Goal: Task Accomplishment & Management: Manage account settings

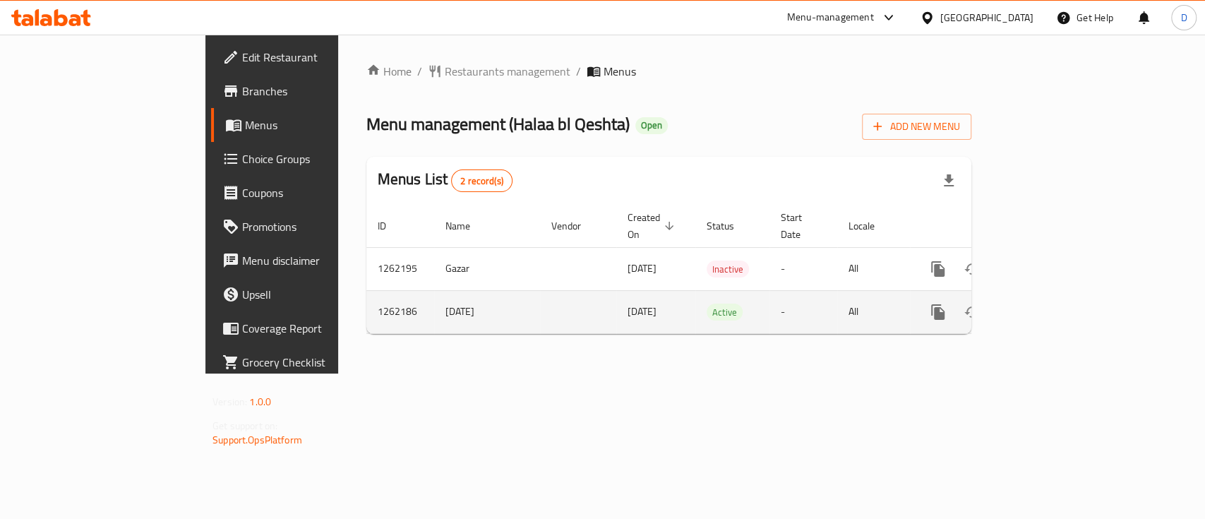
click at [1049, 304] on icon "enhanced table" at bounding box center [1040, 312] width 17 height 17
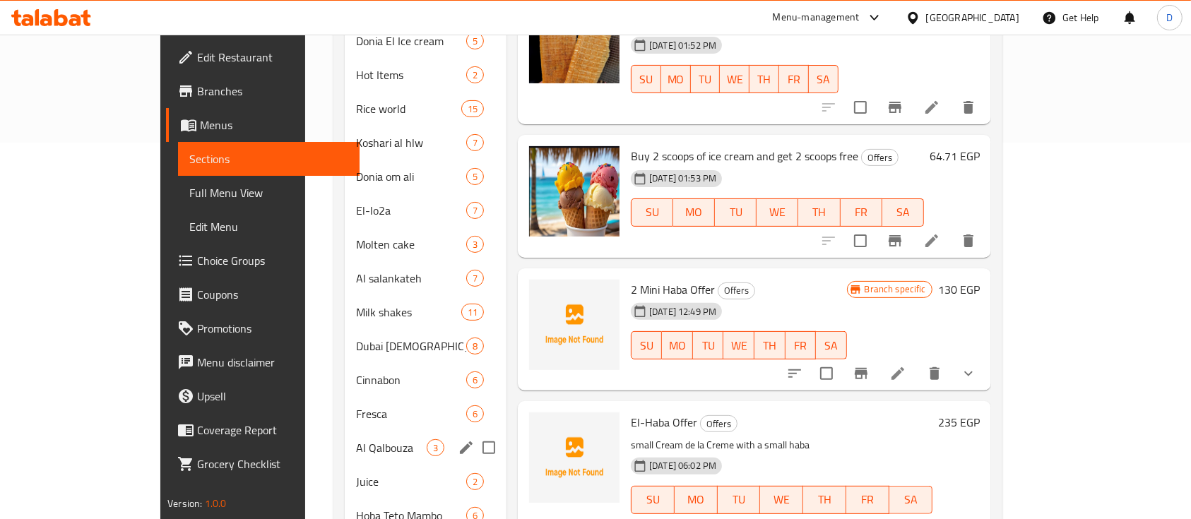
scroll to position [470, 0]
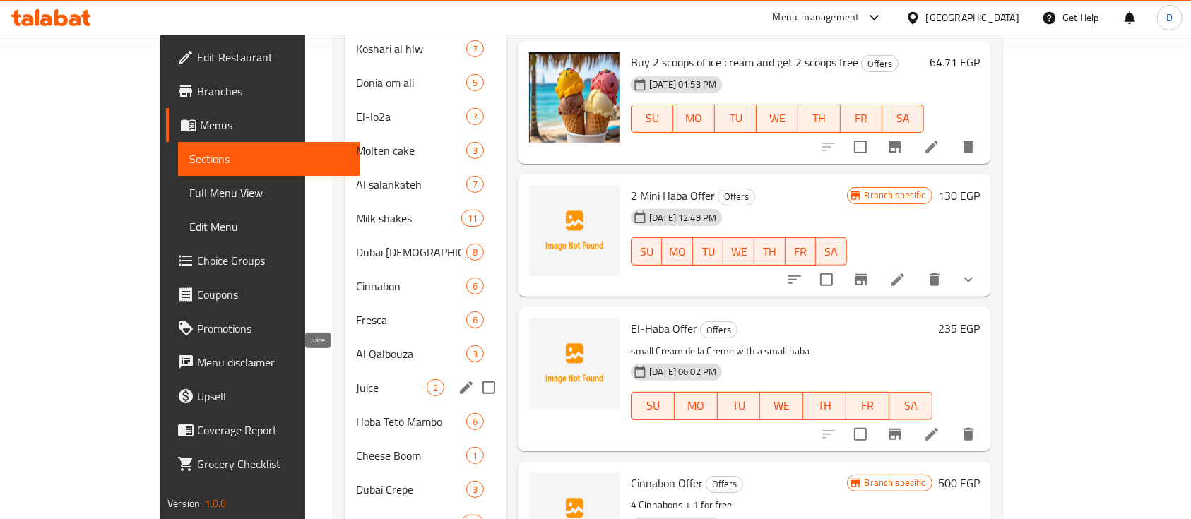
click at [356, 379] on span "Juice" at bounding box center [391, 387] width 70 height 17
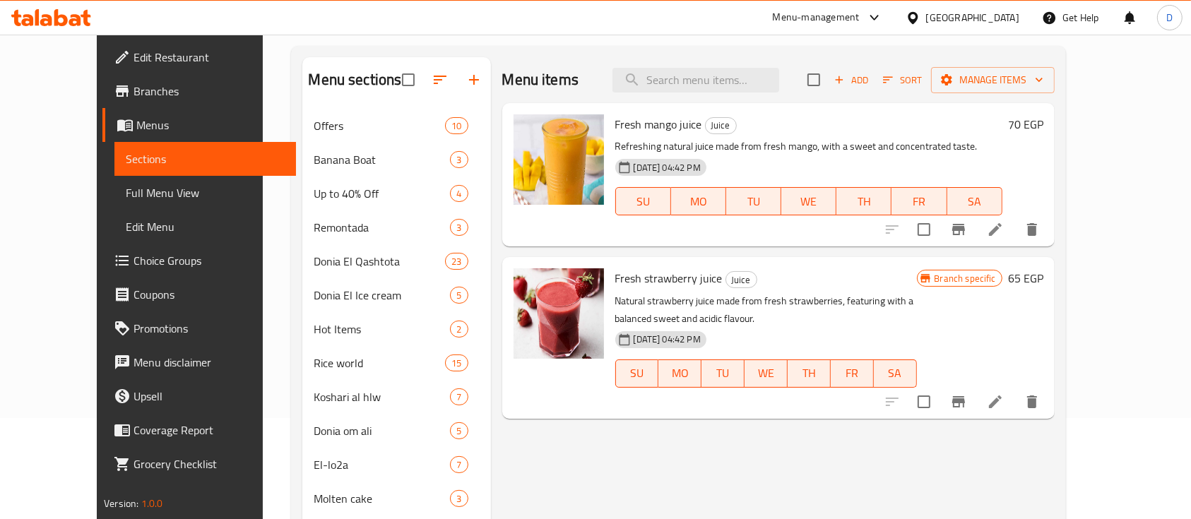
scroll to position [94, 0]
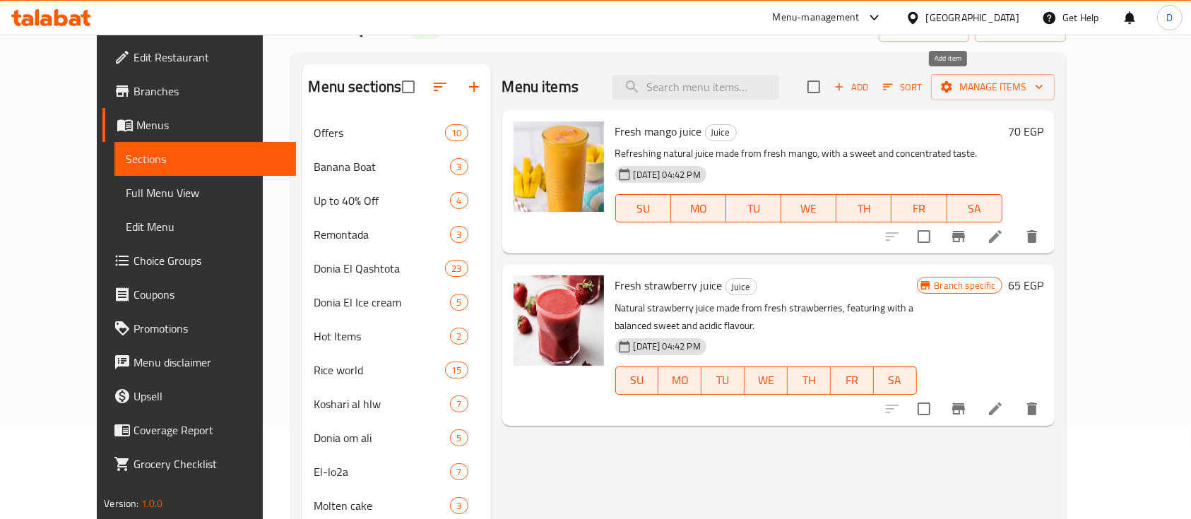
click at [870, 90] on span "Add" at bounding box center [851, 87] width 38 height 16
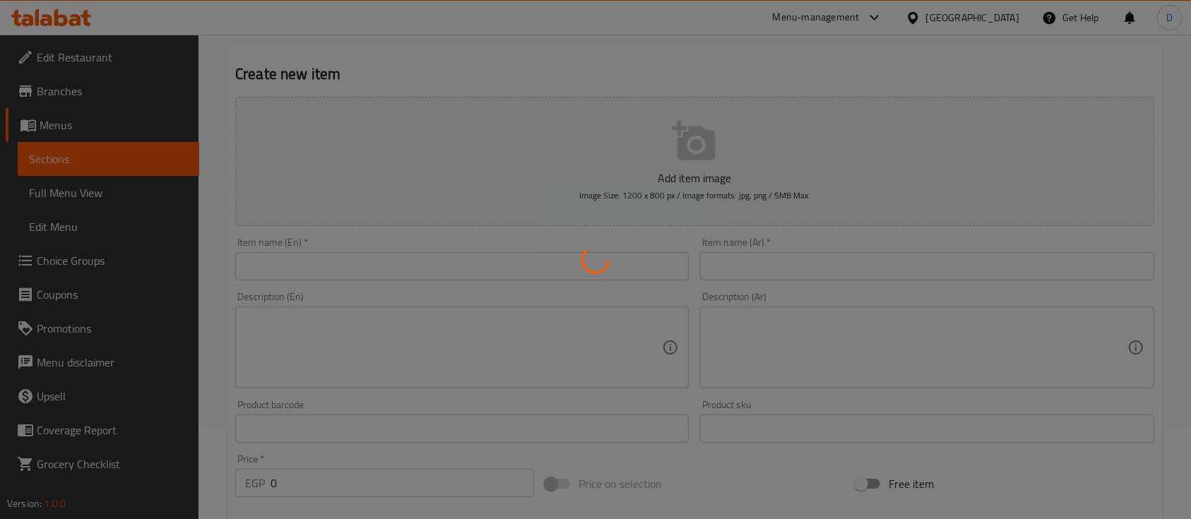
click at [833, 251] on div at bounding box center [595, 259] width 1191 height 519
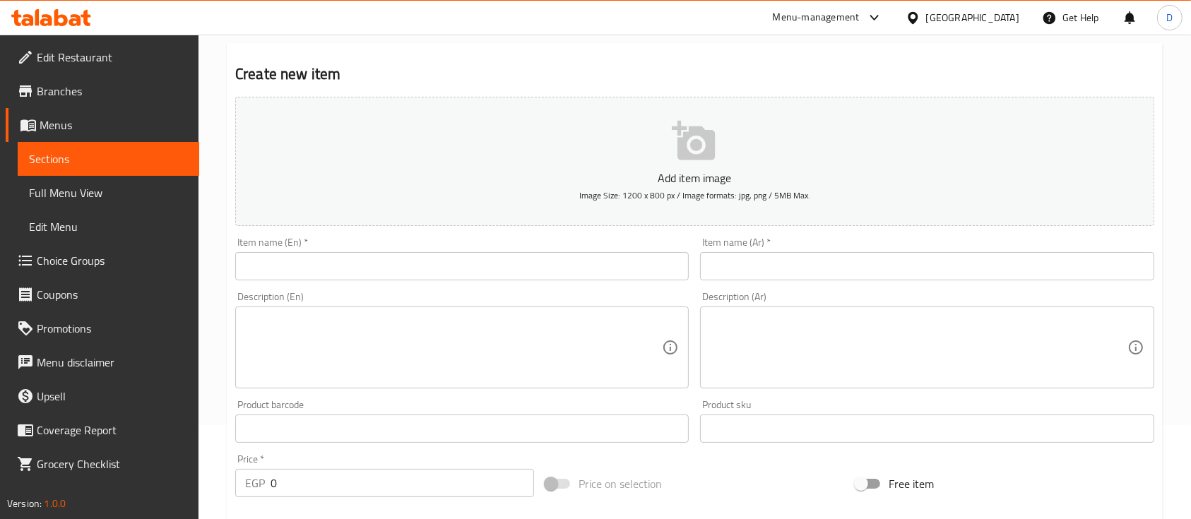
click at [723, 273] on input "text" at bounding box center [926, 266] width 453 height 28
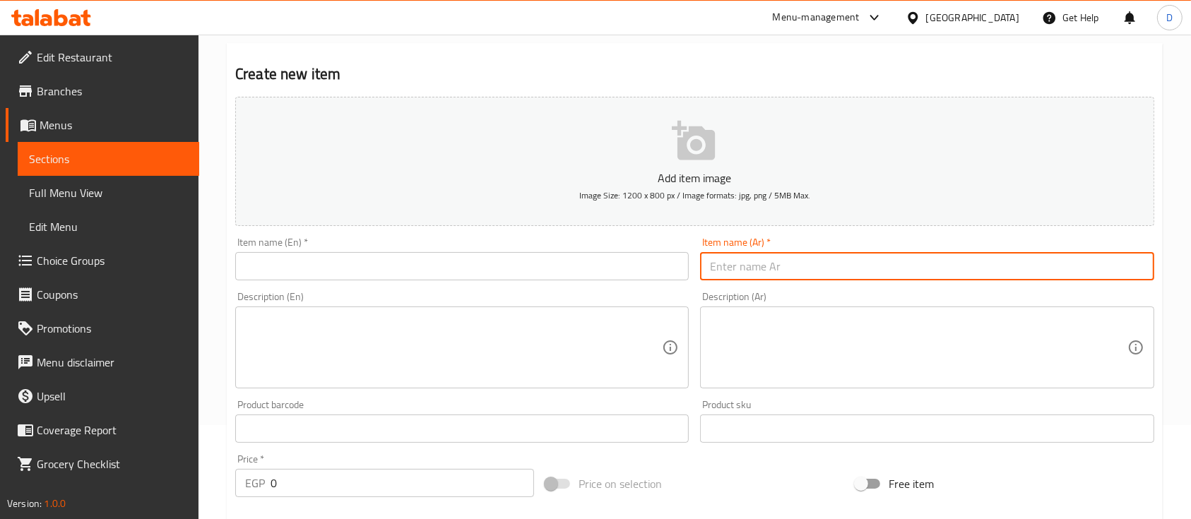
type input "u"
type input "عصير برتقال"
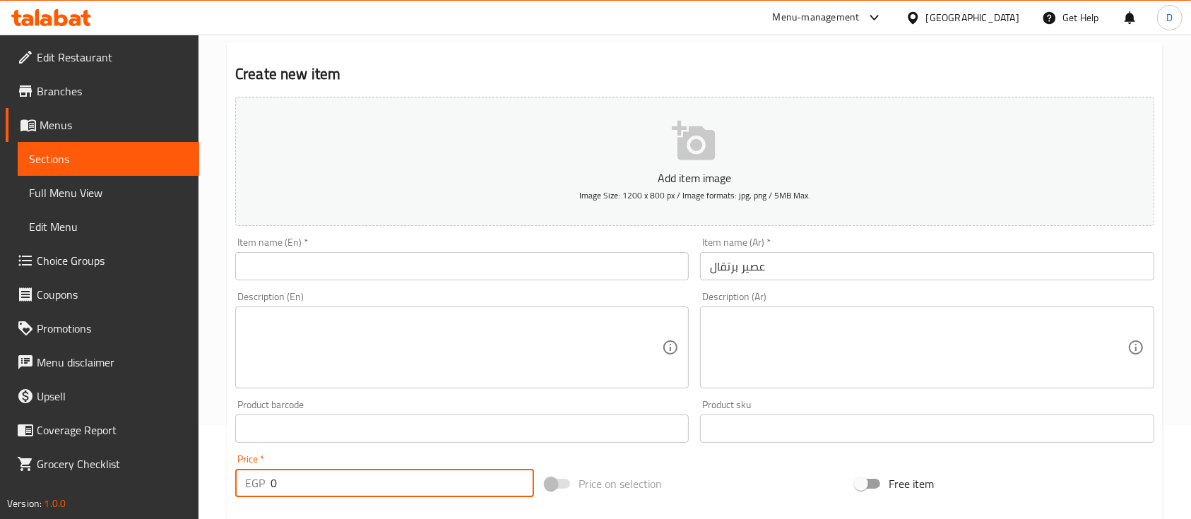
click at [367, 482] on input "0" at bounding box center [401, 483] width 263 height 28
type input "70"
click at [294, 283] on div "Item name (En)   * Item name (En) *" at bounding box center [462, 259] width 465 height 54
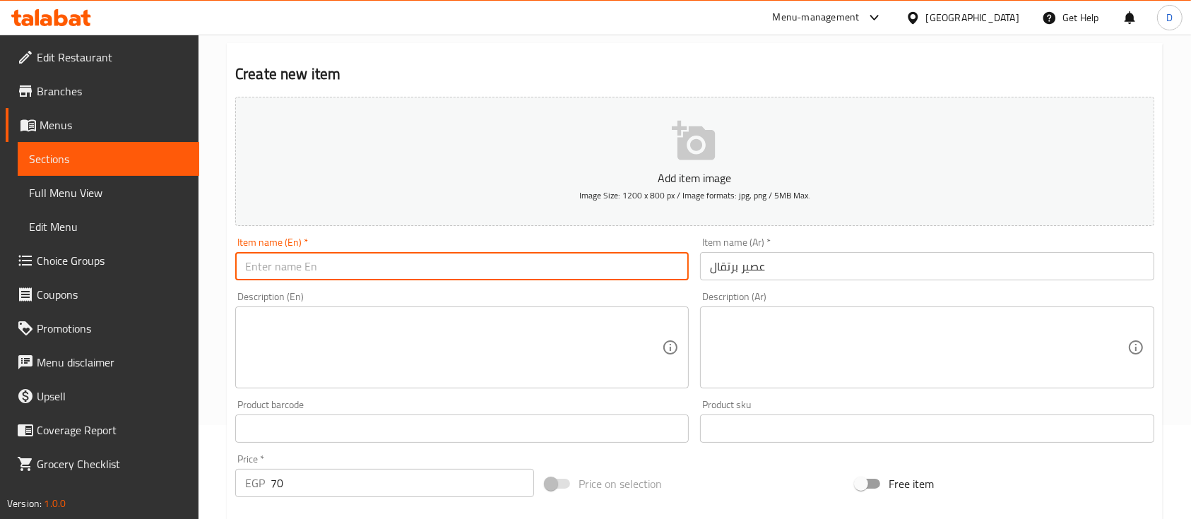
click at [309, 263] on input "text" at bounding box center [461, 266] width 453 height 28
paste input "orange juice"
click at [247, 268] on input "orange juice" at bounding box center [461, 266] width 453 height 28
type input "Orange juice"
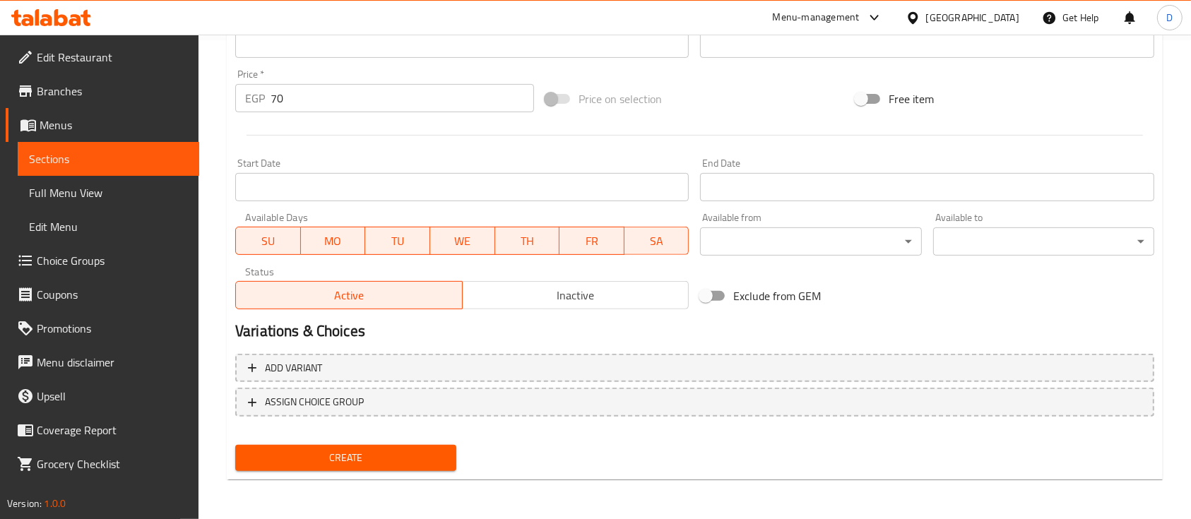
click at [367, 461] on span "Create" at bounding box center [345, 458] width 198 height 18
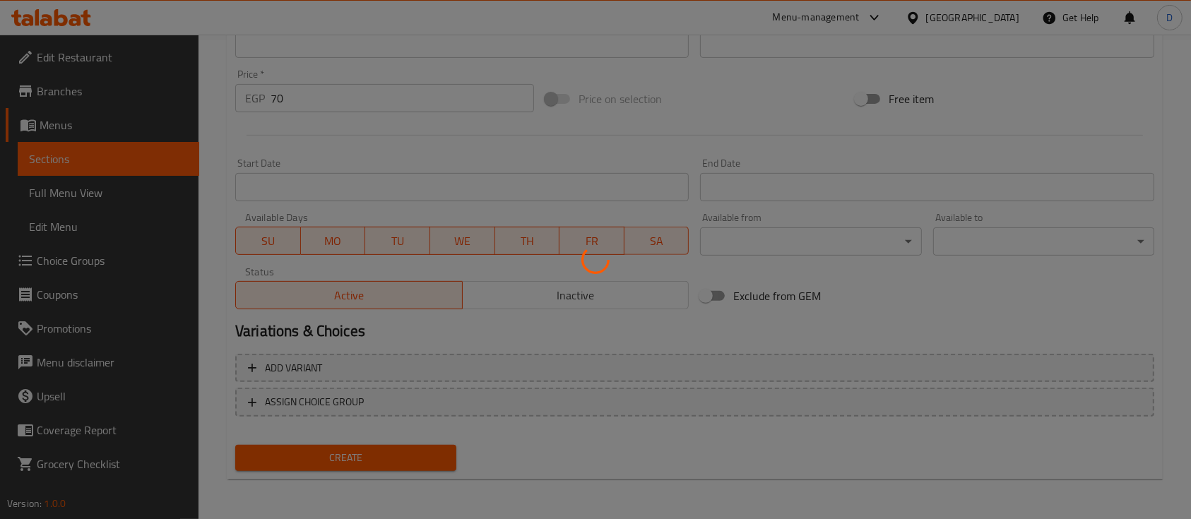
type input "0"
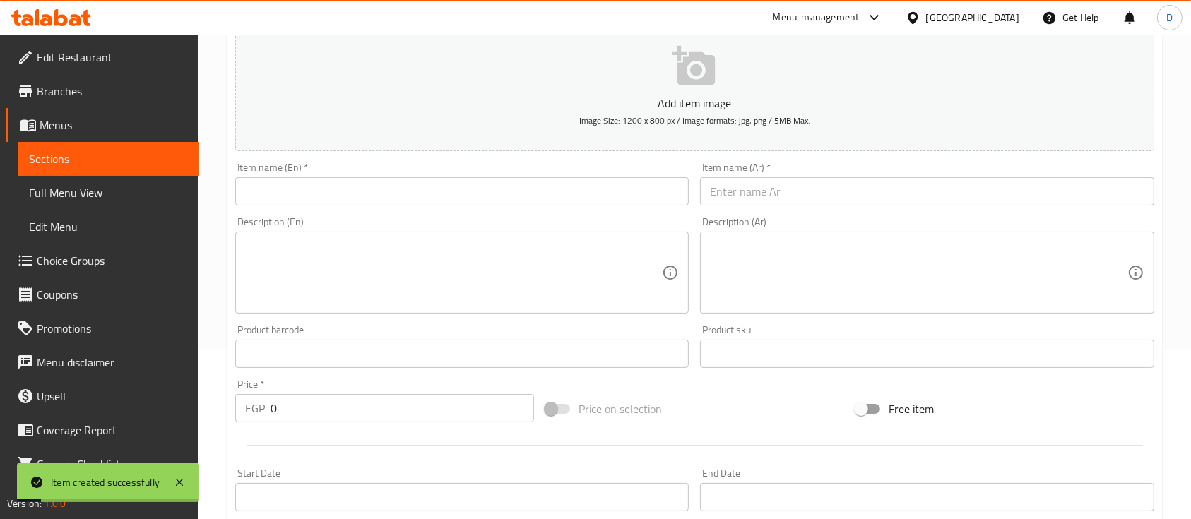
scroll to position [8, 0]
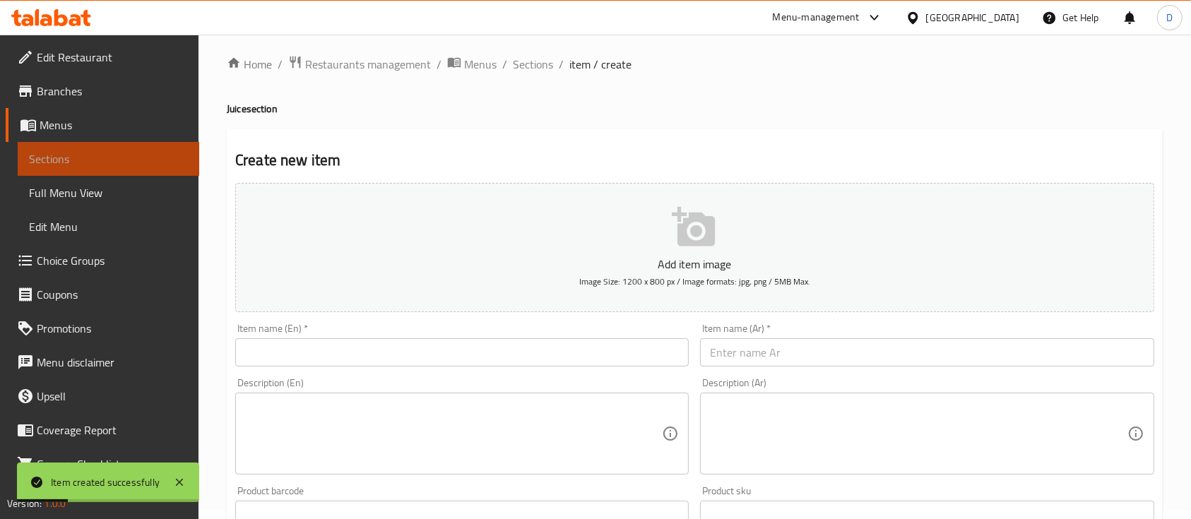
click at [133, 163] on span "Sections" at bounding box center [108, 158] width 159 height 17
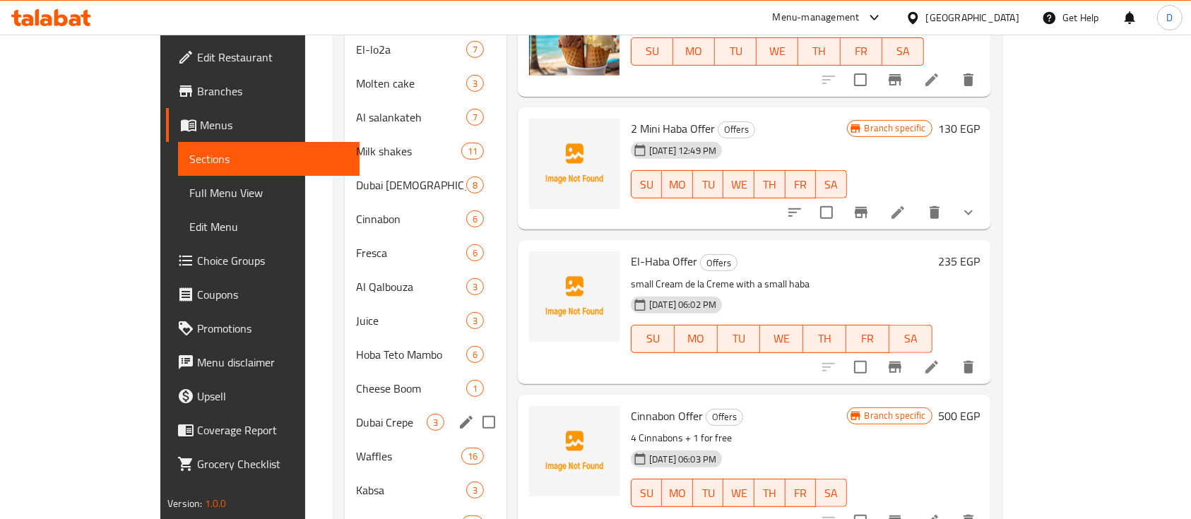
scroll to position [632, 0]
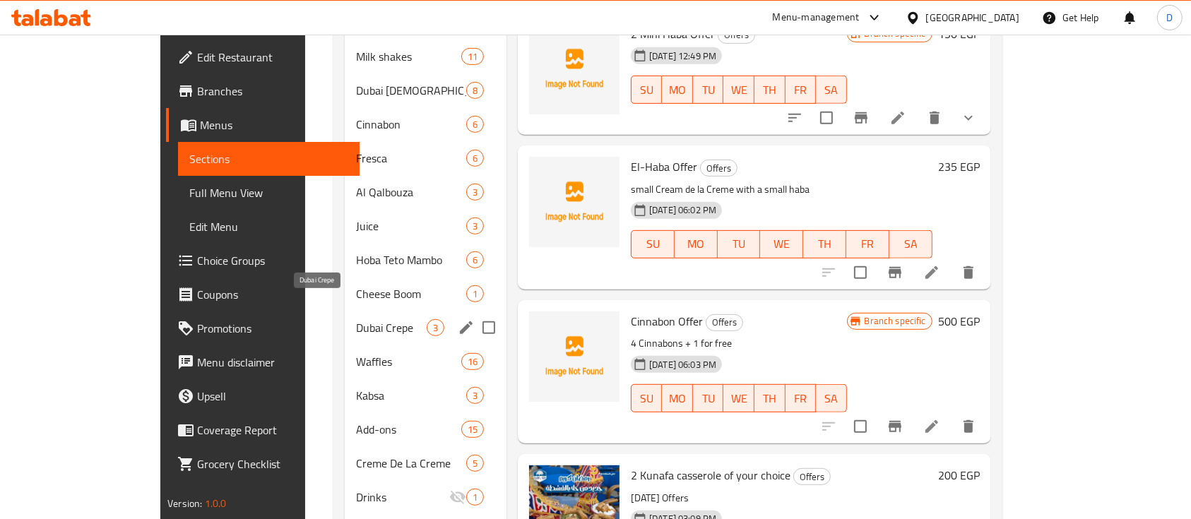
click at [356, 319] on span "Dubai Crepe" at bounding box center [391, 327] width 70 height 17
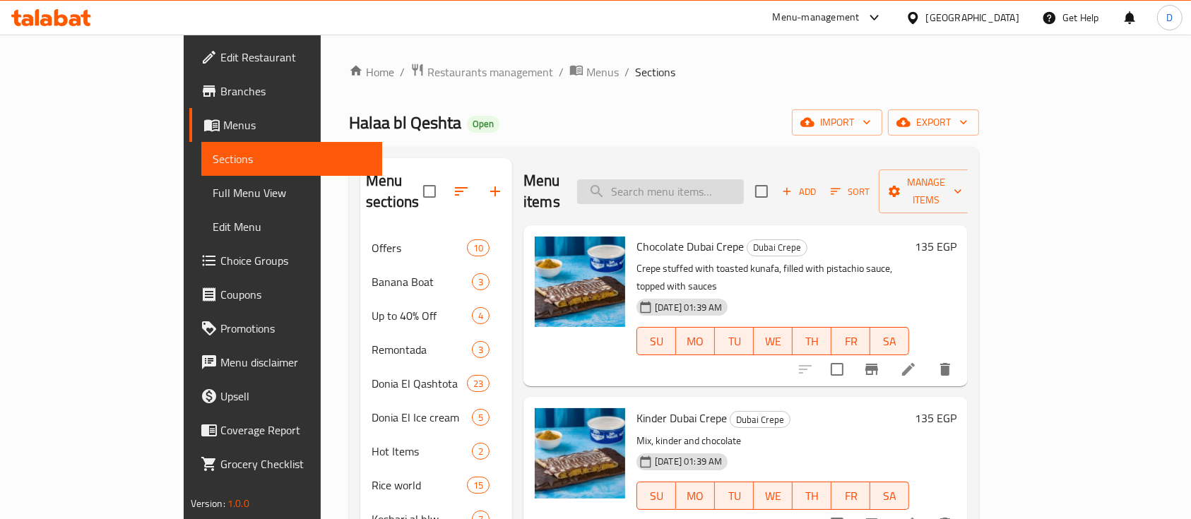
click at [744, 179] on input "search" at bounding box center [660, 191] width 167 height 25
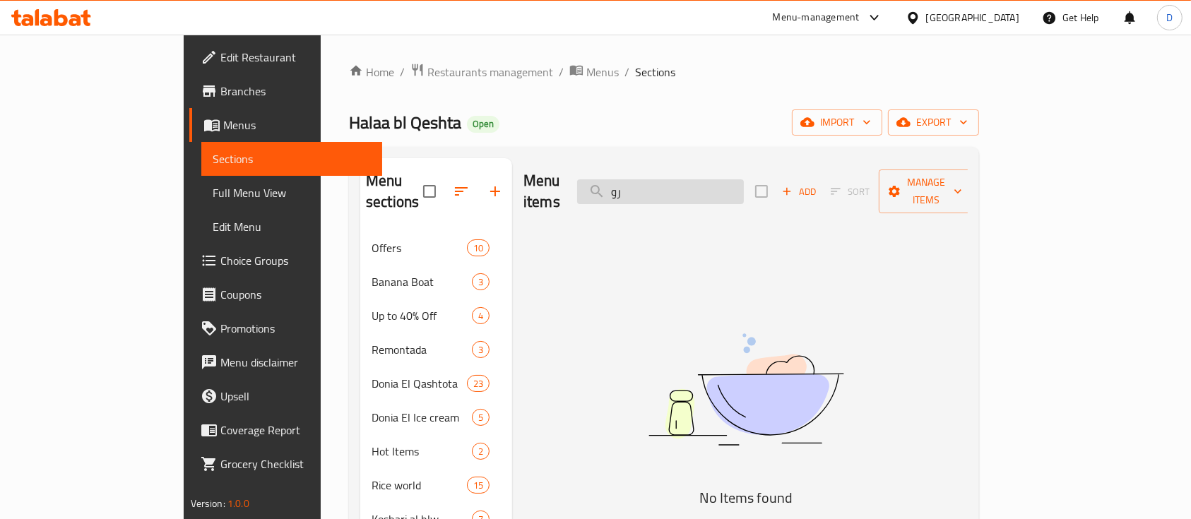
type input "ر"
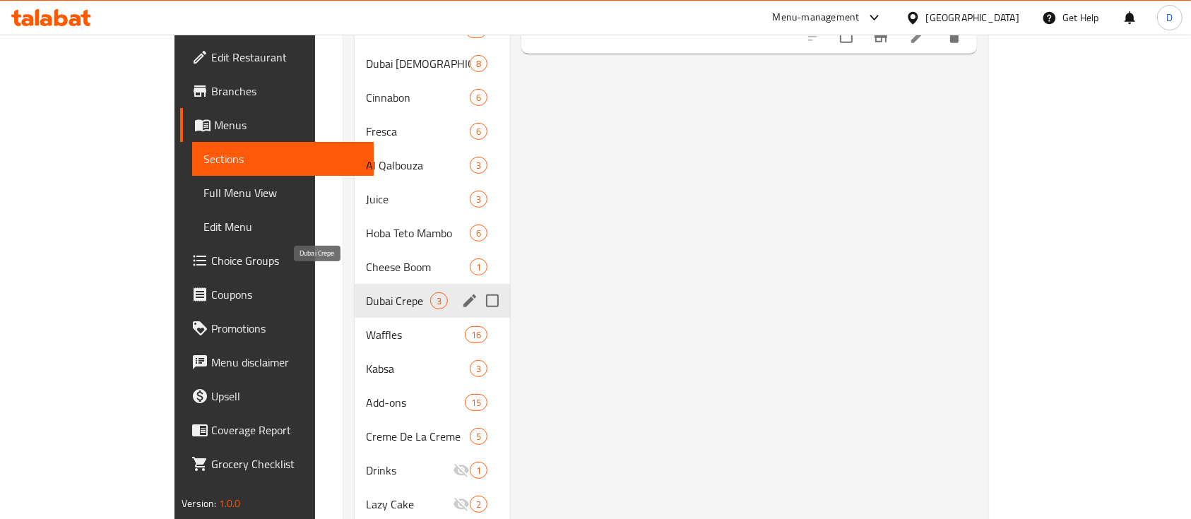
type input "كريب"
click at [366, 292] on span "Dubai Crepe" at bounding box center [398, 300] width 64 height 17
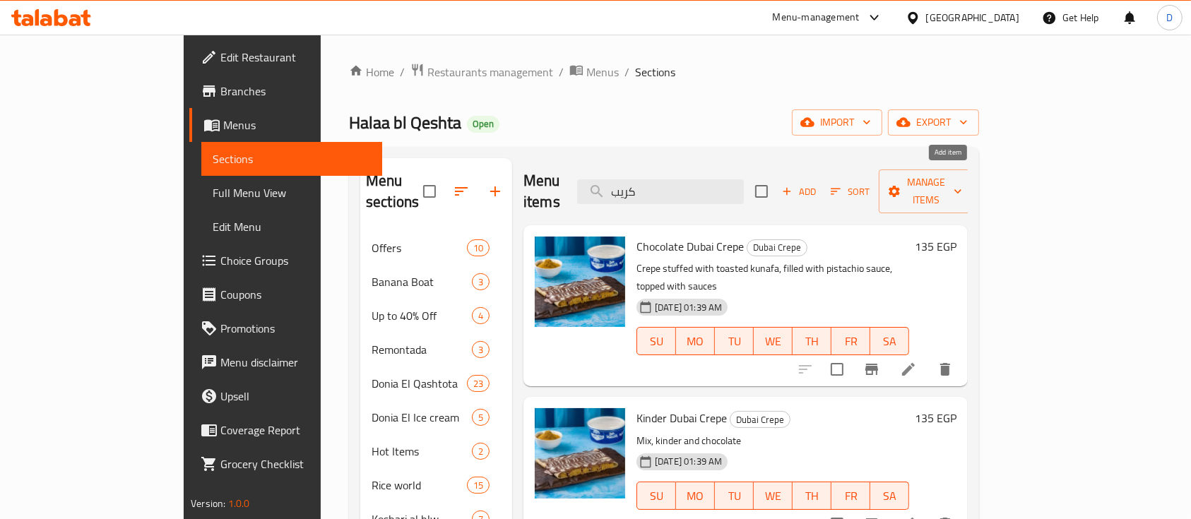
click at [818, 184] on span "Add" at bounding box center [799, 192] width 38 height 16
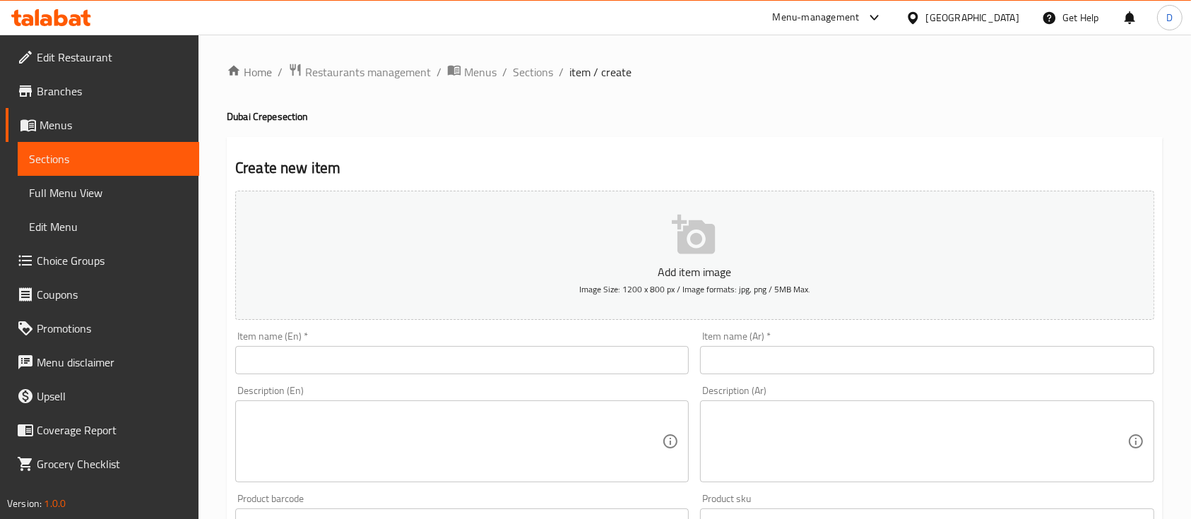
click at [778, 370] on input "text" at bounding box center [926, 360] width 453 height 28
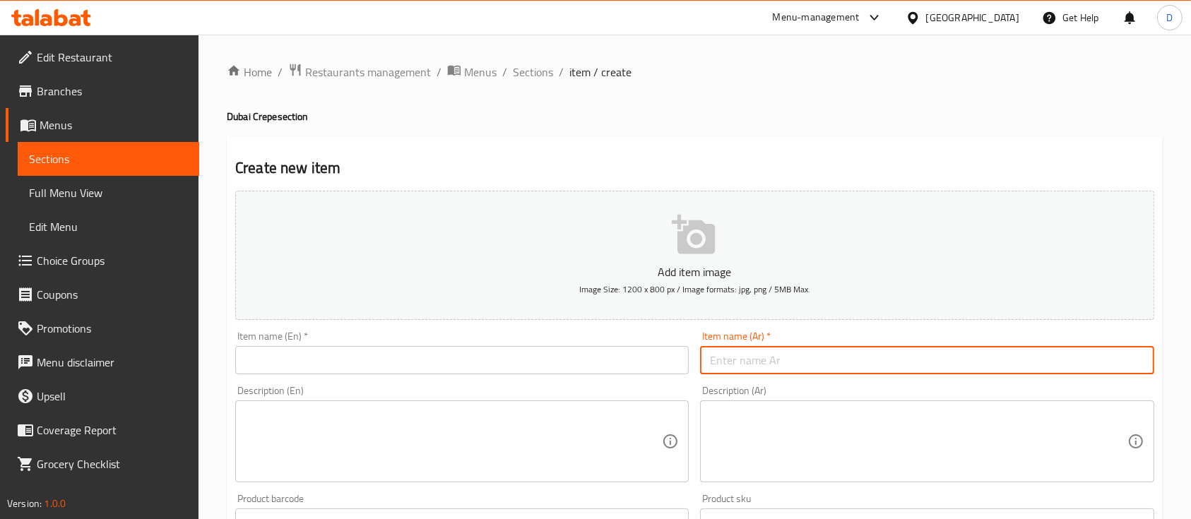
paste input "ول كريب محشي"
type input "رول كريب محشي"
click at [438, 364] on input "text" at bounding box center [461, 360] width 453 height 28
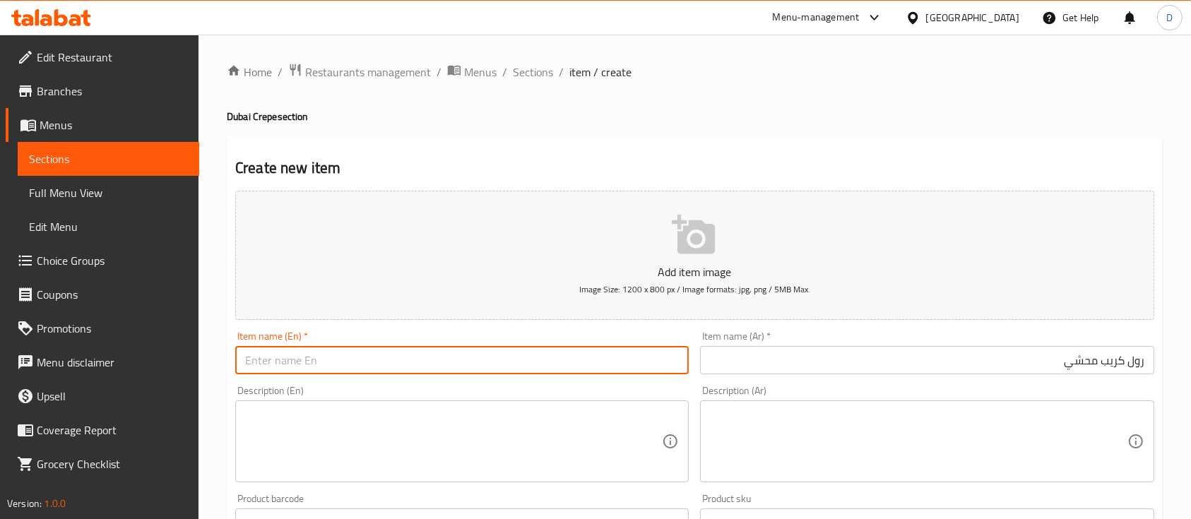
paste input "Stuffed crepe roll"
type input "Stuffed crepe roll"
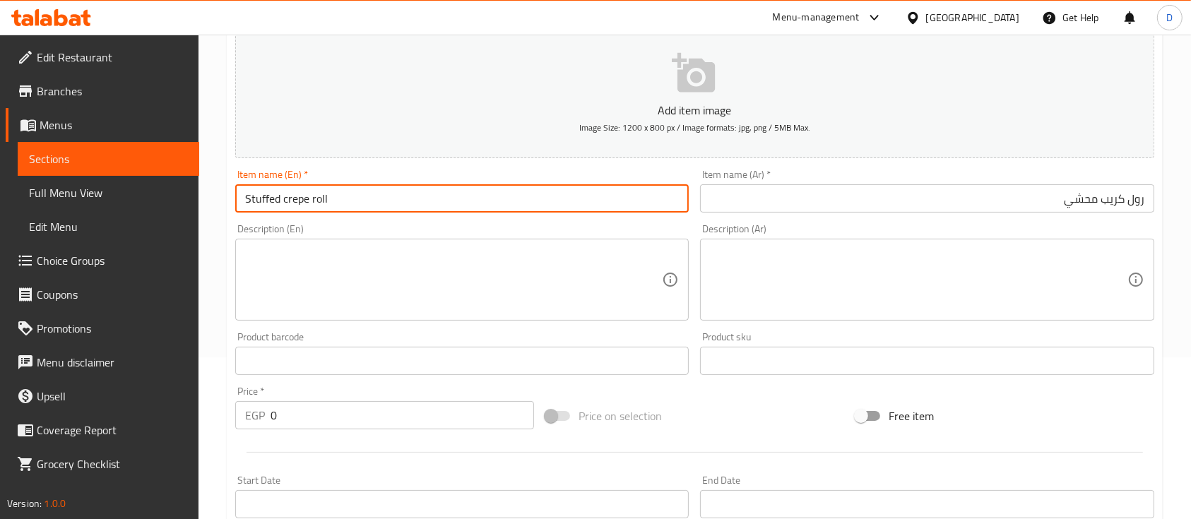
scroll to position [188, 0]
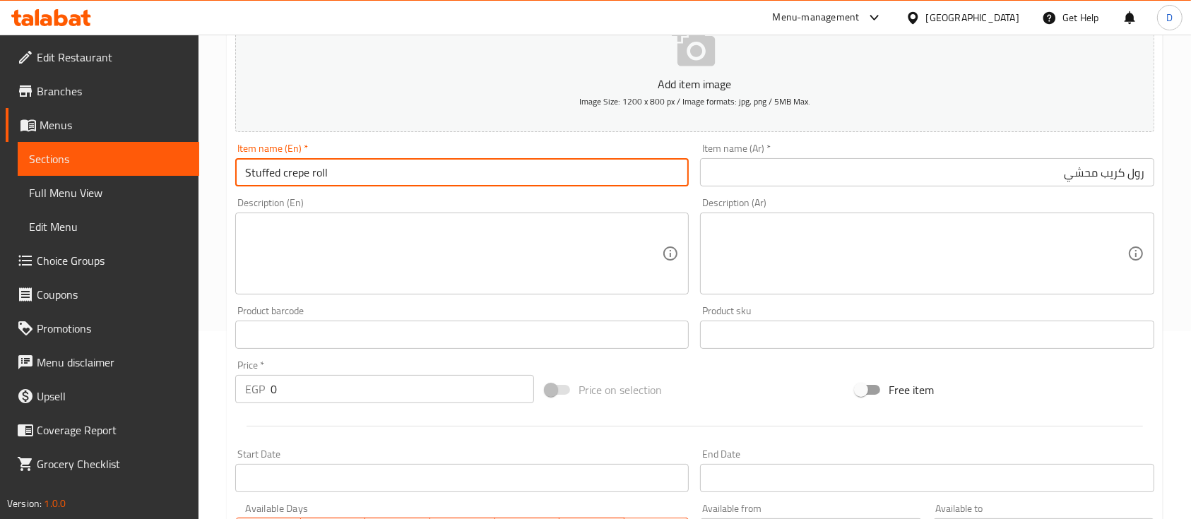
click at [366, 403] on input "0" at bounding box center [401, 389] width 263 height 28
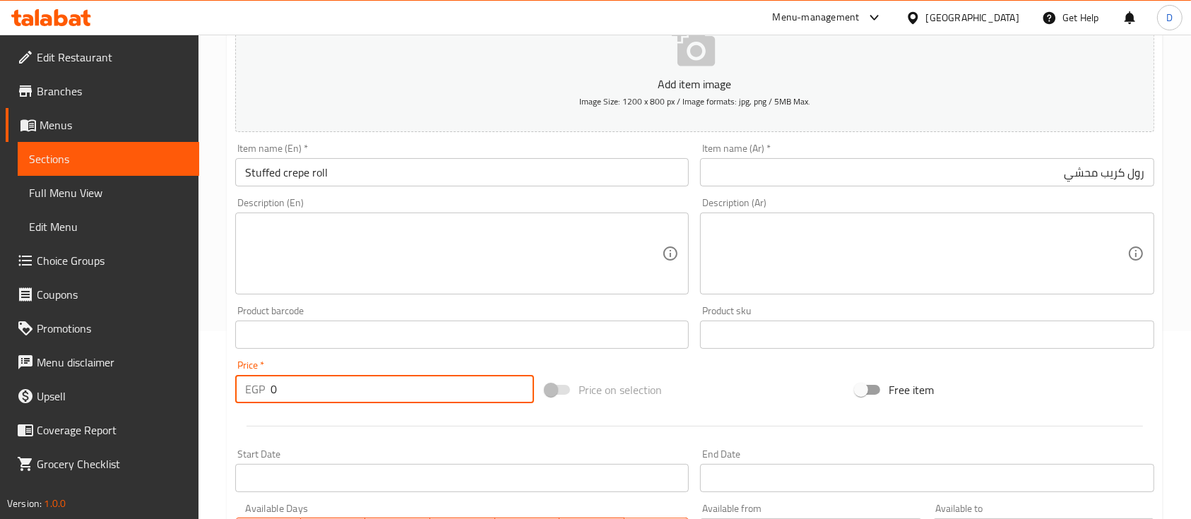
click at [366, 403] on input "0" at bounding box center [401, 389] width 263 height 28
type input "100"
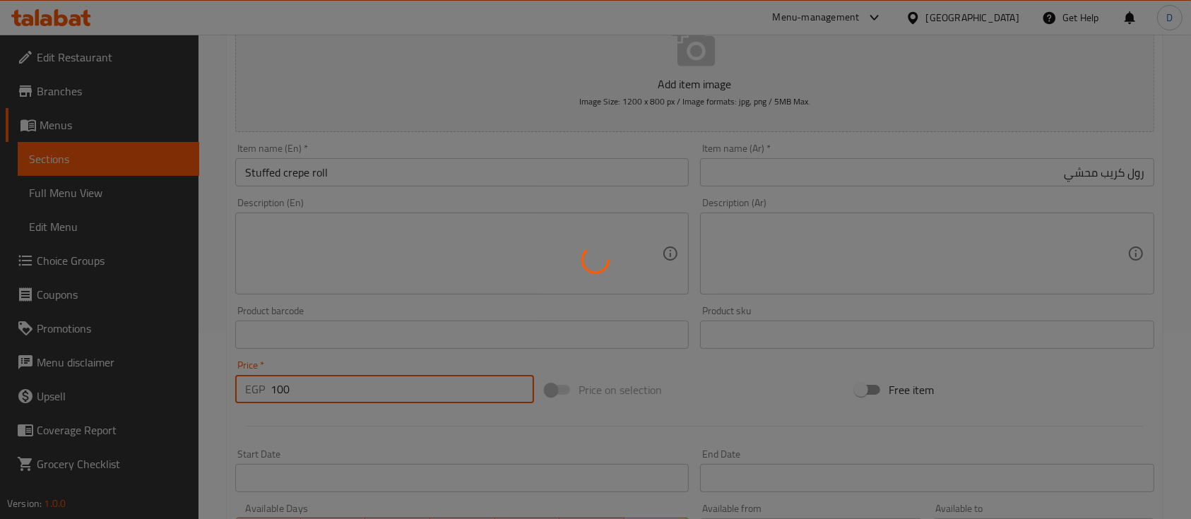
type input "0"
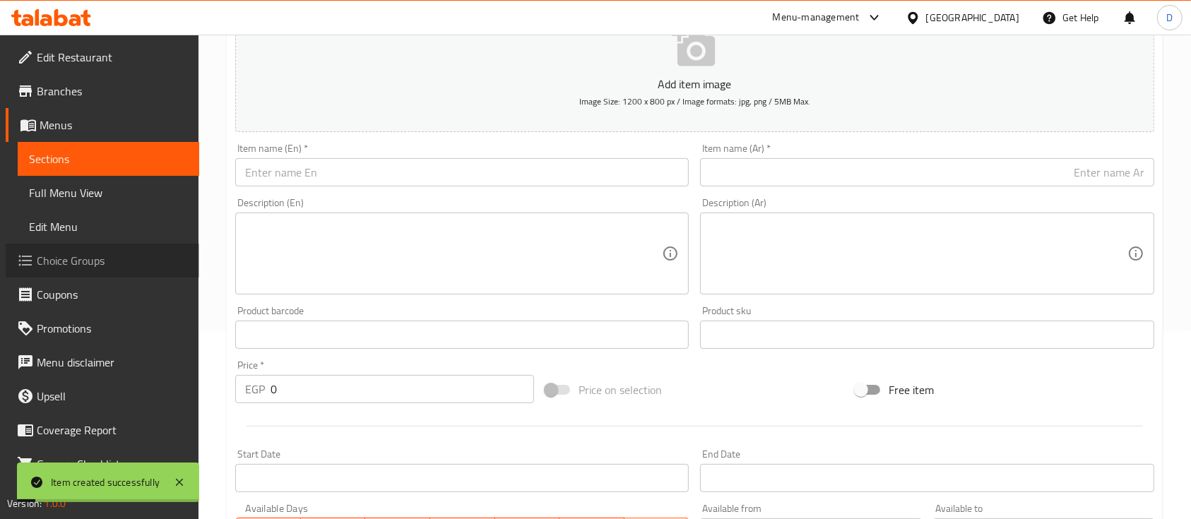
click at [113, 260] on span "Choice Groups" at bounding box center [112, 260] width 151 height 17
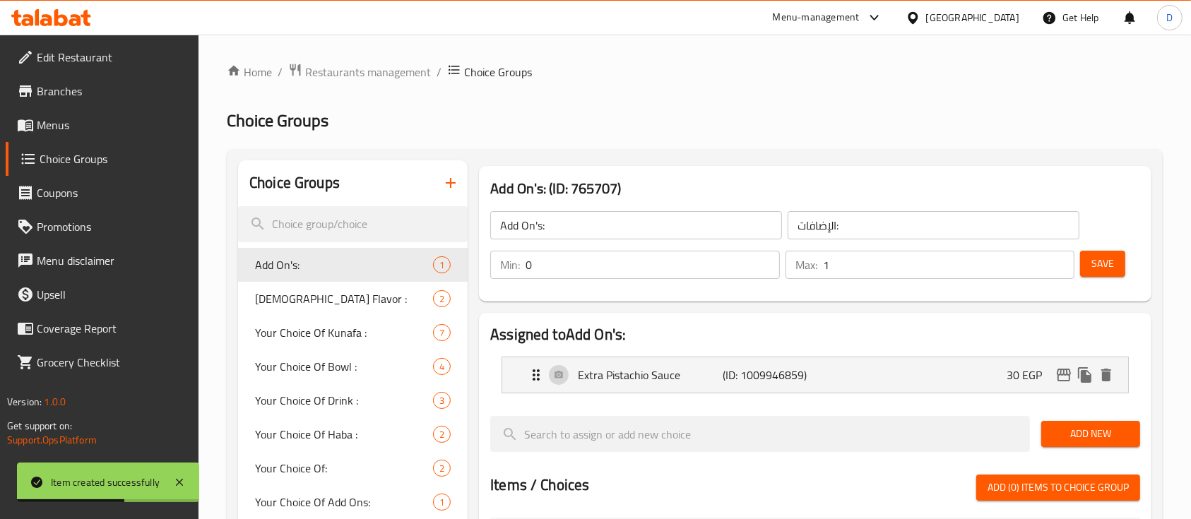
click at [453, 181] on icon "button" at bounding box center [450, 182] width 17 height 17
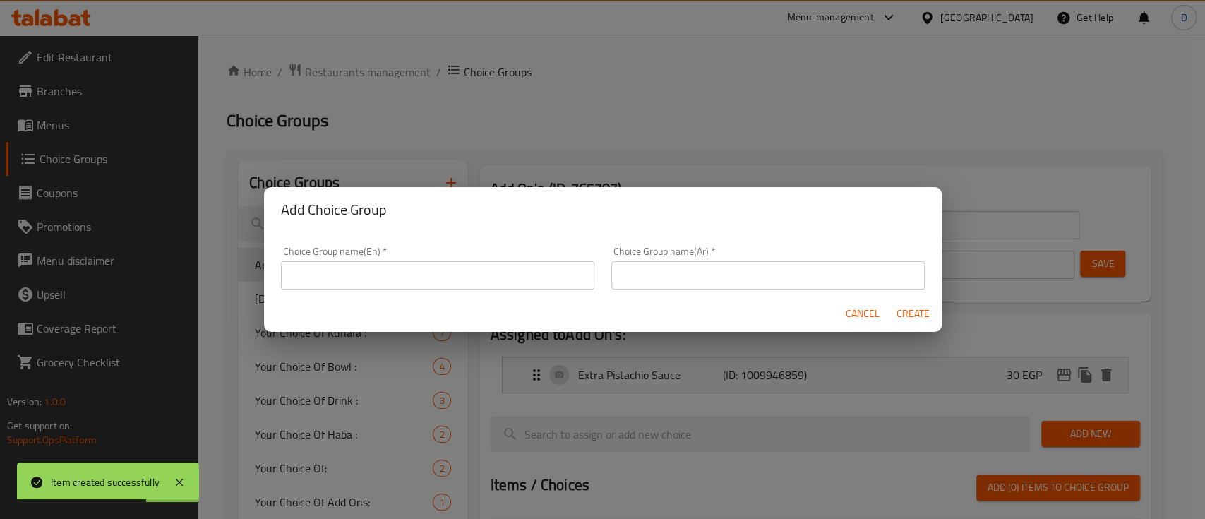
click at [753, 270] on input "text" at bounding box center [769, 275] width 314 height 28
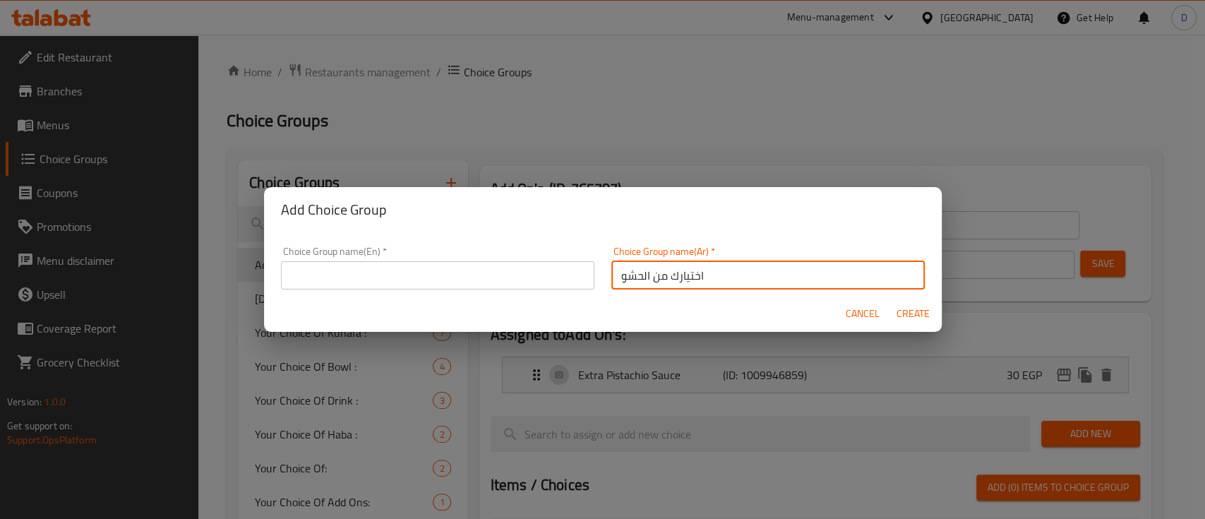
type input "اختيارك من الحشو"
click at [458, 270] on input "text" at bounding box center [438, 275] width 314 height 28
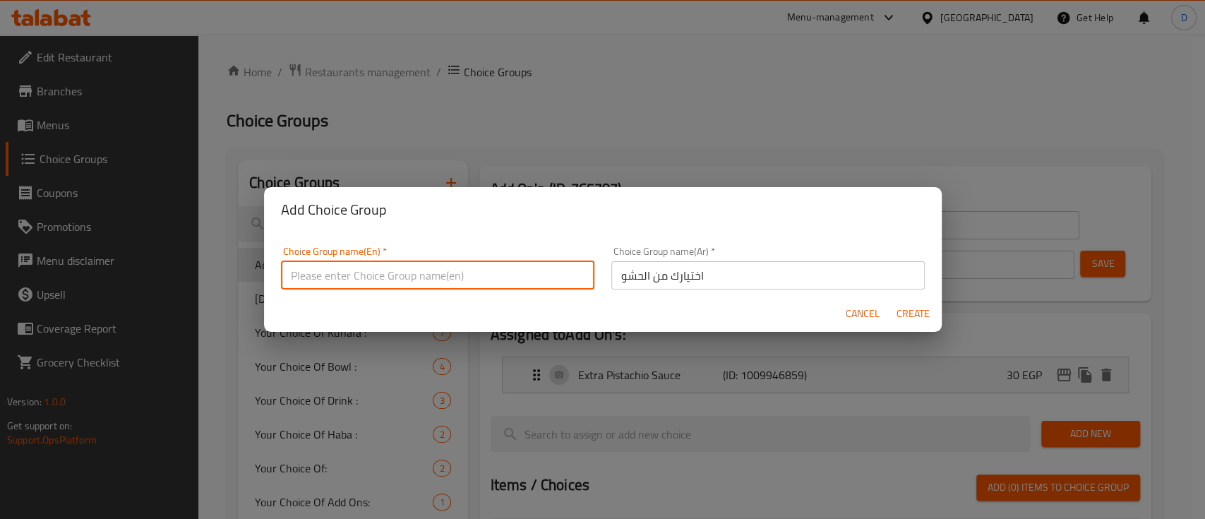
paste input "Your choice of filling"
type input "Your choice of filling"
click at [912, 299] on div "Cancel Create" at bounding box center [603, 313] width 678 height 37
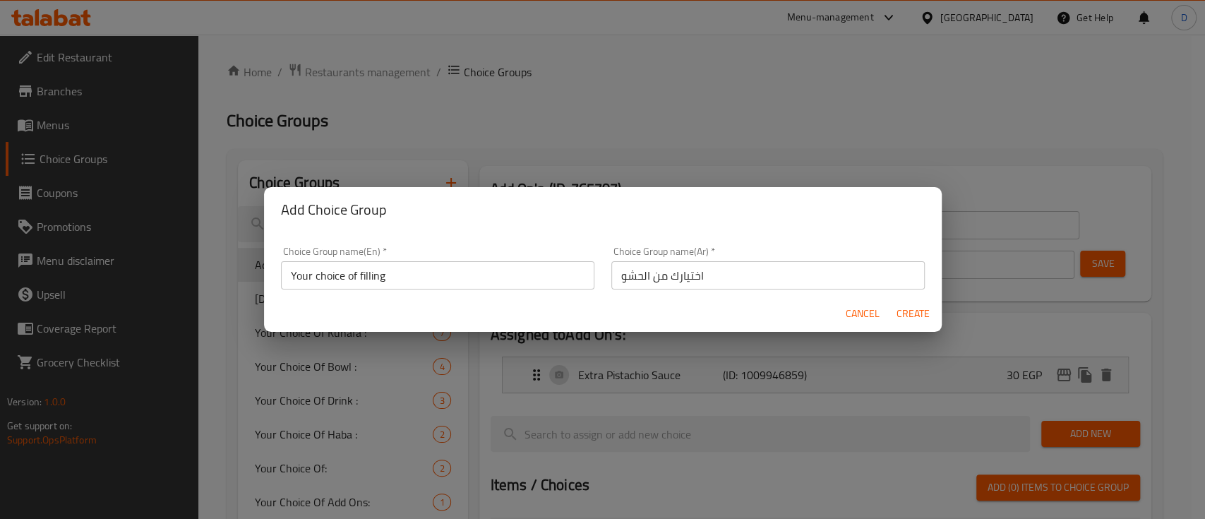
click at [922, 303] on button "Create" at bounding box center [913, 314] width 45 height 26
type input "Your choice of filling"
type input "اختيارك من الحشو"
type input "0"
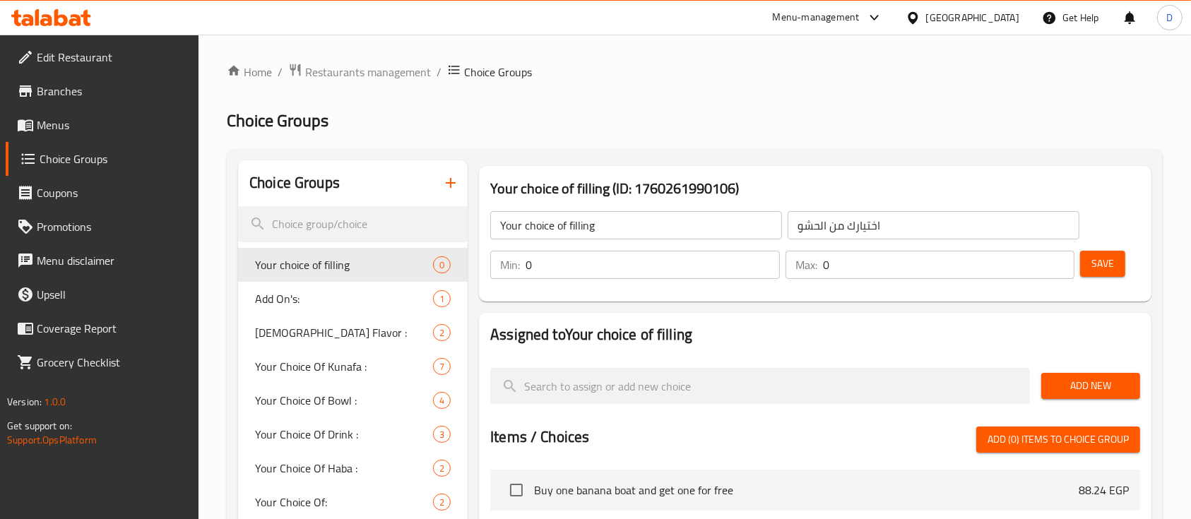
click at [589, 272] on input "0" at bounding box center [652, 265] width 254 height 28
type input "1"
click at [874, 264] on input "0" at bounding box center [949, 265] width 252 height 28
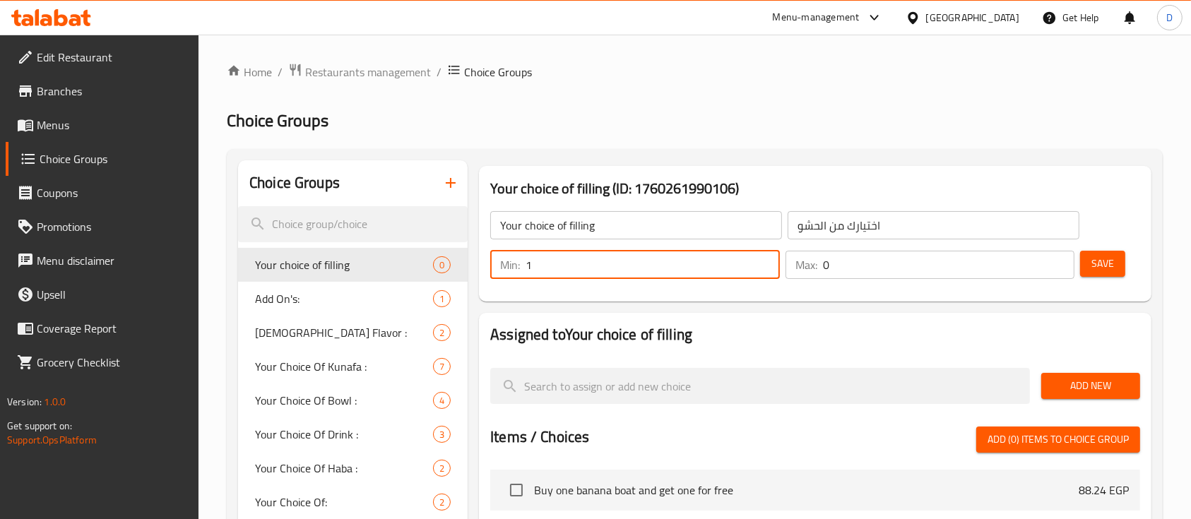
click at [874, 264] on input "0" at bounding box center [949, 265] width 252 height 28
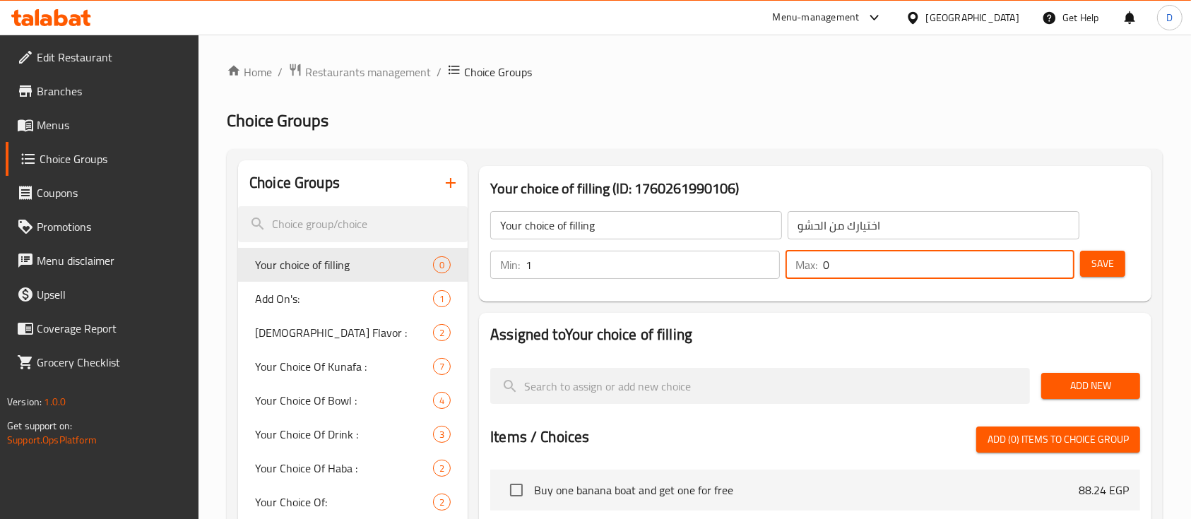
click at [874, 264] on input "0" at bounding box center [949, 265] width 252 height 28
type input "1"
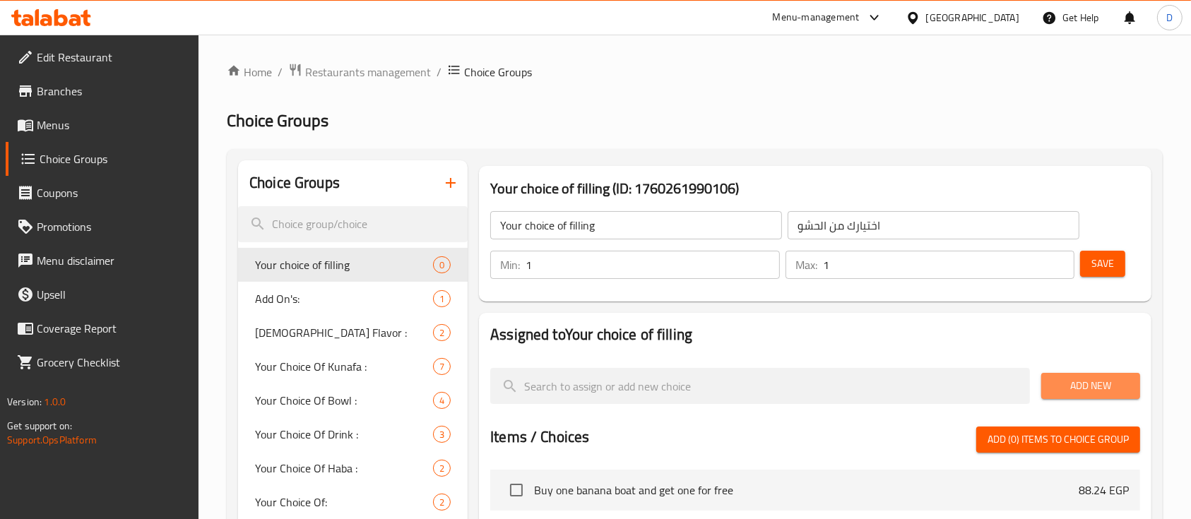
click at [1094, 384] on span "Add New" at bounding box center [1090, 386] width 76 height 18
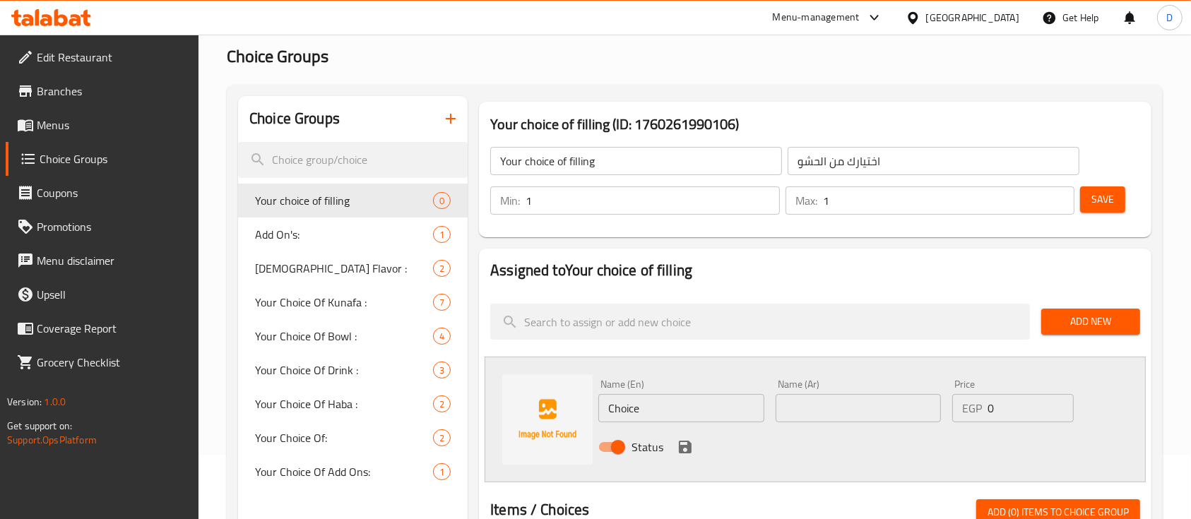
scroll to position [94, 0]
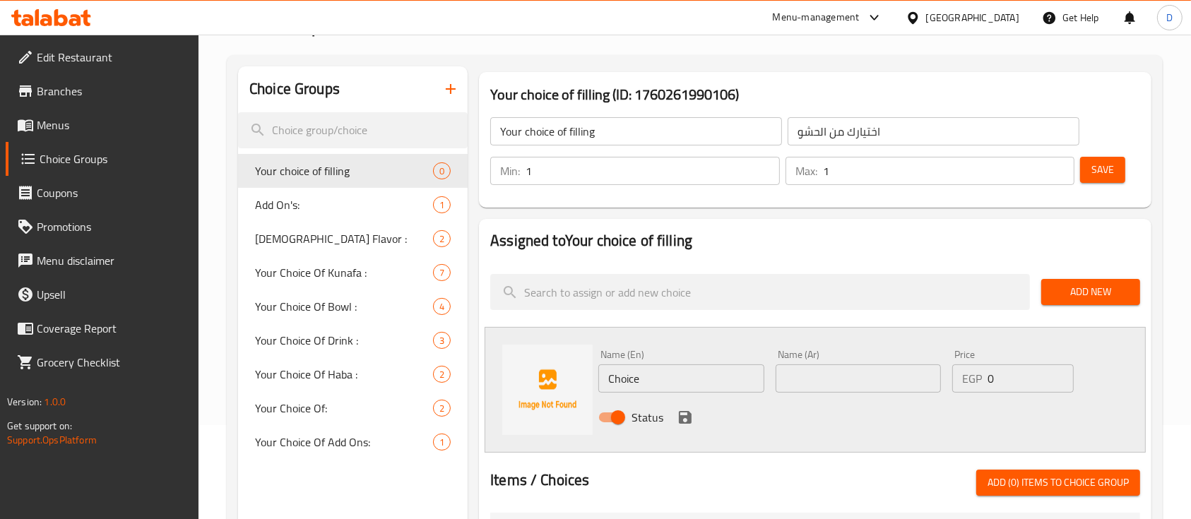
click at [823, 383] on input "text" at bounding box center [857, 378] width 165 height 28
paste input "نوتيلا"
type input "نوتيلا"
click at [650, 395] on div "Name (En) Choice Name (En)" at bounding box center [680, 371] width 177 height 54
click at [677, 384] on input "Choice" at bounding box center [680, 378] width 165 height 28
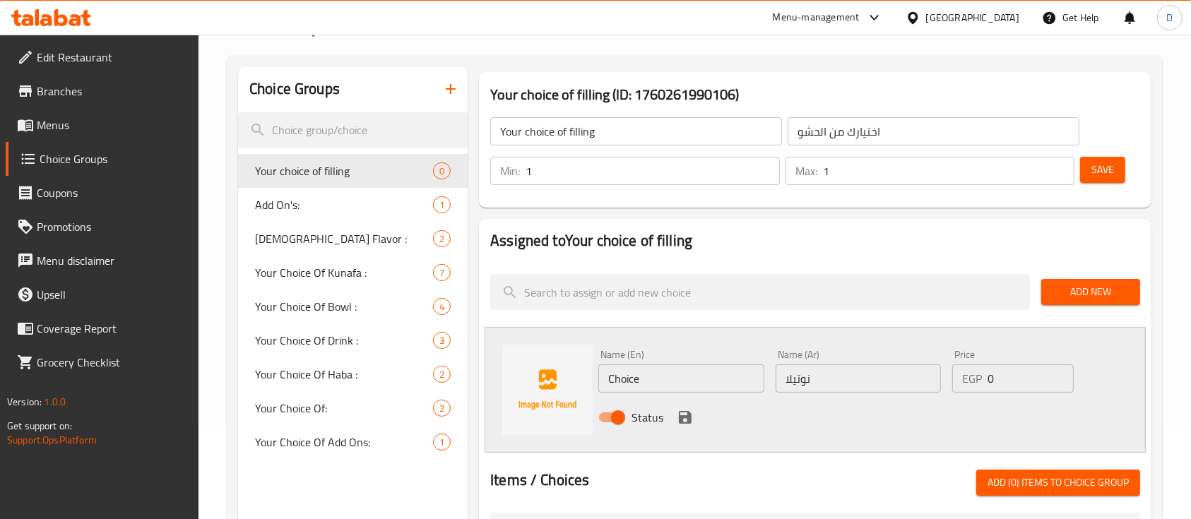
click at [677, 384] on input "Choice" at bounding box center [680, 378] width 165 height 28
paste input "Nutella"
type input "Nutella"
click at [686, 415] on icon "save" at bounding box center [685, 417] width 13 height 13
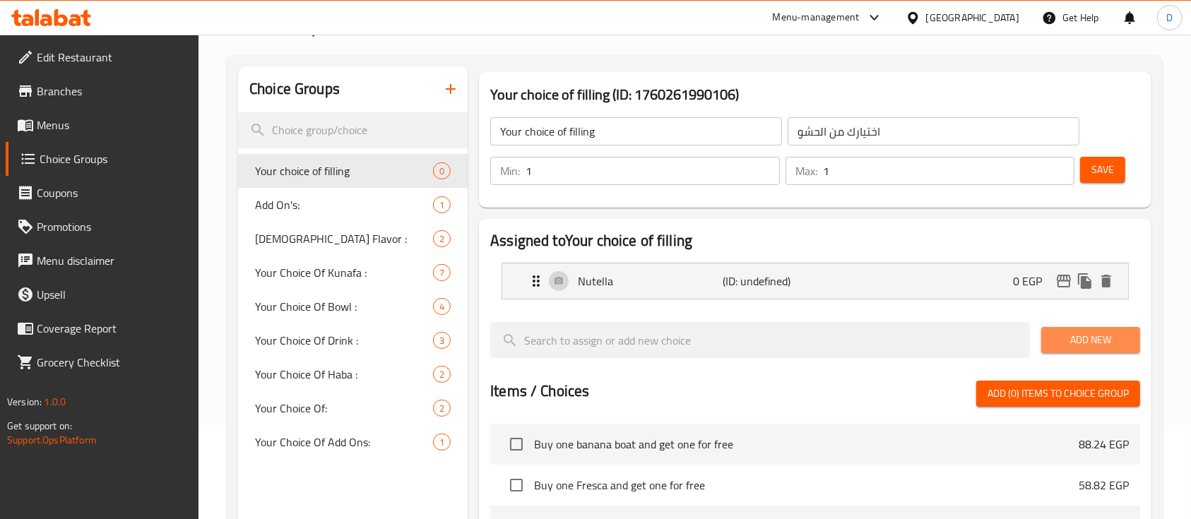
click at [1119, 342] on span "Add New" at bounding box center [1090, 340] width 76 height 18
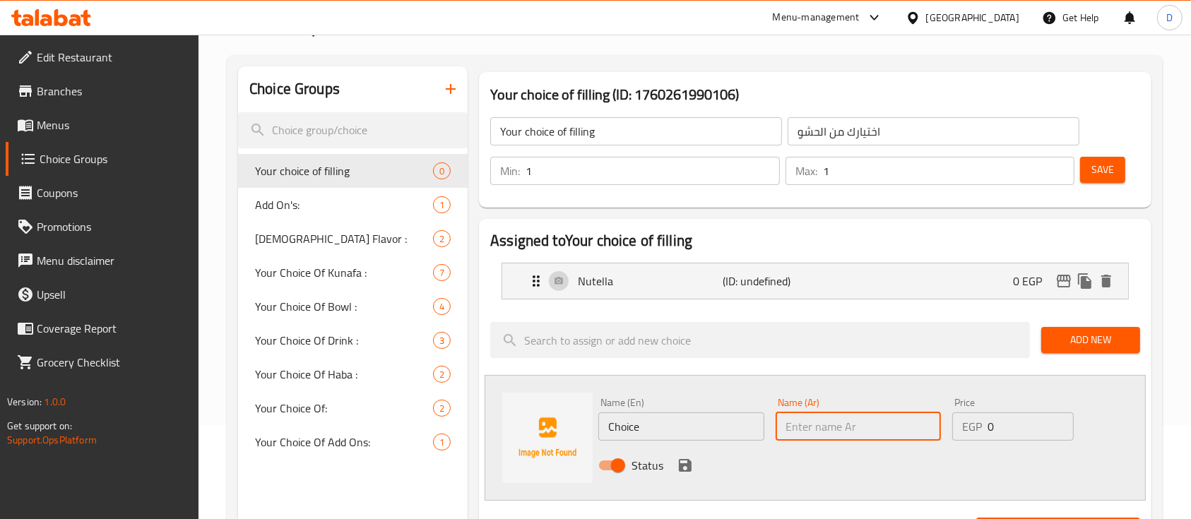
click at [857, 436] on input "text" at bounding box center [857, 426] width 165 height 28
paste input "كندر"
type input "كيندر"
click at [700, 431] on input "Choice" at bounding box center [680, 426] width 165 height 28
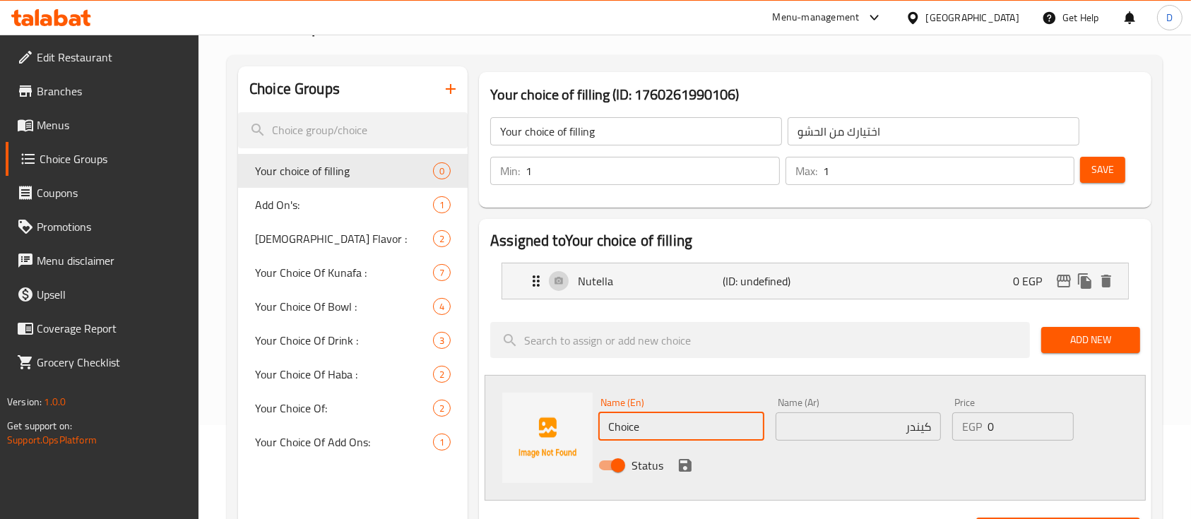
click at [700, 431] on input "Choice" at bounding box center [680, 426] width 165 height 28
type input "Kinder"
drag, startPoint x: 677, startPoint y: 458, endPoint x: 987, endPoint y: 212, distance: 396.6
click at [677, 458] on icon "save" at bounding box center [685, 465] width 17 height 17
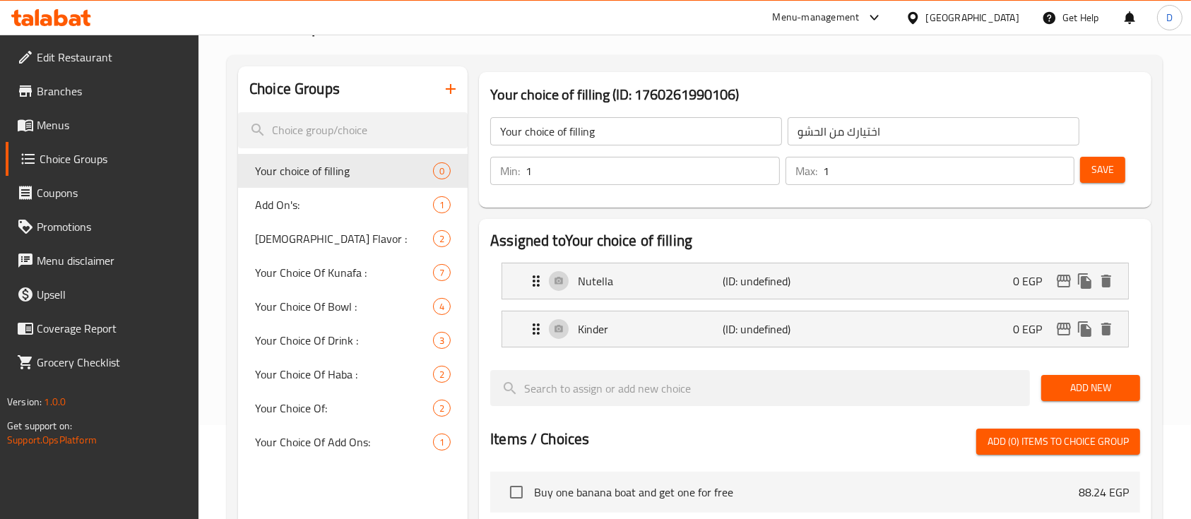
scroll to position [188, 0]
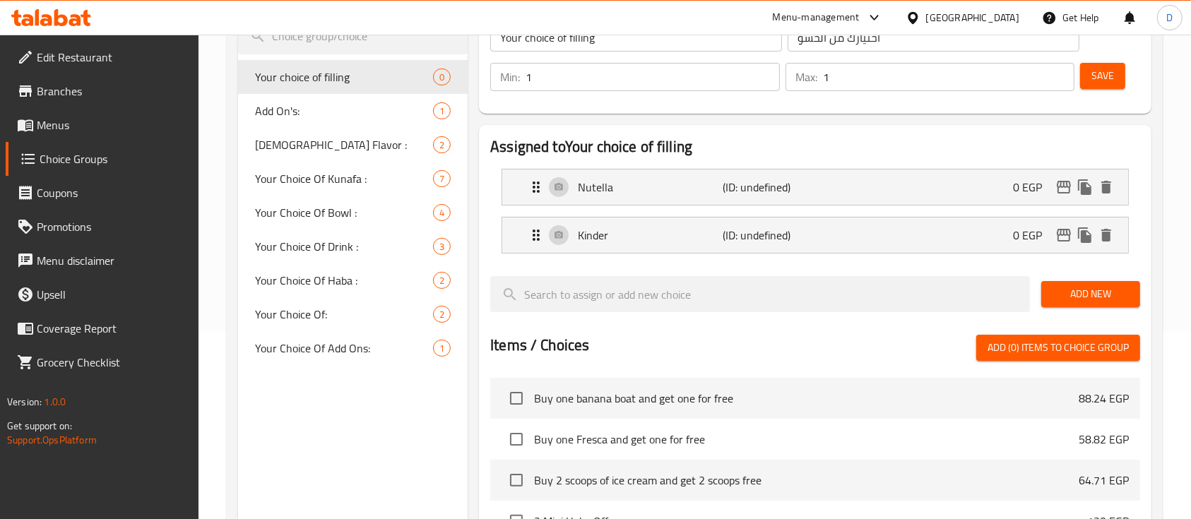
click at [1078, 301] on span "Add New" at bounding box center [1090, 294] width 76 height 18
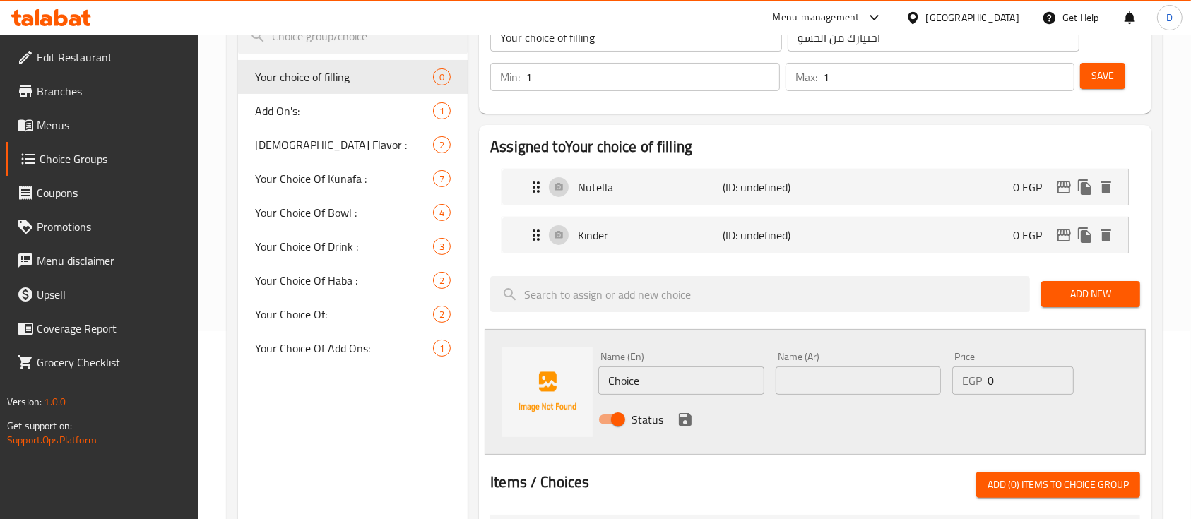
click at [877, 381] on input "text" at bounding box center [857, 381] width 165 height 28
paste input "اولوتس"
type input "لوتس"
click at [658, 379] on input "Choice" at bounding box center [680, 381] width 165 height 28
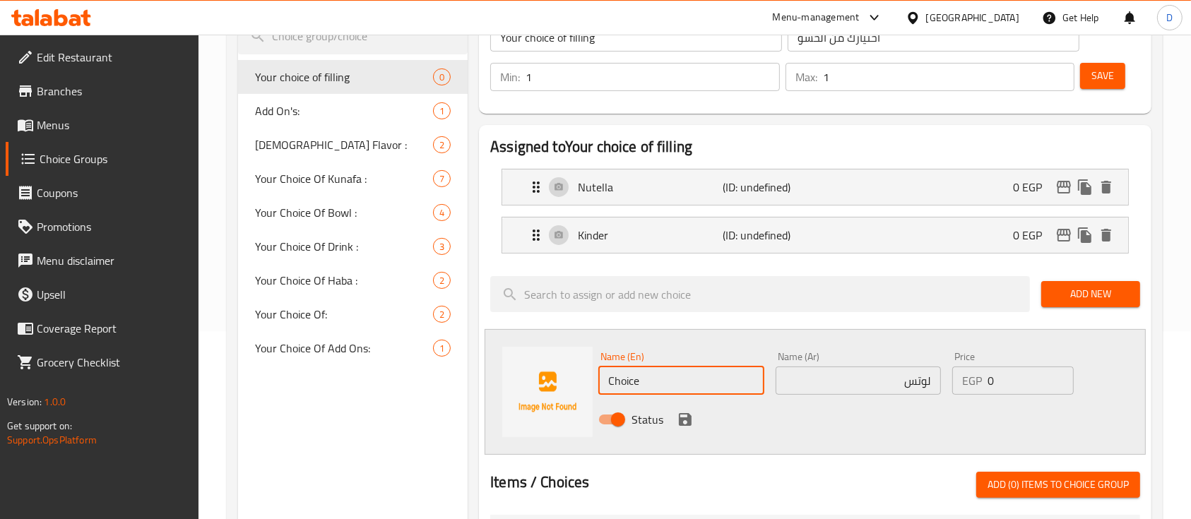
paste input "Lotus"
type input "Lotus"
click at [689, 415] on icon "save" at bounding box center [685, 419] width 13 height 13
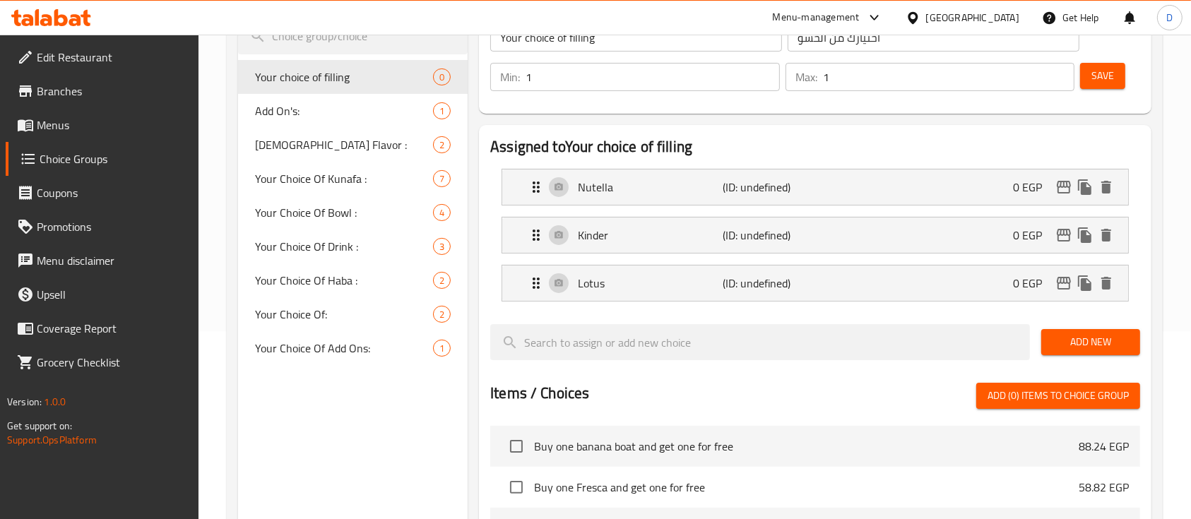
click at [1095, 85] on button "Save" at bounding box center [1102, 76] width 45 height 26
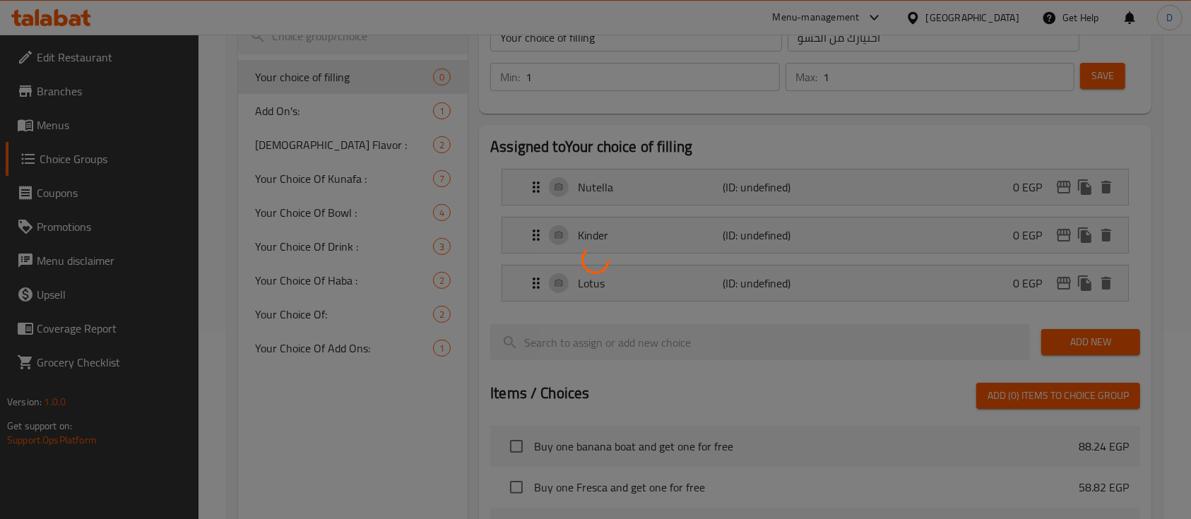
click at [85, 164] on div at bounding box center [595, 259] width 1191 height 519
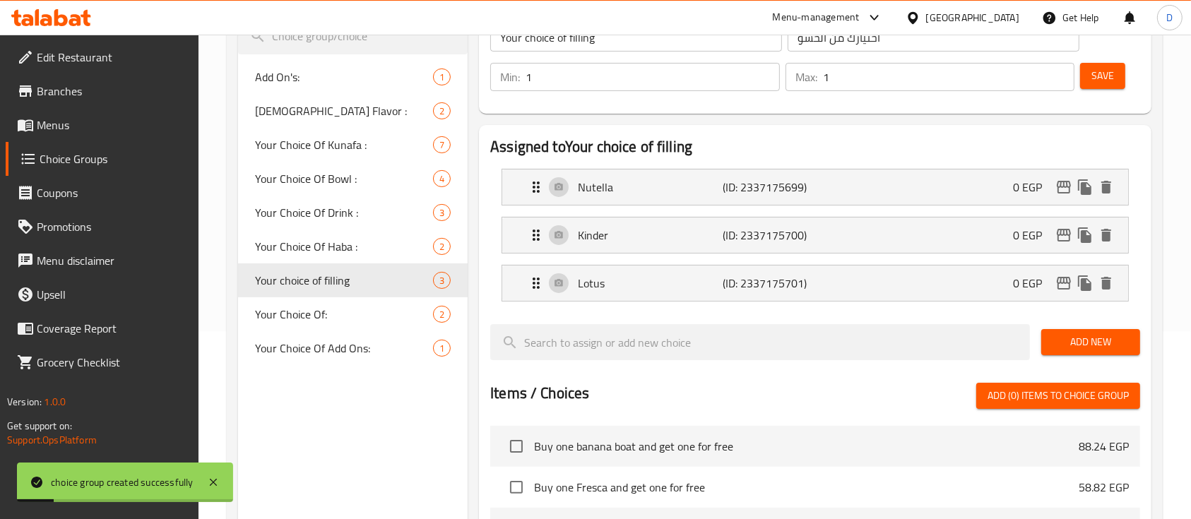
click at [85, 165] on span "Choice Groups" at bounding box center [114, 158] width 148 height 17
click at [78, 117] on span "Menus" at bounding box center [112, 125] width 151 height 17
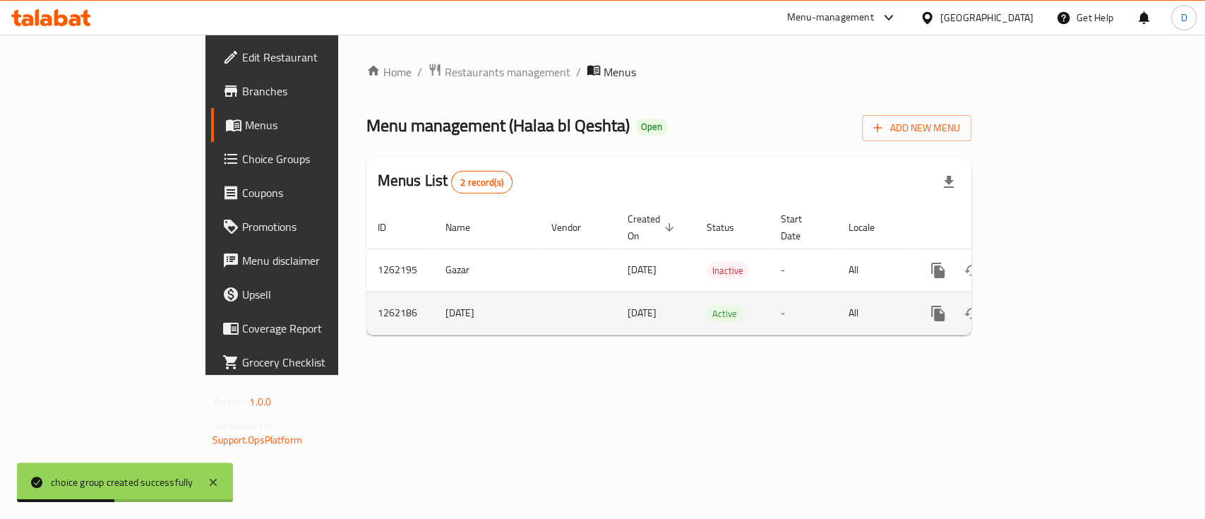
click at [1047, 307] on icon "enhanced table" at bounding box center [1040, 313] width 13 height 13
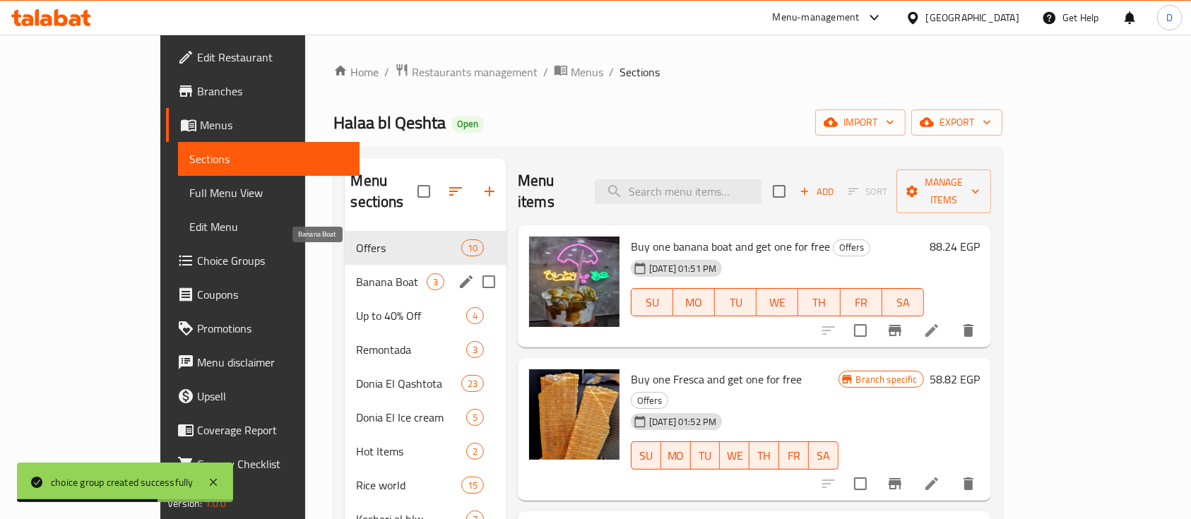
click at [356, 273] on span "Banana Boat" at bounding box center [391, 281] width 70 height 17
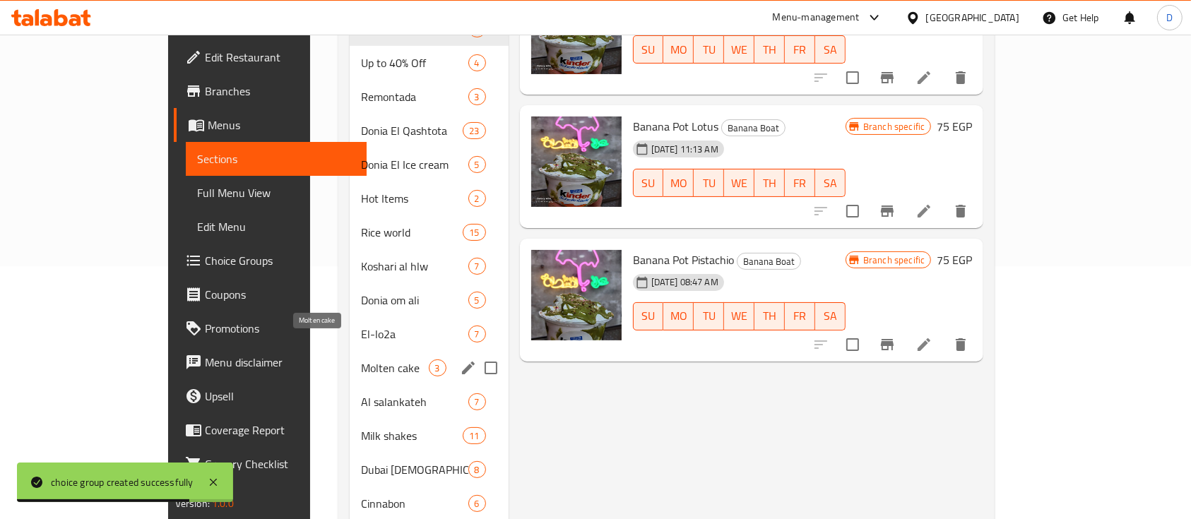
scroll to position [282, 0]
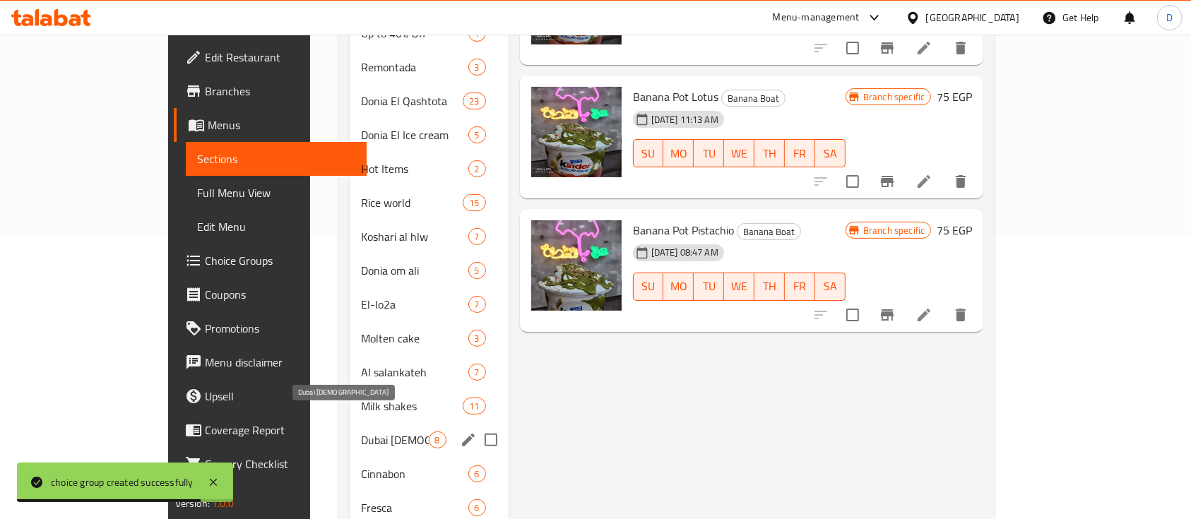
click at [361, 431] on span "Dubai [DEMOGRAPHIC_DATA]" at bounding box center [394, 439] width 67 height 17
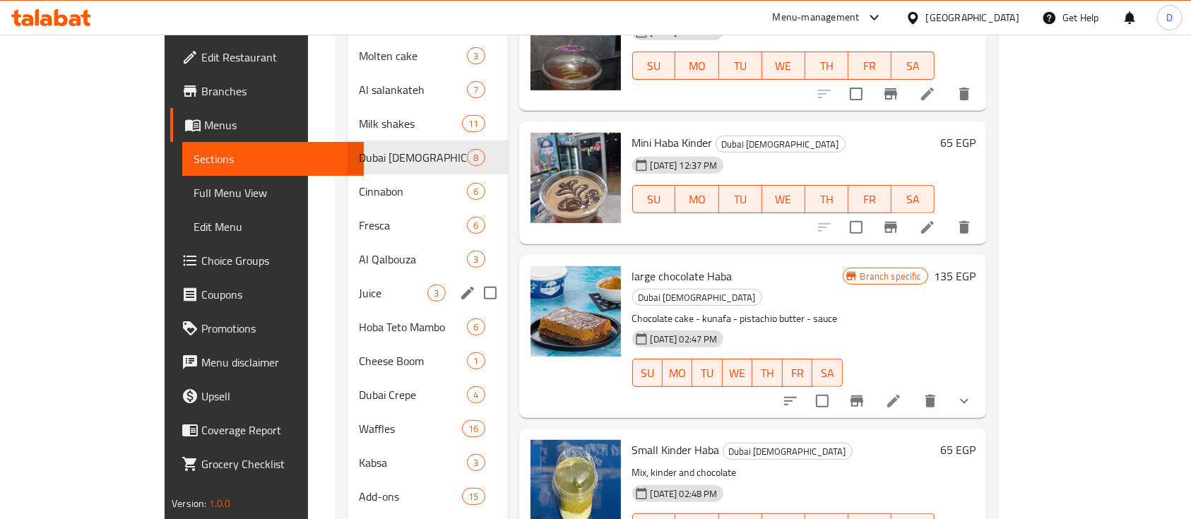
scroll to position [659, 0]
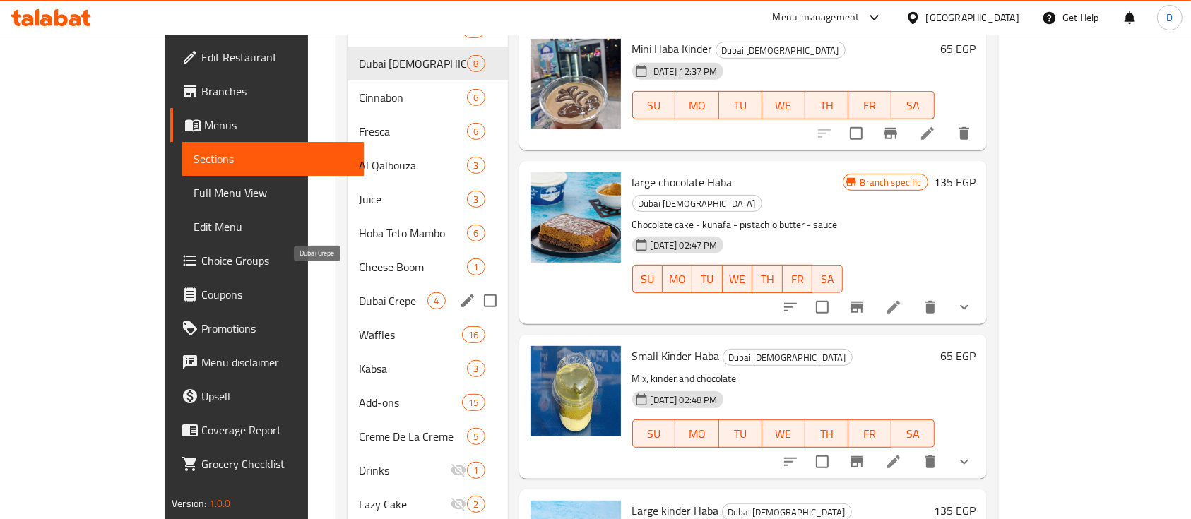
click at [359, 292] on span "Dubai Crepe" at bounding box center [393, 300] width 68 height 17
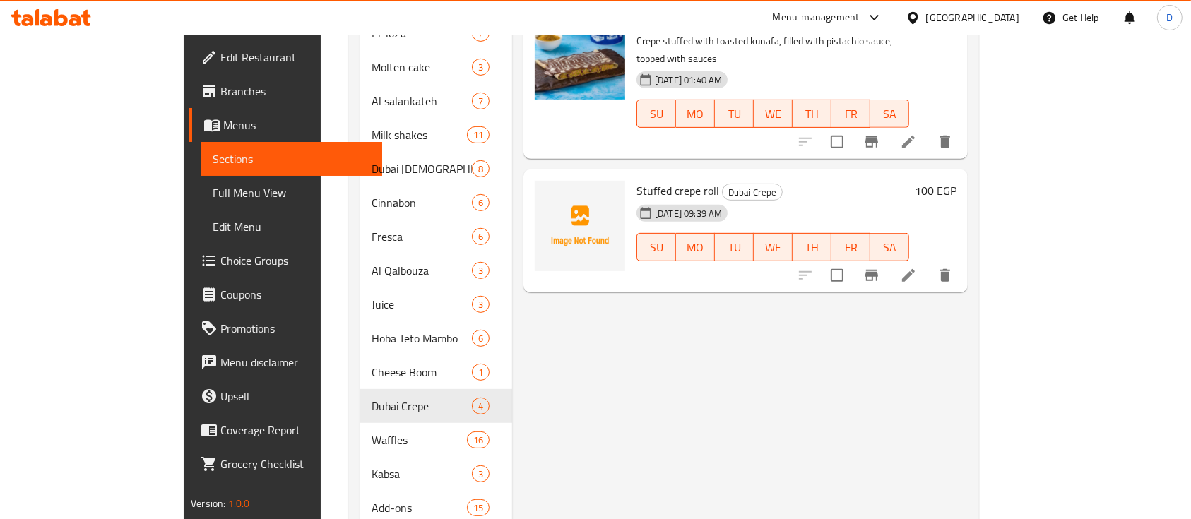
scroll to position [376, 0]
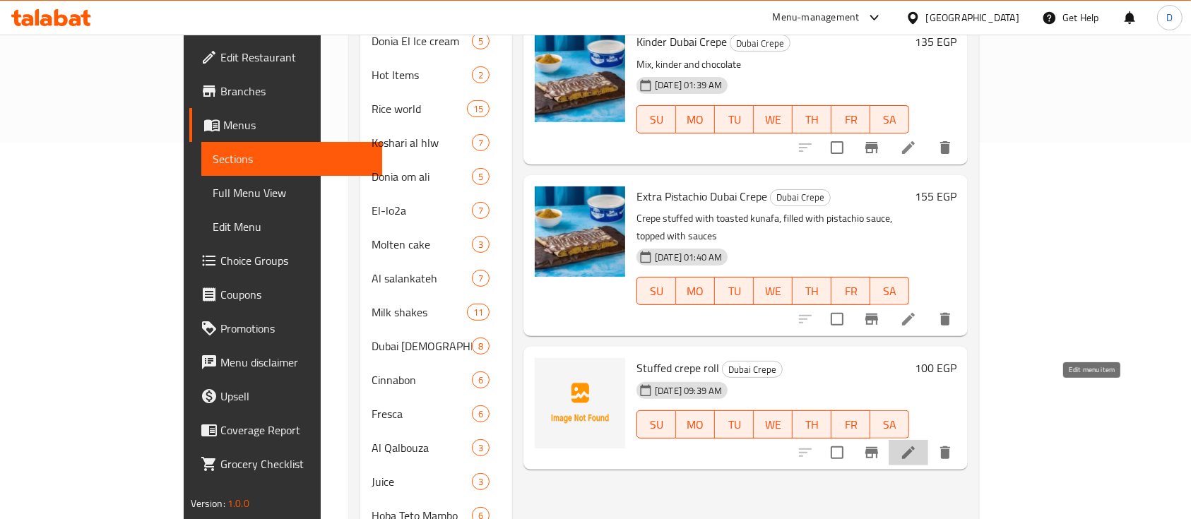
click at [917, 444] on icon at bounding box center [908, 452] width 17 height 17
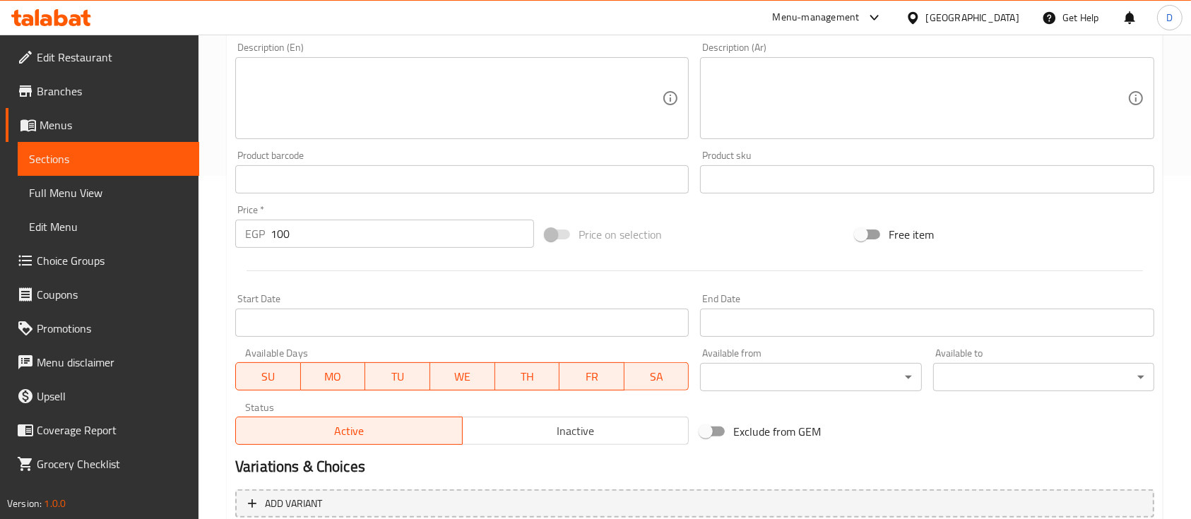
scroll to position [479, 0]
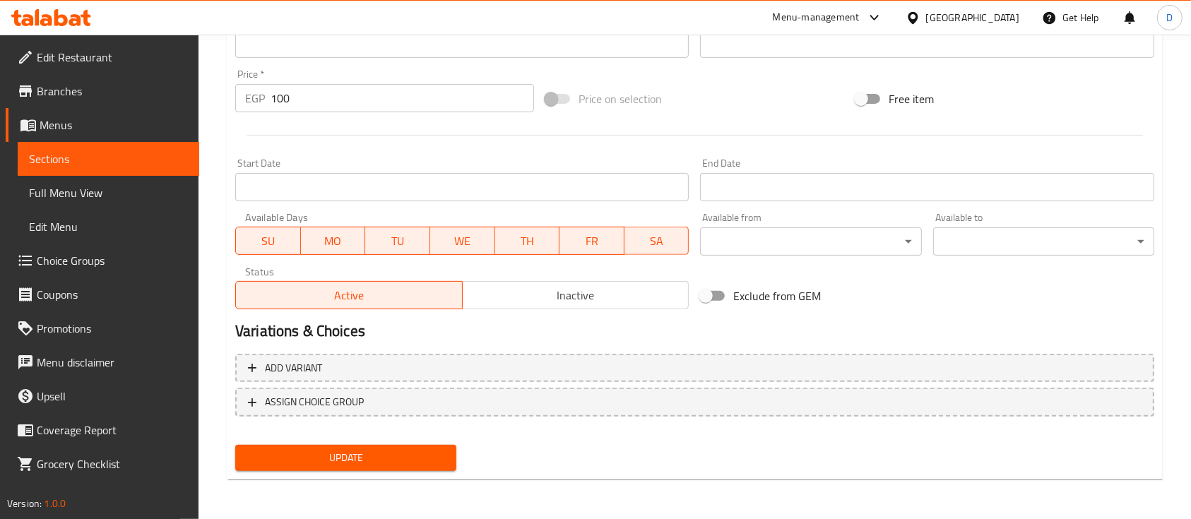
click at [640, 423] on nav at bounding box center [694, 427] width 919 height 11
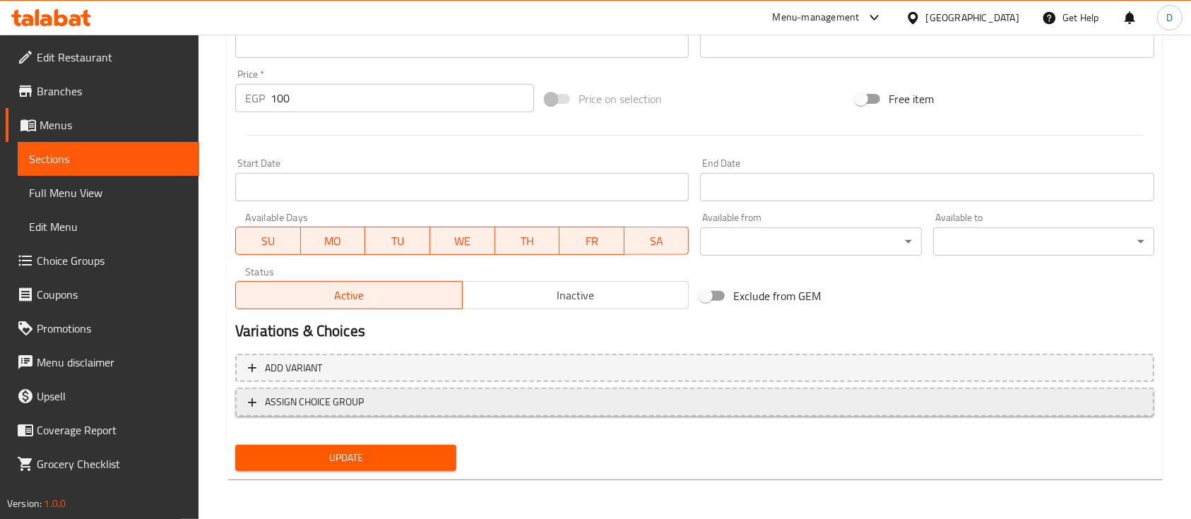
click at [633, 394] on span "ASSIGN CHOICE GROUP" at bounding box center [694, 402] width 893 height 18
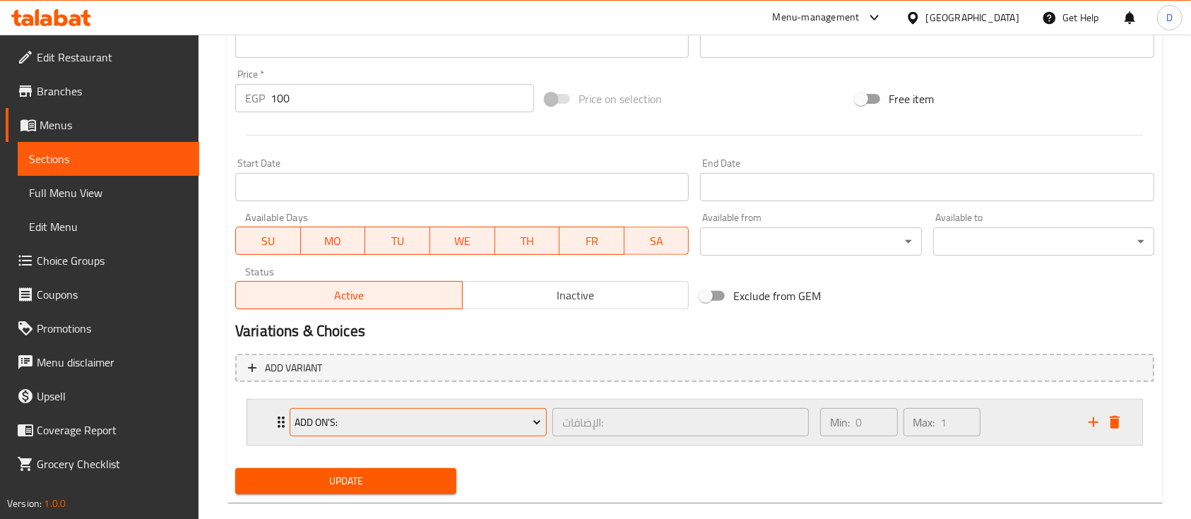
click at [305, 431] on span "Add On's:" at bounding box center [417, 423] width 246 height 18
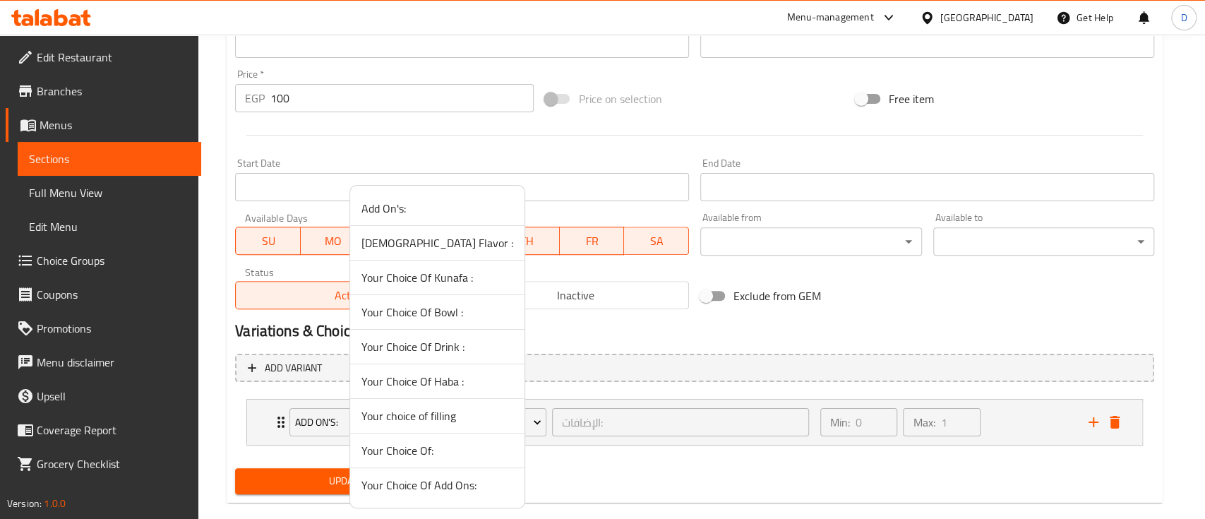
click at [423, 416] on span "Your choice of filling" at bounding box center [438, 415] width 152 height 17
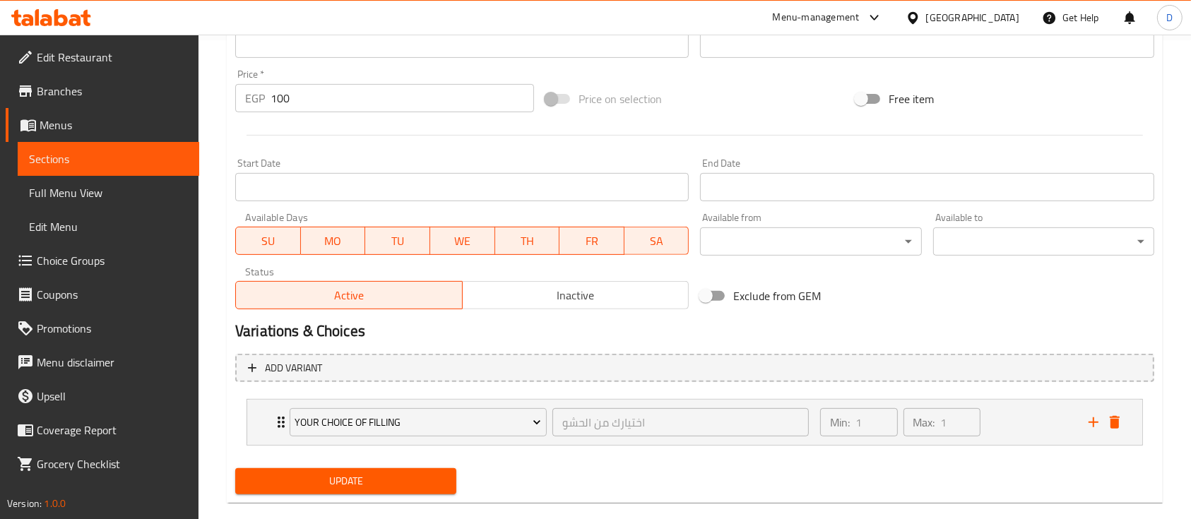
scroll to position [502, 0]
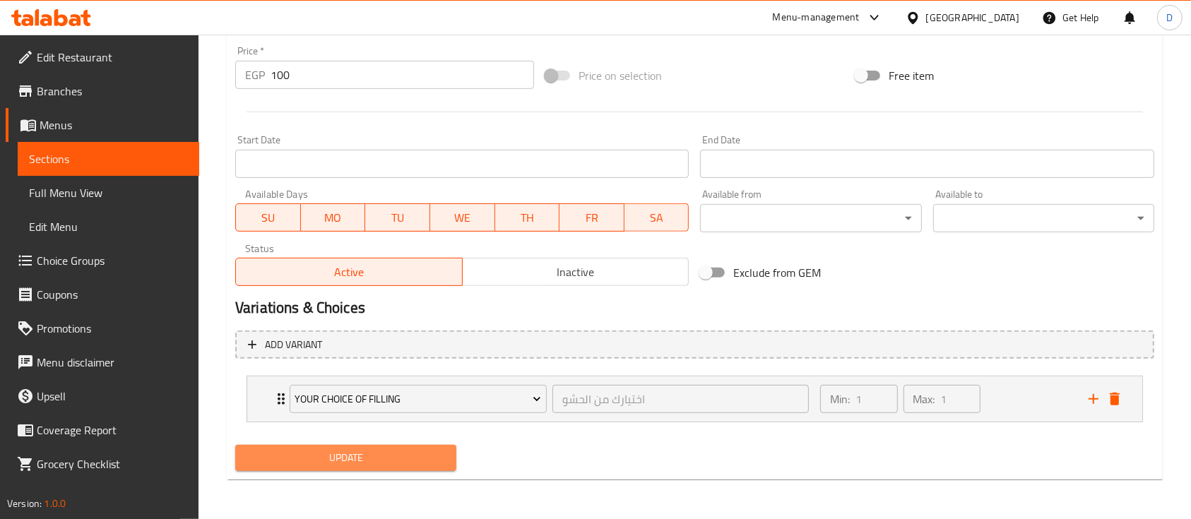
click at [354, 468] on button "Update" at bounding box center [345, 458] width 221 height 26
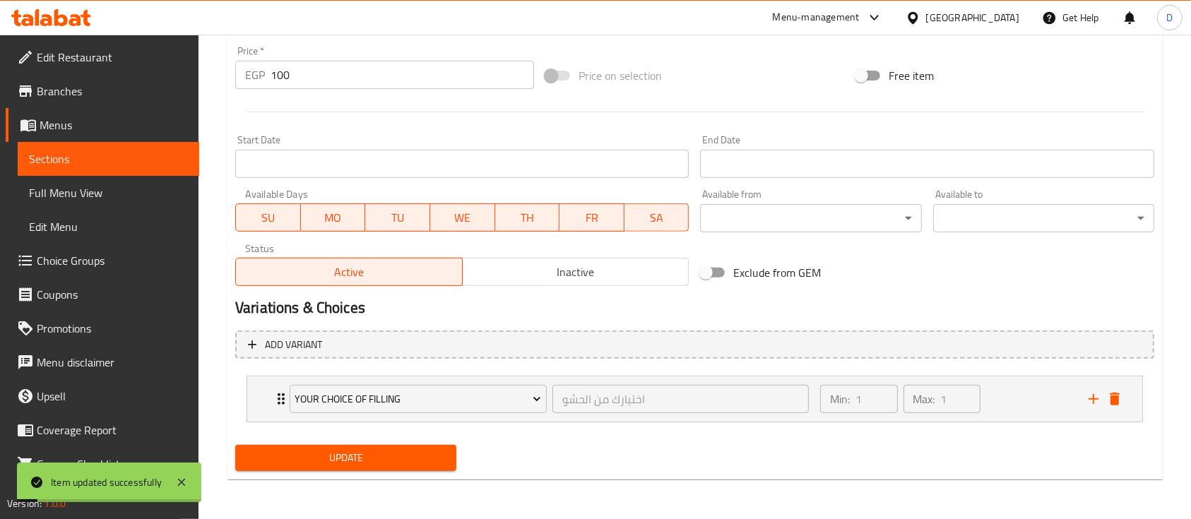
click at [66, 145] on link "Sections" at bounding box center [108, 159] width 181 height 34
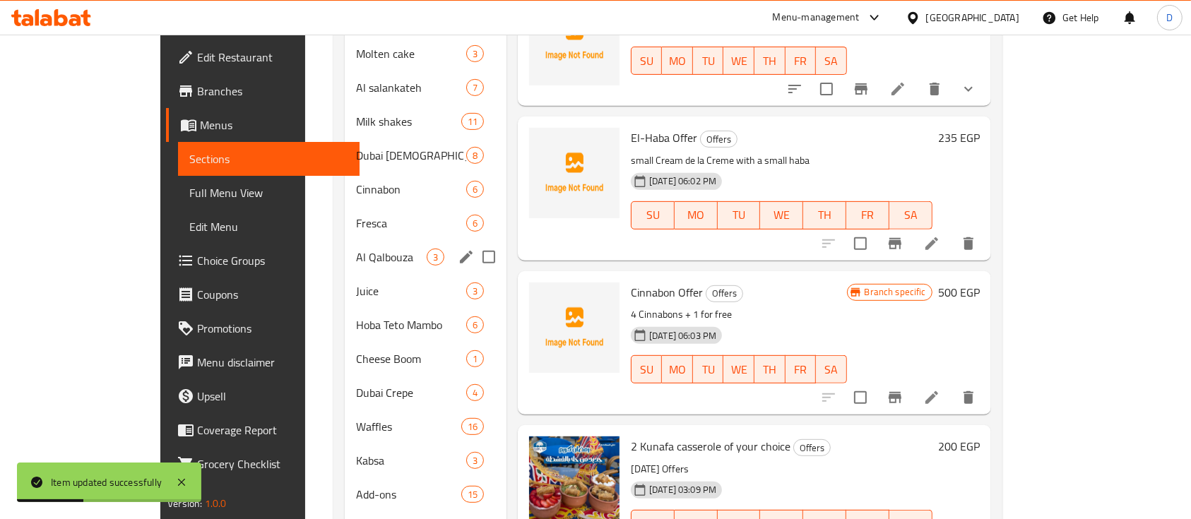
scroll to position [574, 0]
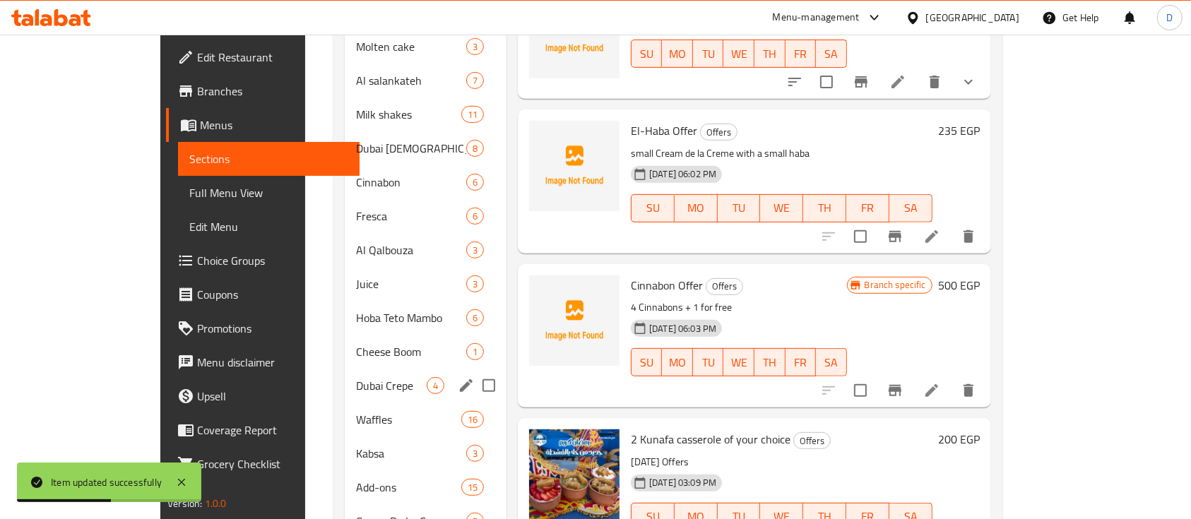
click at [345, 369] on div "Dubai Crepe 4" at bounding box center [426, 386] width 162 height 34
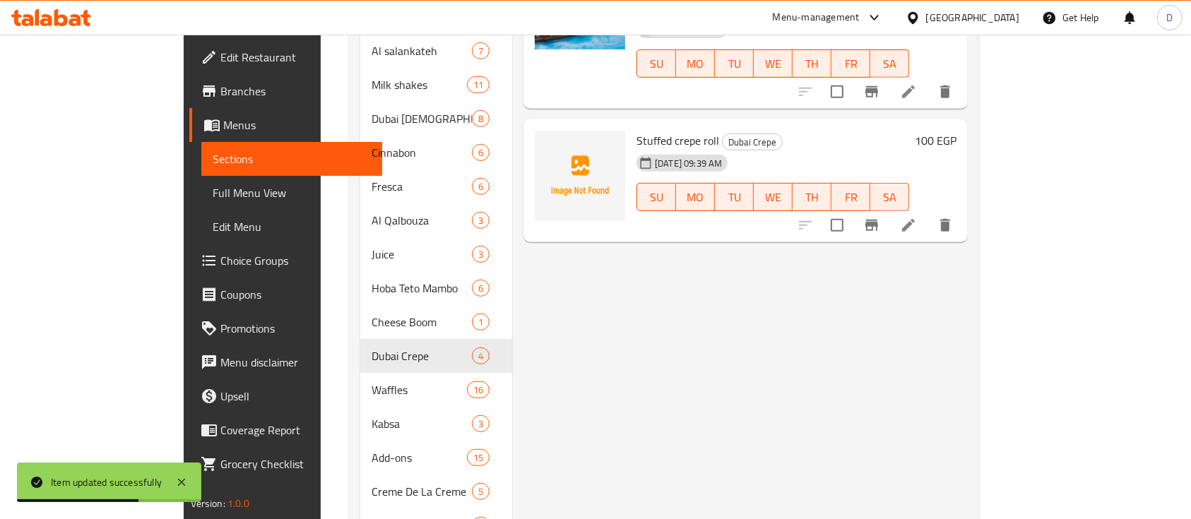
scroll to position [574, 0]
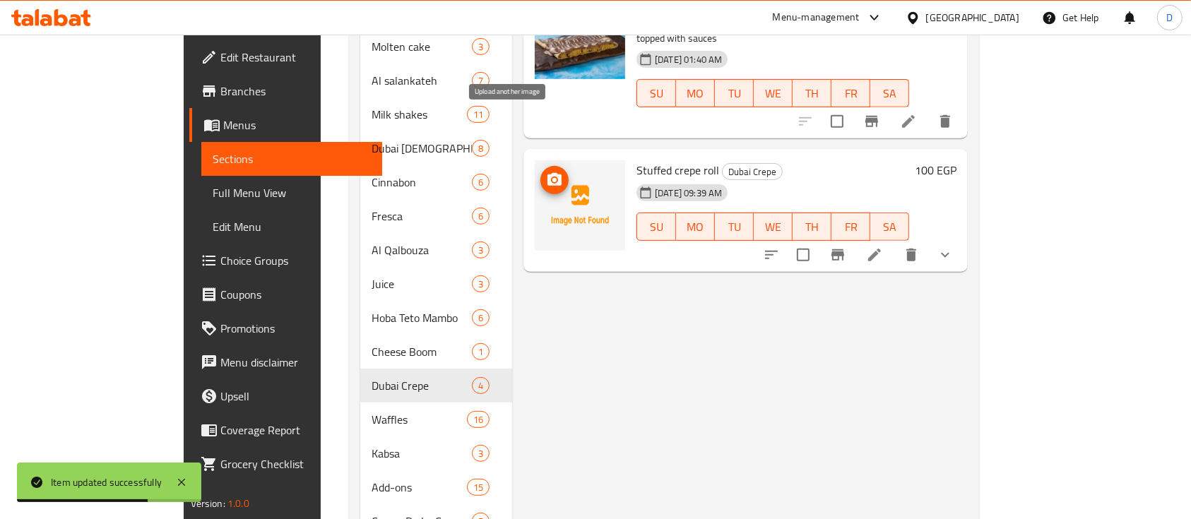
click at [540, 172] on span "upload picture" at bounding box center [554, 180] width 28 height 17
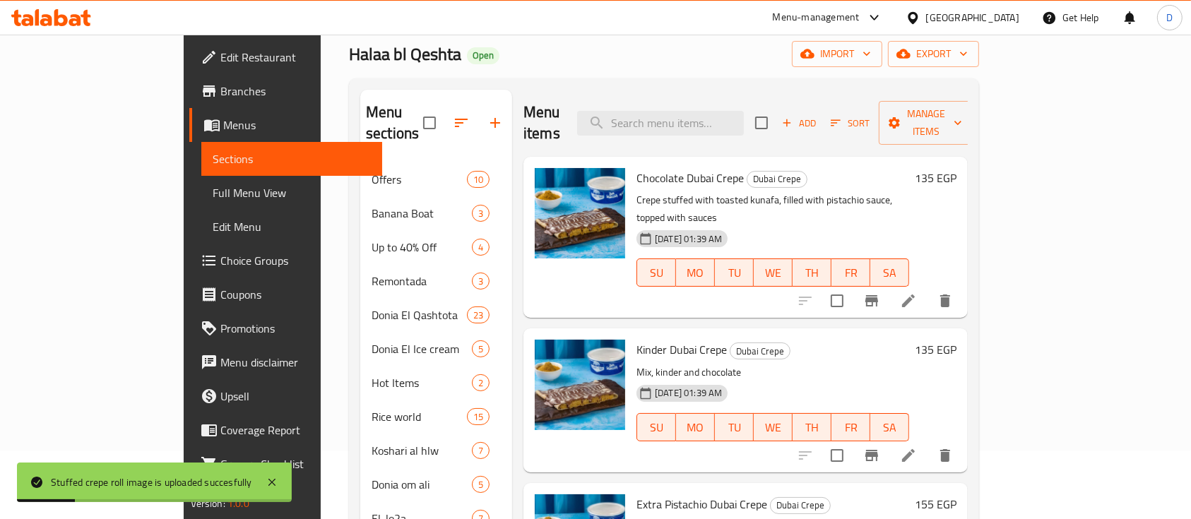
scroll to position [0, 0]
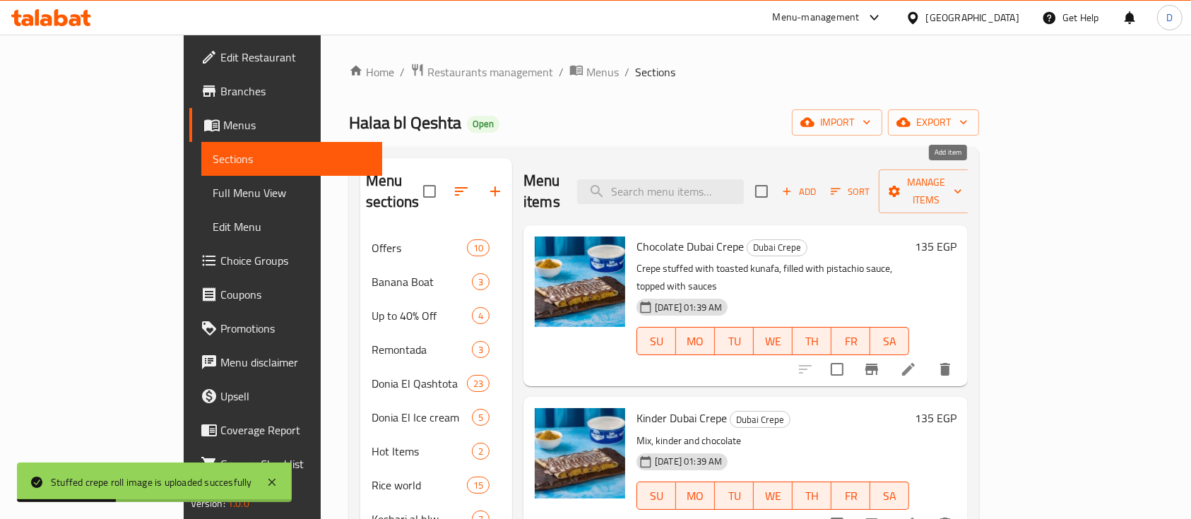
click at [818, 186] on span "Add" at bounding box center [799, 192] width 38 height 16
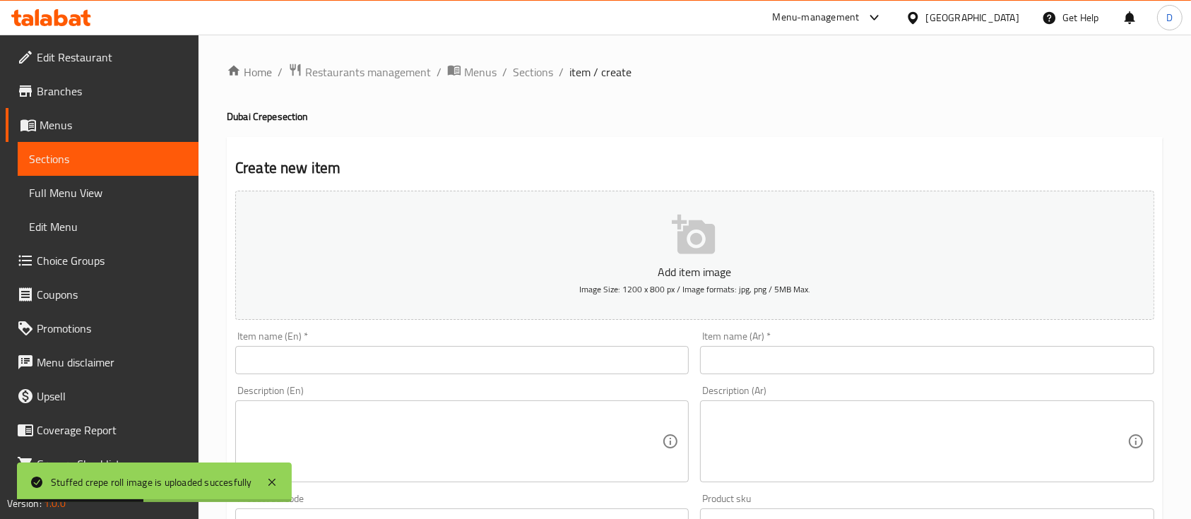
click at [754, 367] on input "text" at bounding box center [926, 360] width 453 height 28
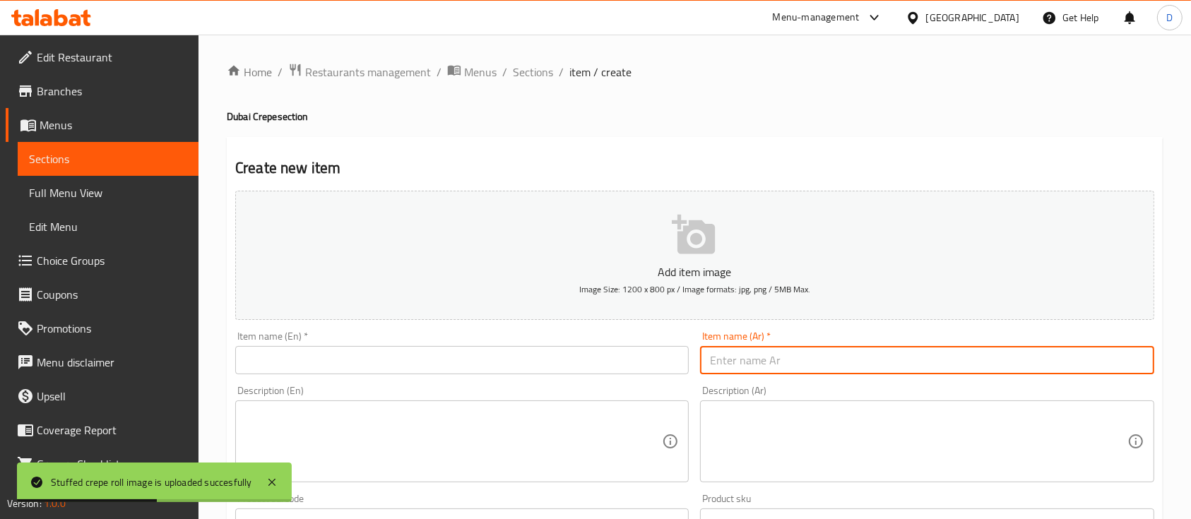
paste input "رول كريب محشي صوص باستشيو"
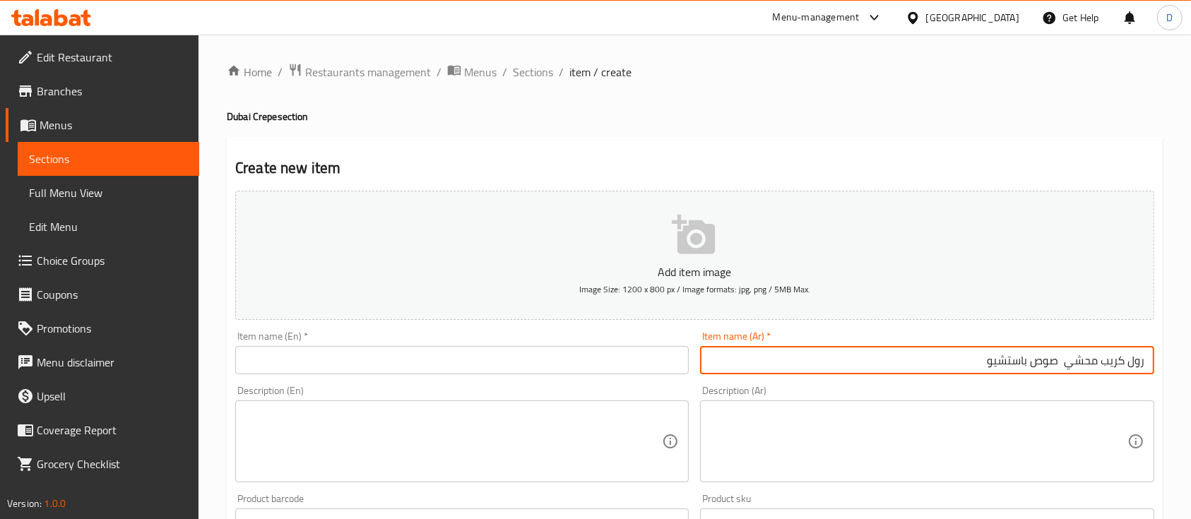
paste input "صوص بستا"
type input "رول كريب محشي صوص بستاشيو"
click at [395, 355] on input "text" at bounding box center [461, 360] width 453 height 28
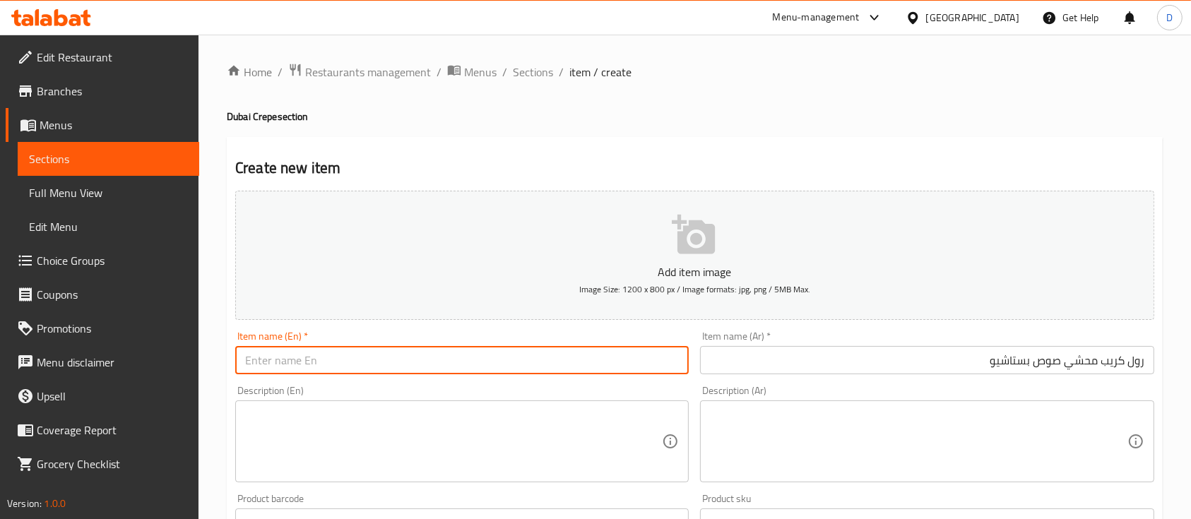
paste input "Crepe roll stuffed with pistachio sauce"
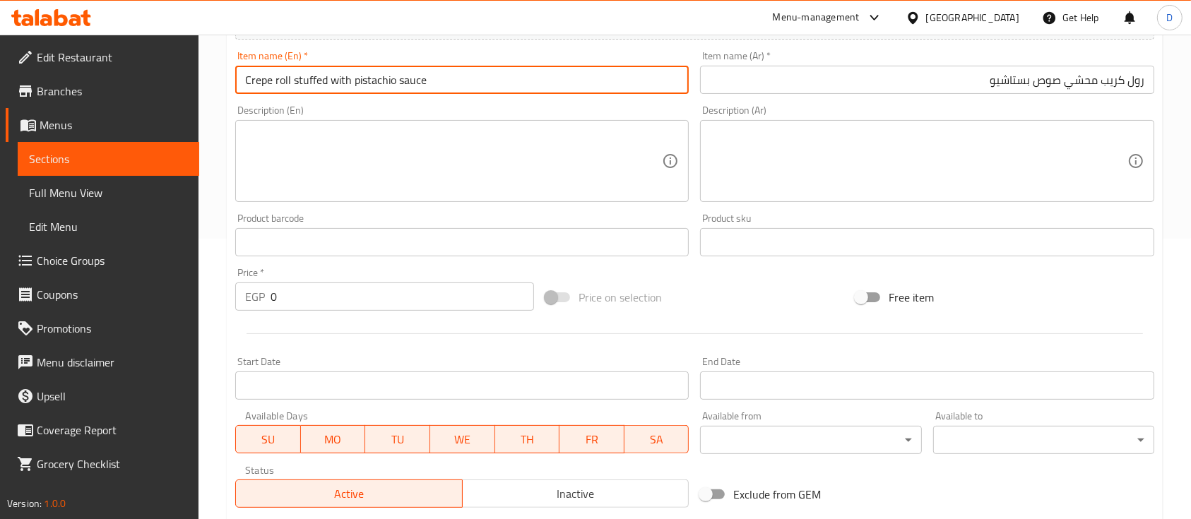
scroll to position [282, 0]
type input "Crepe roll stuffed with pistachio sauce"
click at [441, 292] on input "0" at bounding box center [401, 294] width 263 height 28
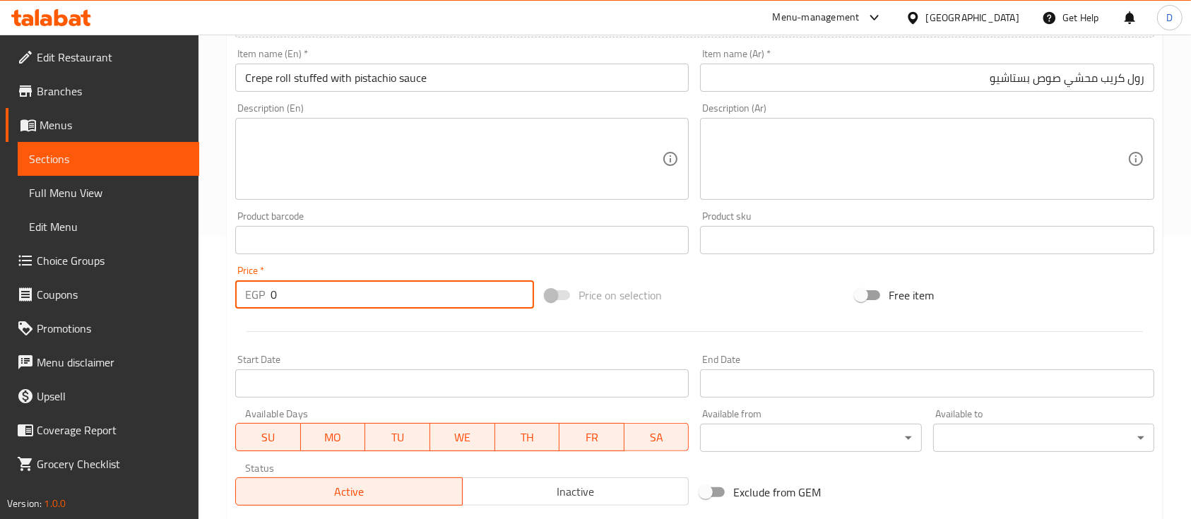
click at [441, 292] on input "0" at bounding box center [401, 294] width 263 height 28
type input "150"
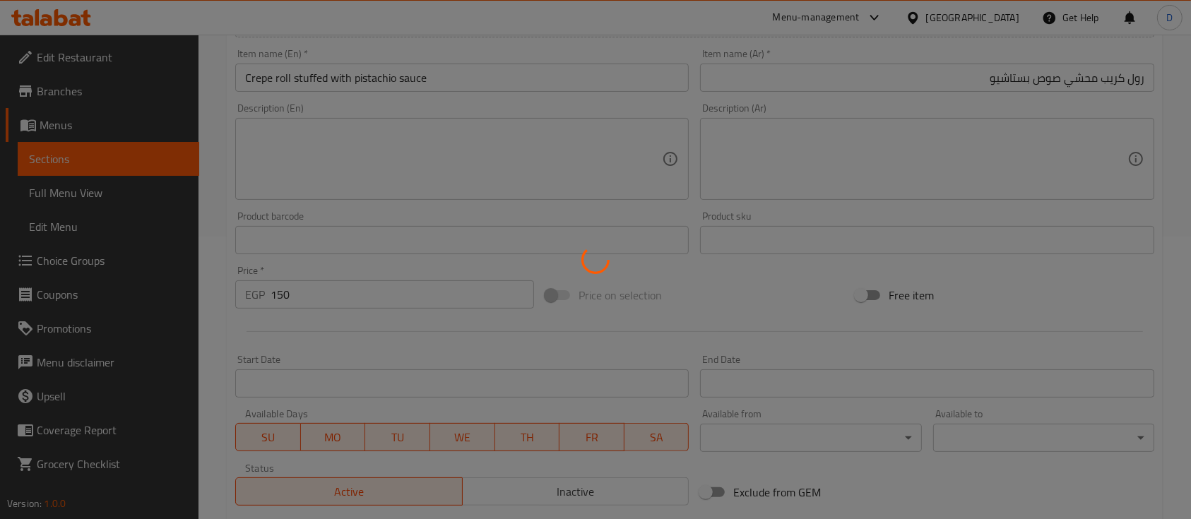
type input "0"
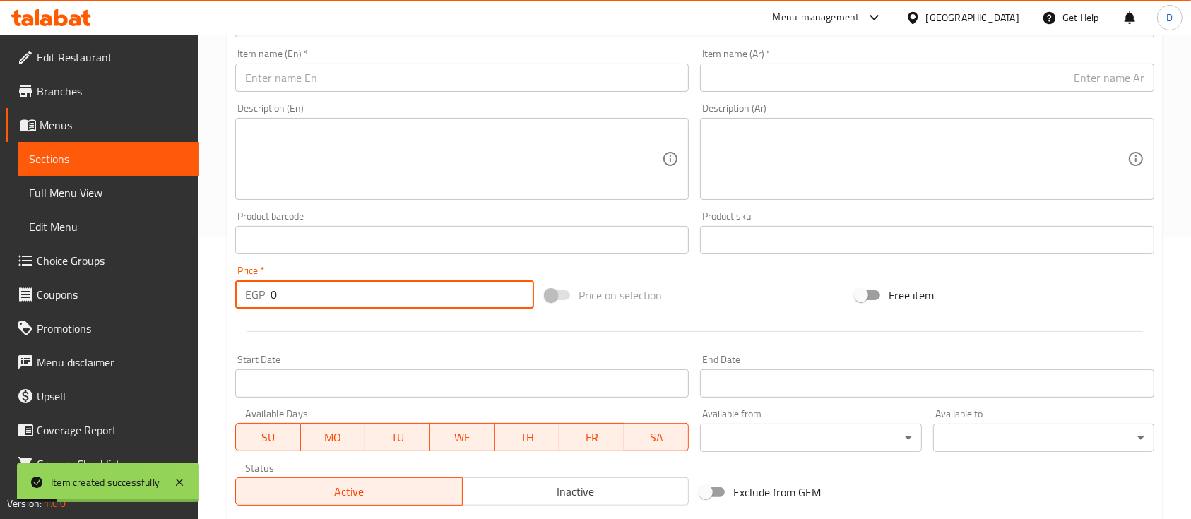
click at [78, 156] on span "Sections" at bounding box center [108, 158] width 159 height 17
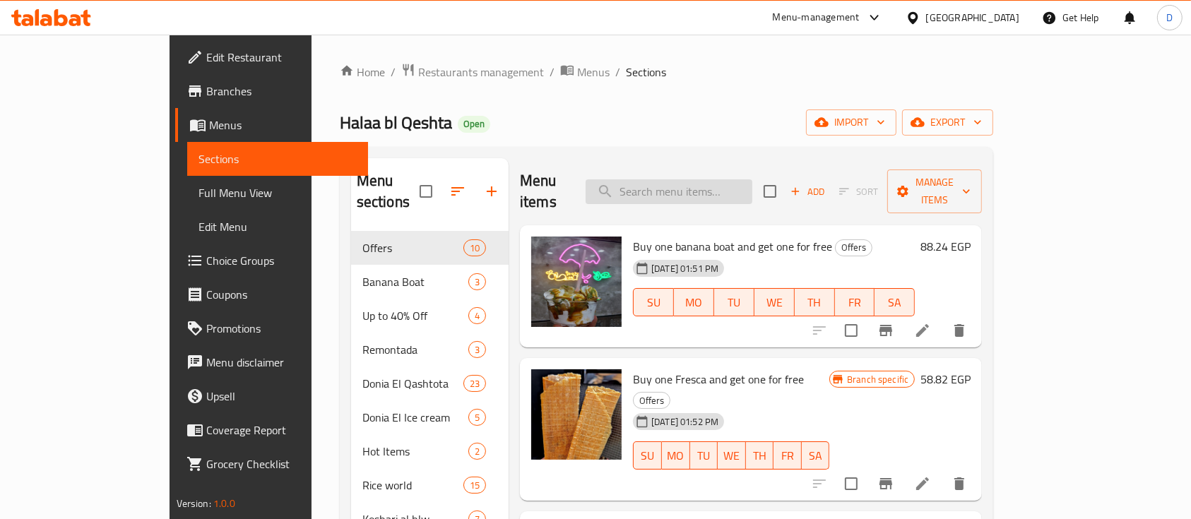
click at [752, 179] on input "search" at bounding box center [668, 191] width 167 height 25
type input "["
type input "جي"
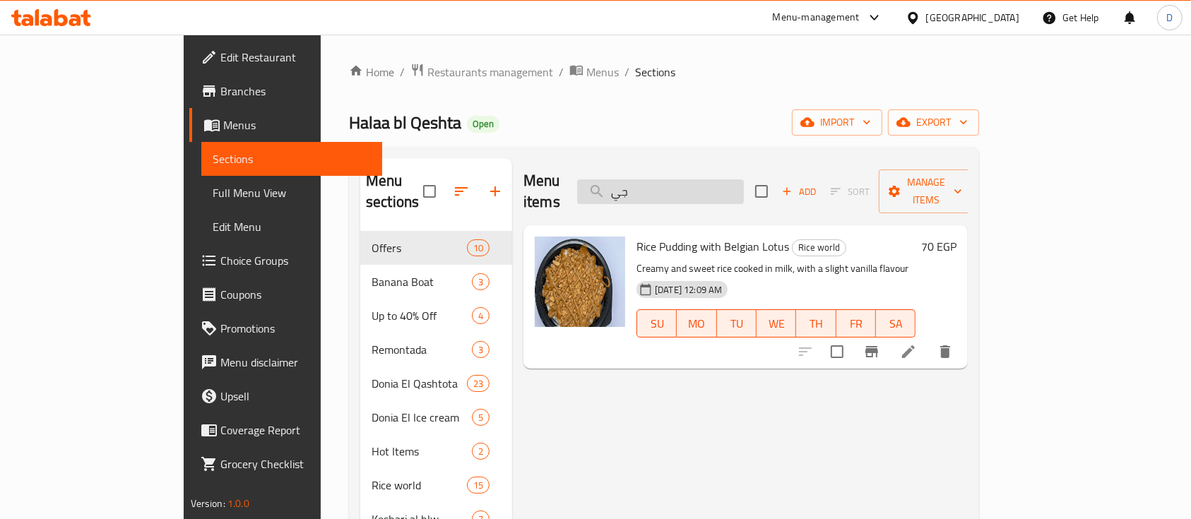
click at [744, 179] on input "جي" at bounding box center [660, 191] width 167 height 25
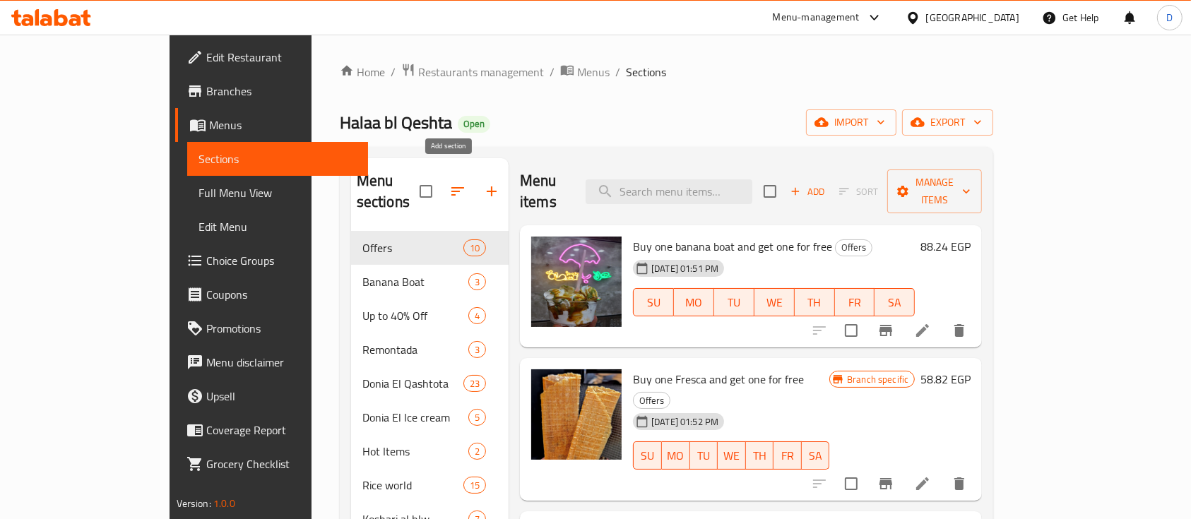
click at [483, 183] on icon "button" at bounding box center [491, 191] width 17 height 17
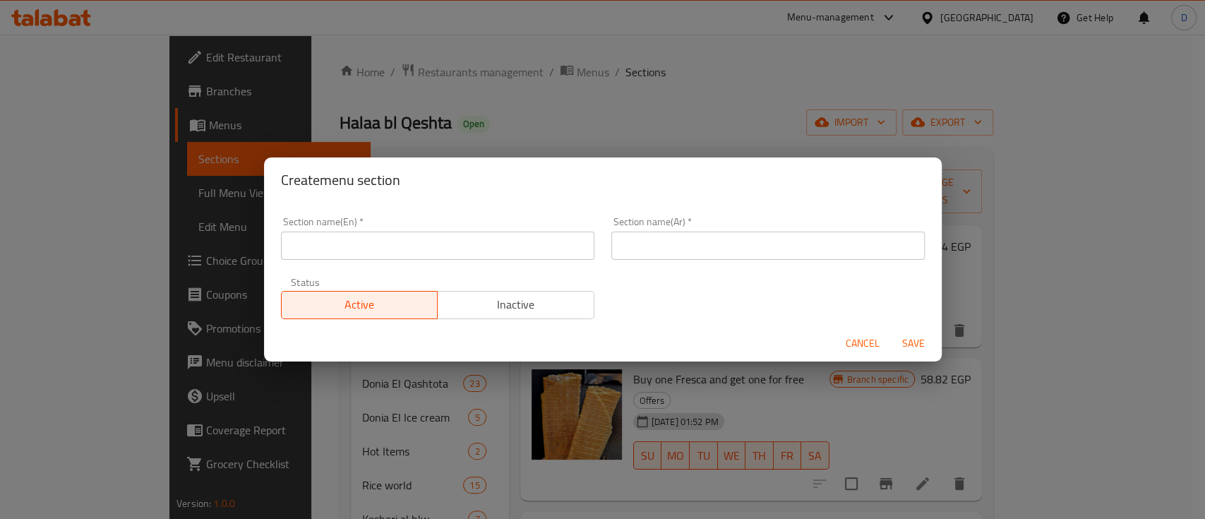
click at [514, 256] on input "text" at bounding box center [438, 246] width 314 height 28
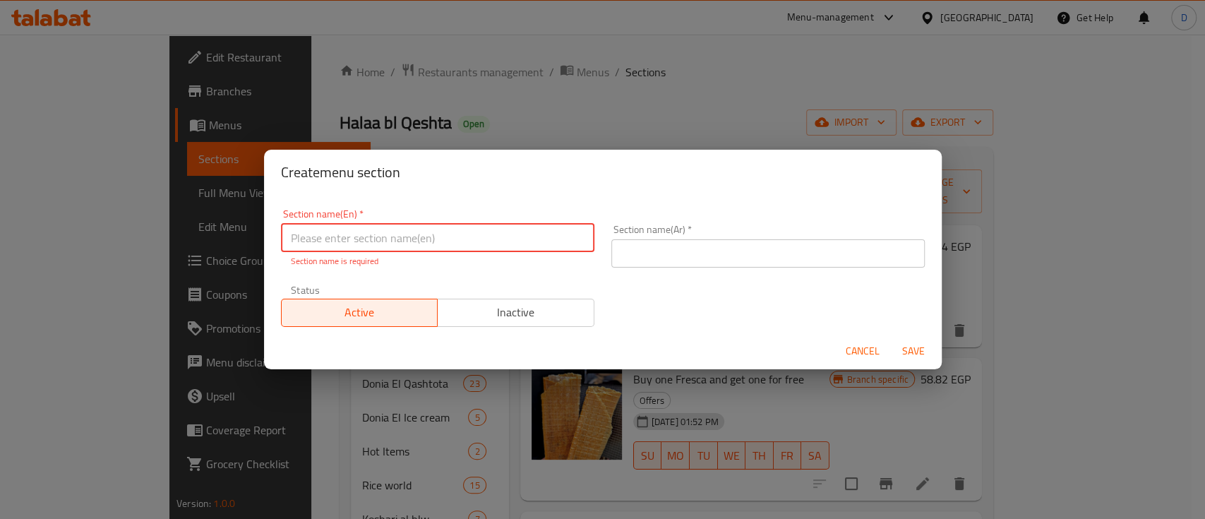
click at [657, 246] on input "text" at bounding box center [769, 253] width 314 height 28
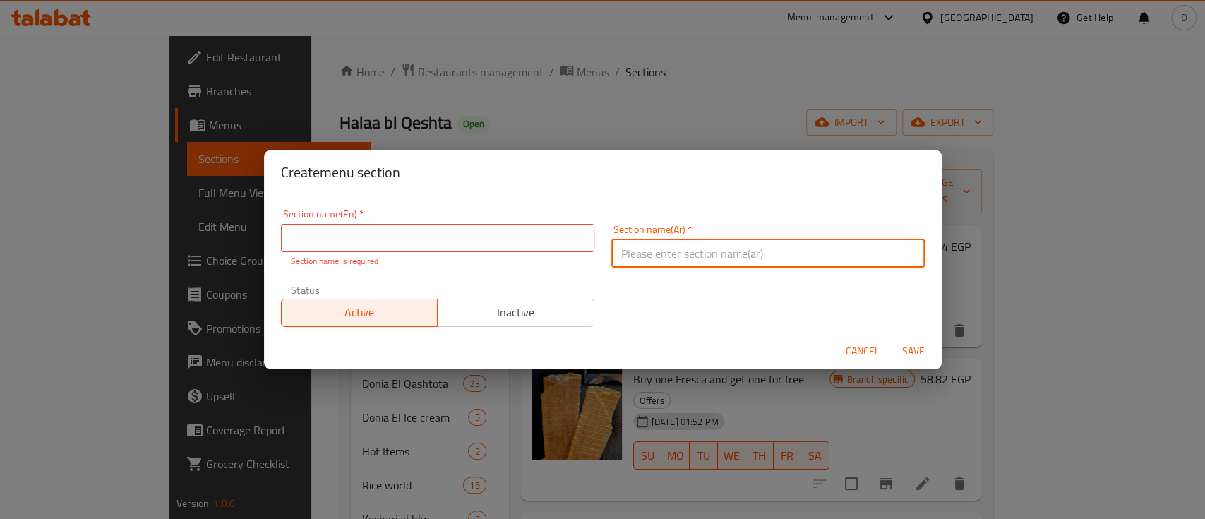
paste input "جيلي"
type input "جيلي"
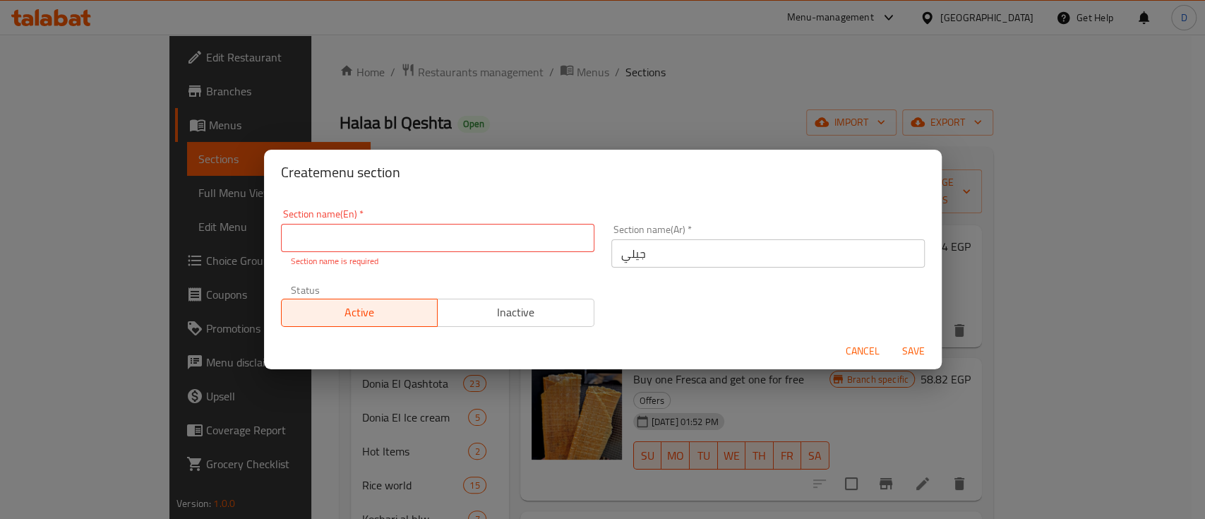
click at [405, 222] on div "Section name(En)   * Section name(En) * Section name is required" at bounding box center [438, 238] width 314 height 59
click at [429, 235] on input "text" at bounding box center [438, 238] width 314 height 28
paste input "jelly"
type input "Jelly"
click at [891, 338] on button "Save" at bounding box center [913, 351] width 45 height 26
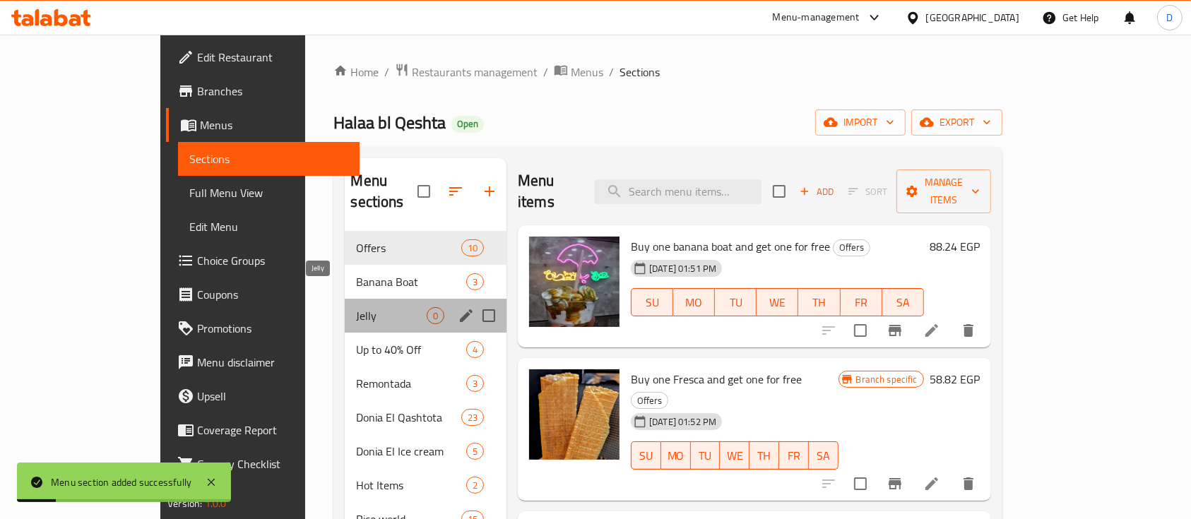
click at [356, 307] on span "Jelly" at bounding box center [391, 315] width 70 height 17
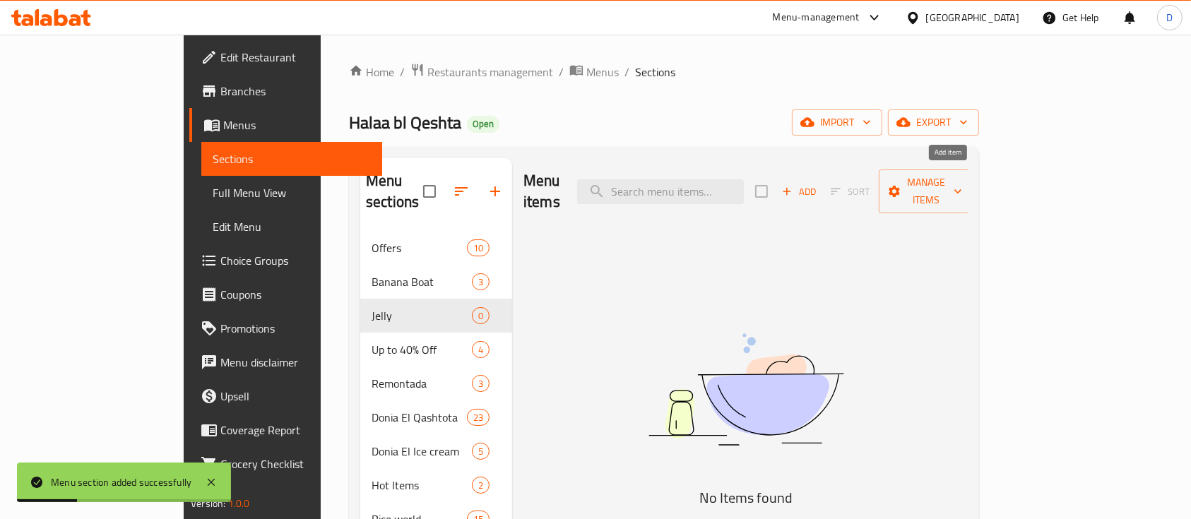
click at [818, 184] on span "Add" at bounding box center [799, 192] width 38 height 16
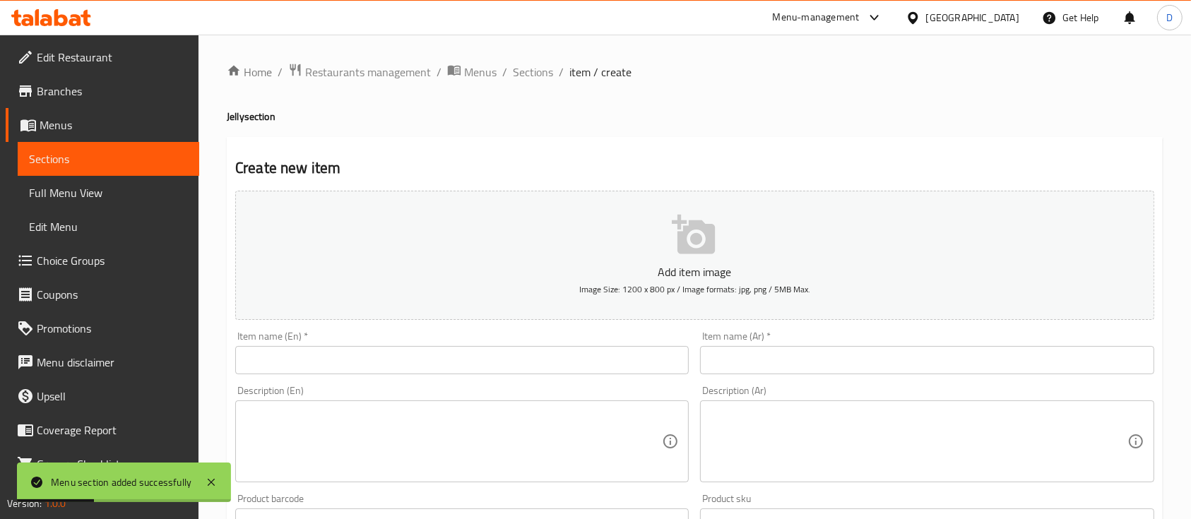
click at [765, 359] on input "text" at bounding box center [926, 360] width 453 height 28
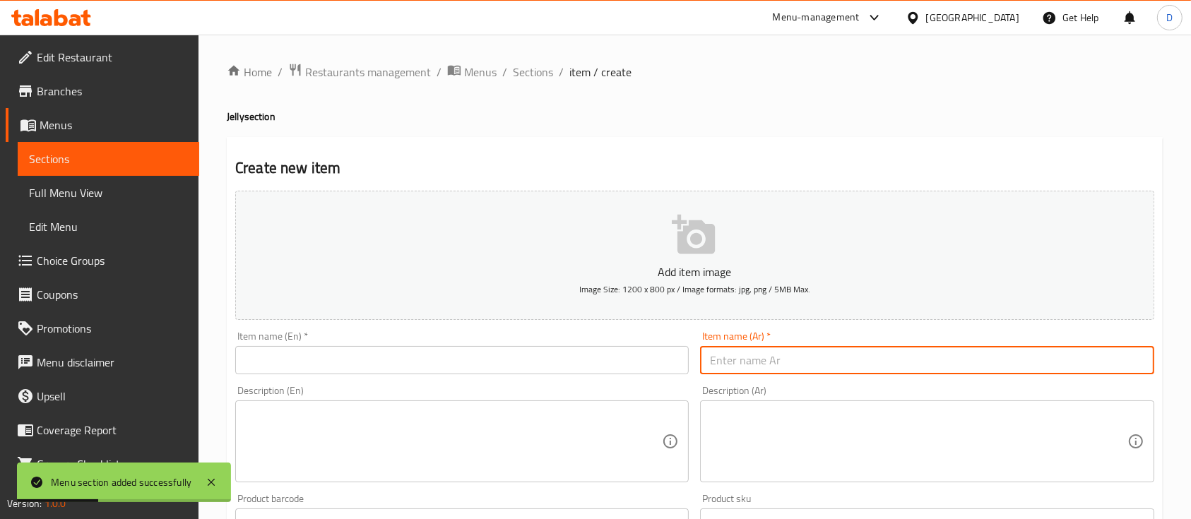
paste input "جيلي فراوله"
type input "جيلي فراوله"
click at [449, 362] on input "text" at bounding box center [461, 360] width 453 height 28
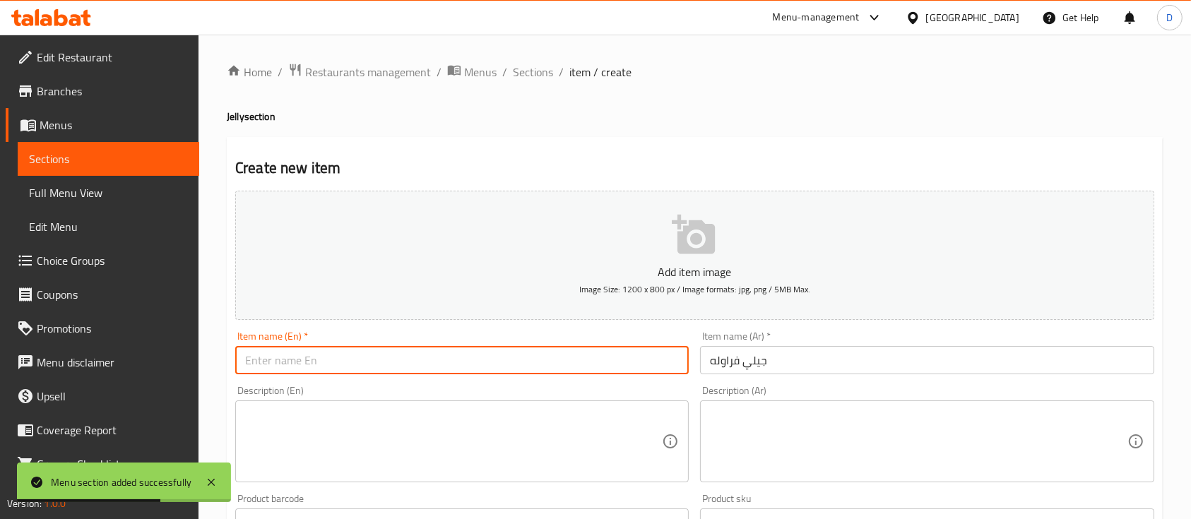
paste input "Strawberry jelly"
type input "Strawberry jelly"
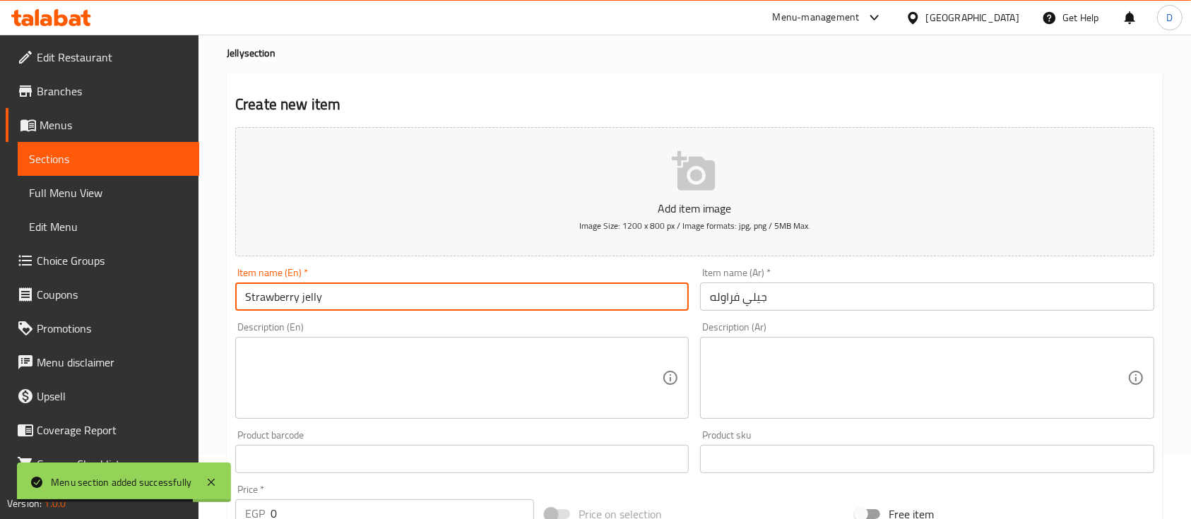
scroll to position [94, 0]
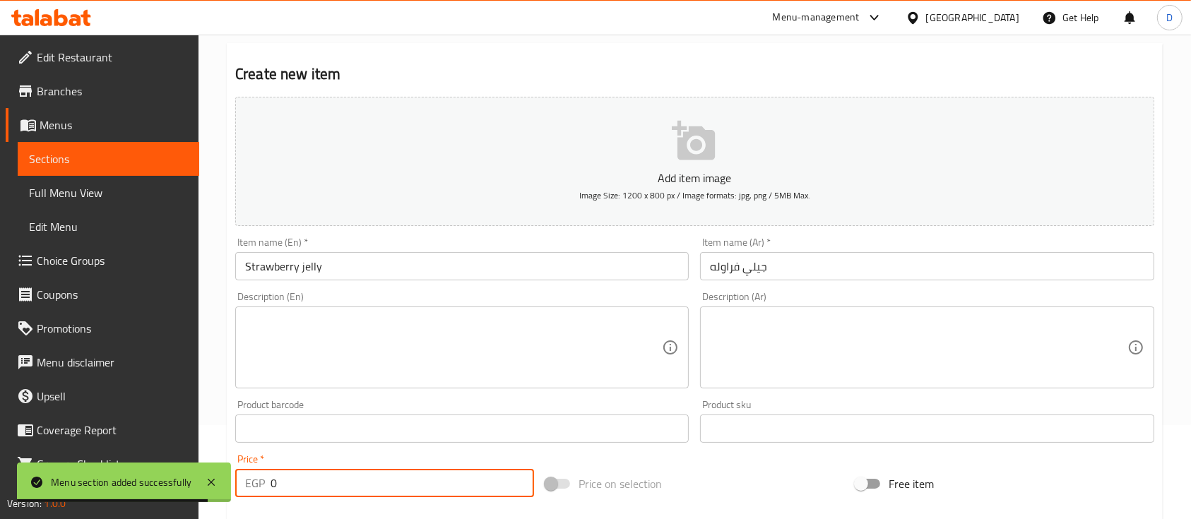
click at [309, 470] on input "0" at bounding box center [401, 483] width 263 height 28
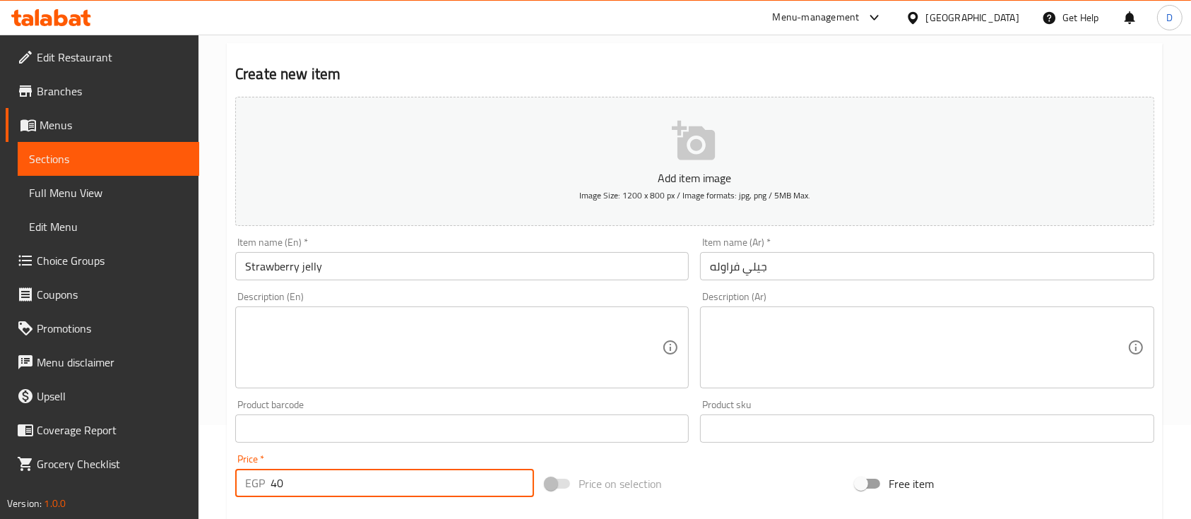
type input "40"
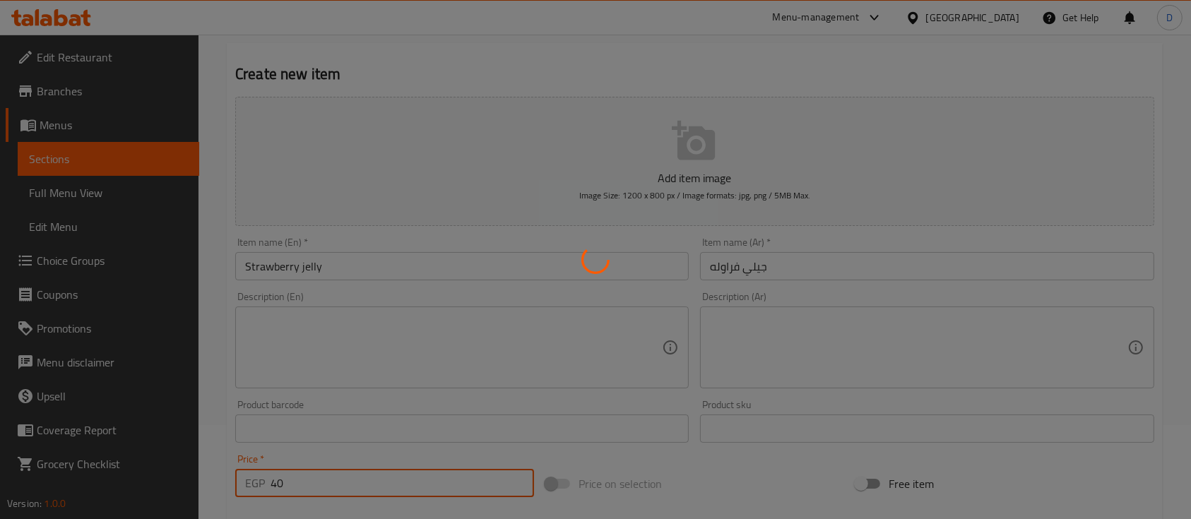
type input "0"
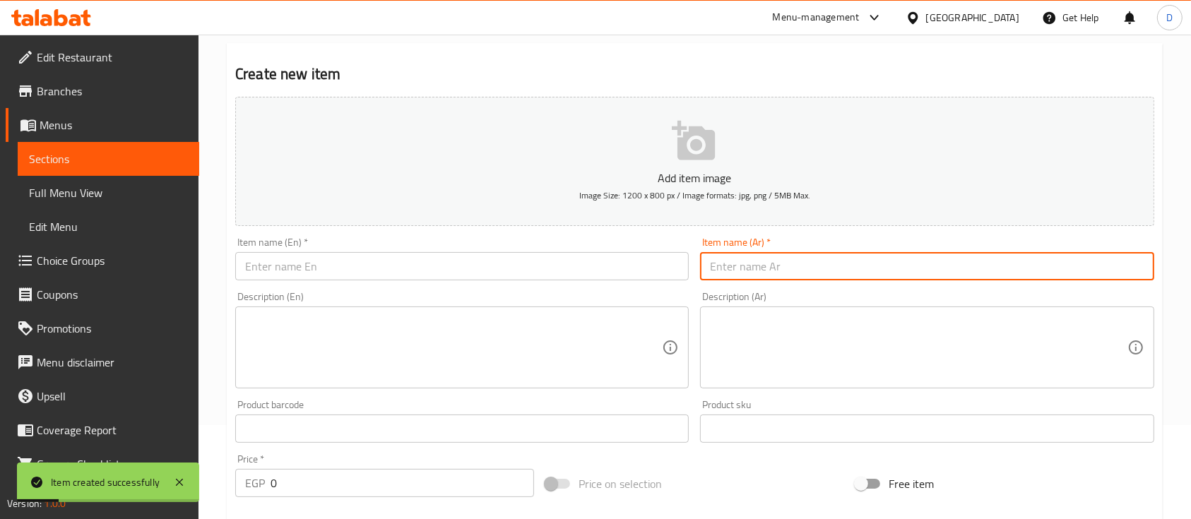
click at [814, 271] on input "text" at bounding box center [926, 266] width 453 height 28
paste input "جيلي فراوله كريمه"
type input "جيلي فراوله كريمه"
click at [574, 261] on input "text" at bounding box center [461, 266] width 453 height 28
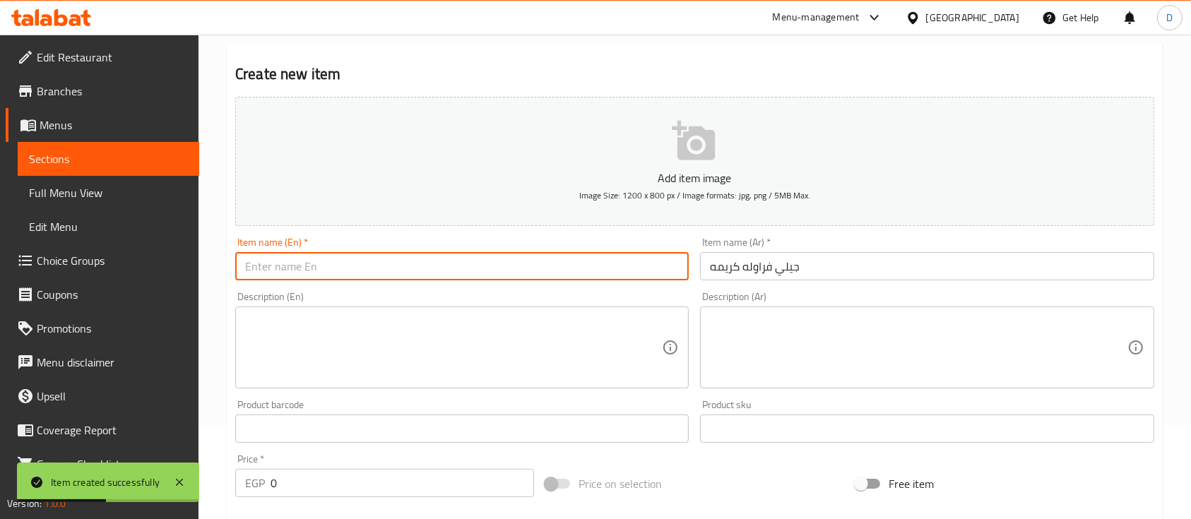
paste input "Strawberry jelly cream"
type input "Strawberry jelly cream"
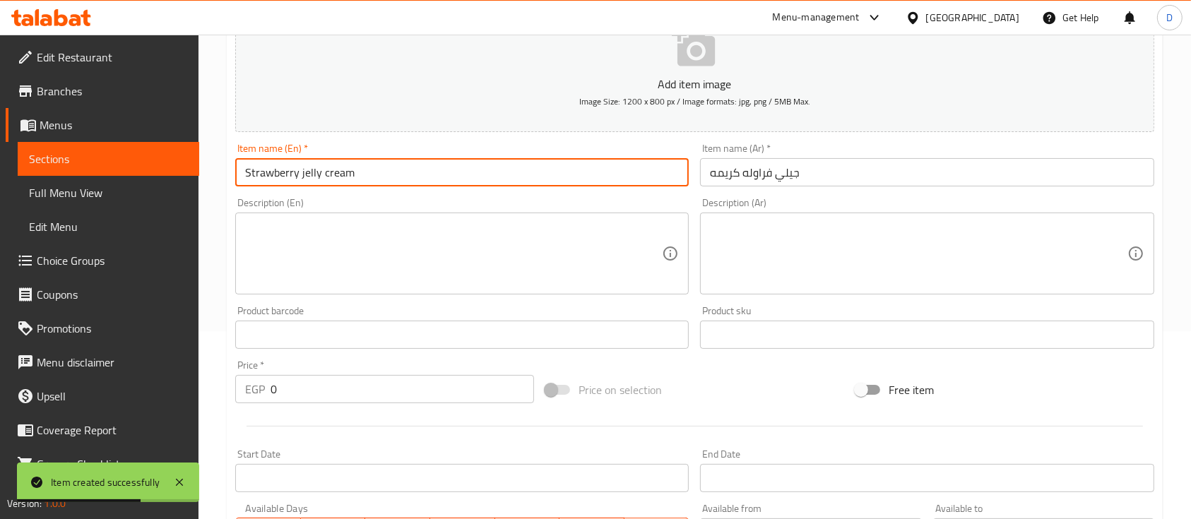
click at [423, 393] on input "0" at bounding box center [401, 389] width 263 height 28
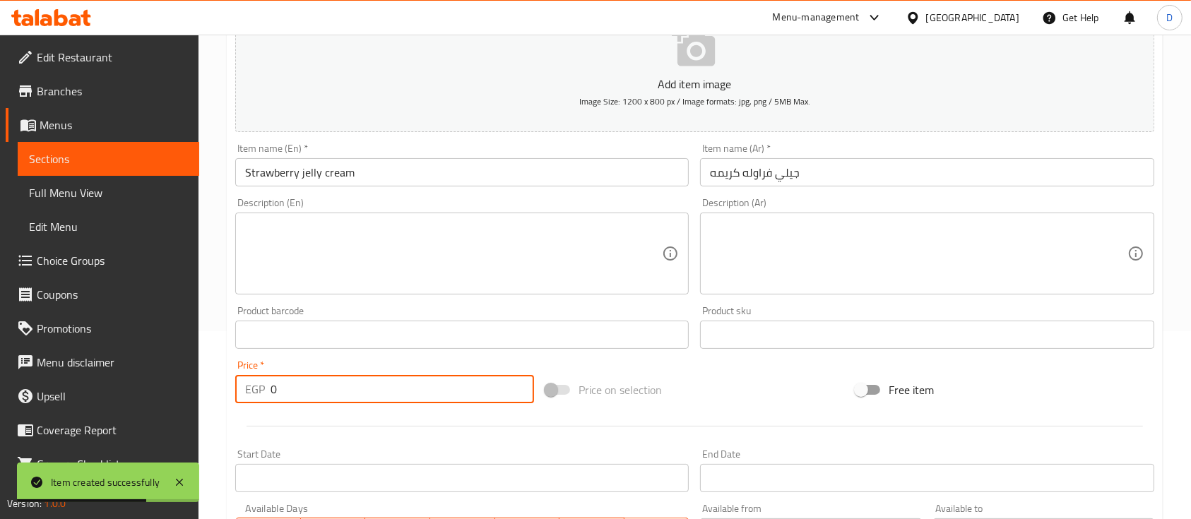
click at [423, 393] on input "0" at bounding box center [401, 389] width 263 height 28
type input "45"
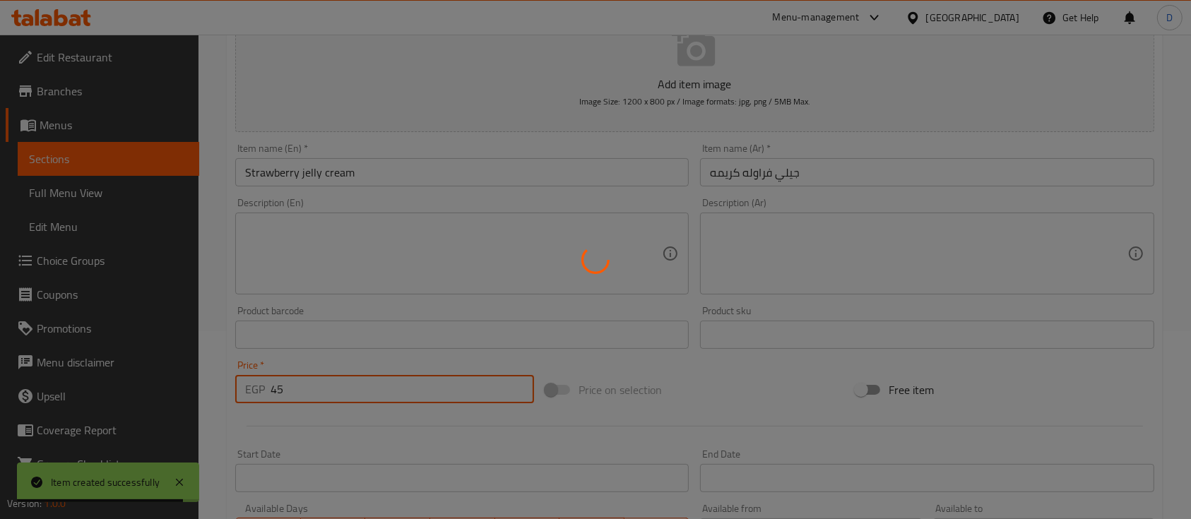
type input "0"
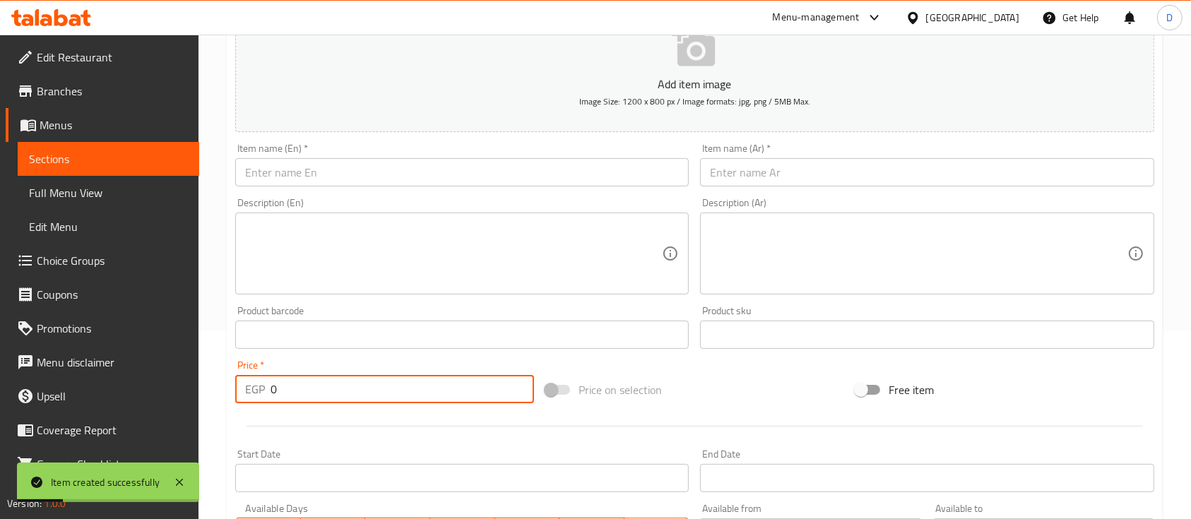
click at [136, 146] on link "Sections" at bounding box center [108, 159] width 181 height 34
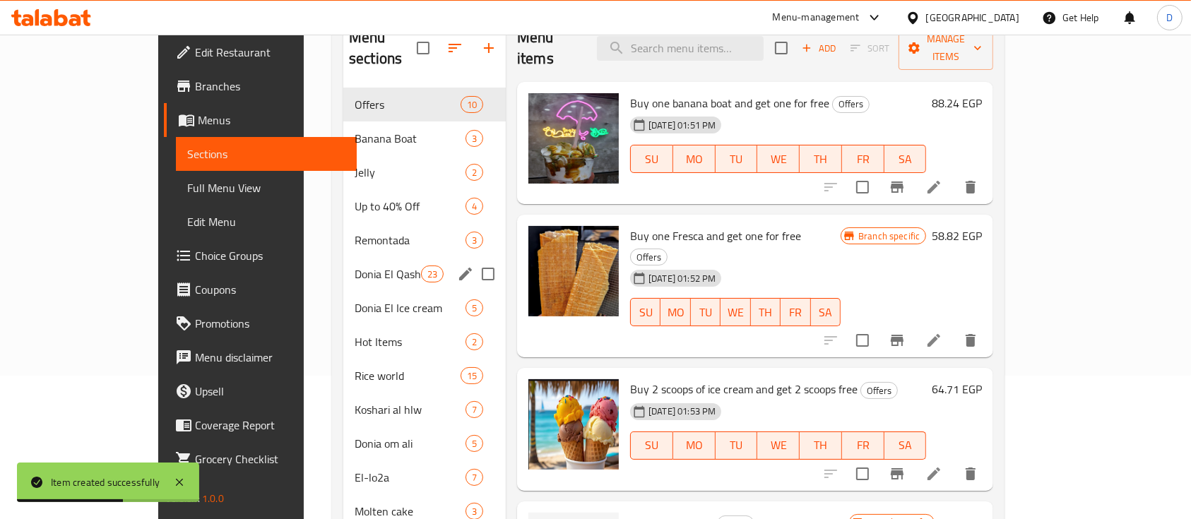
scroll to position [94, 0]
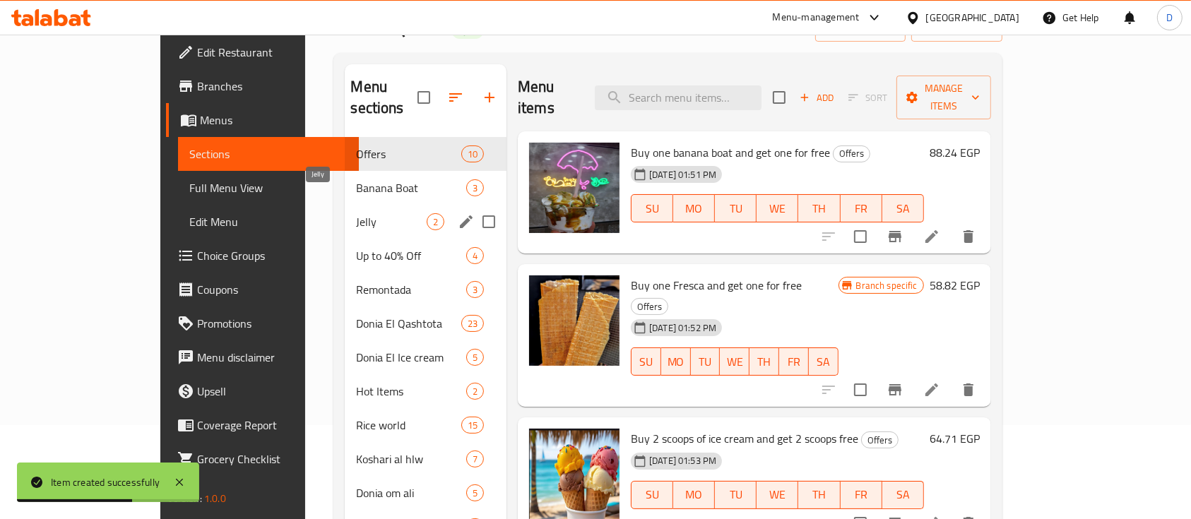
click at [356, 213] on span "Jelly" at bounding box center [391, 221] width 70 height 17
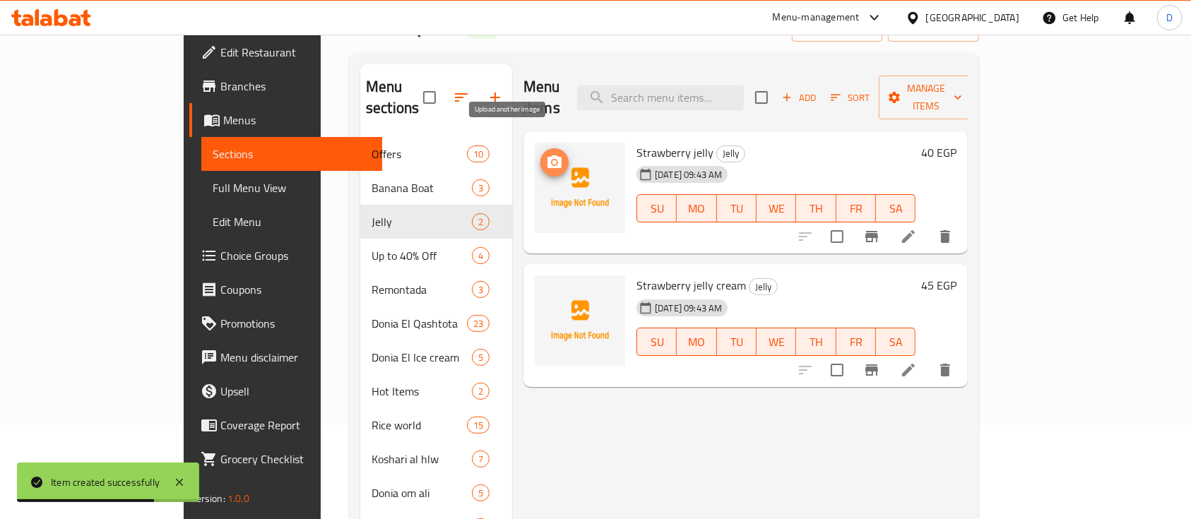
click at [547, 155] on icon "upload picture" at bounding box center [554, 161] width 14 height 13
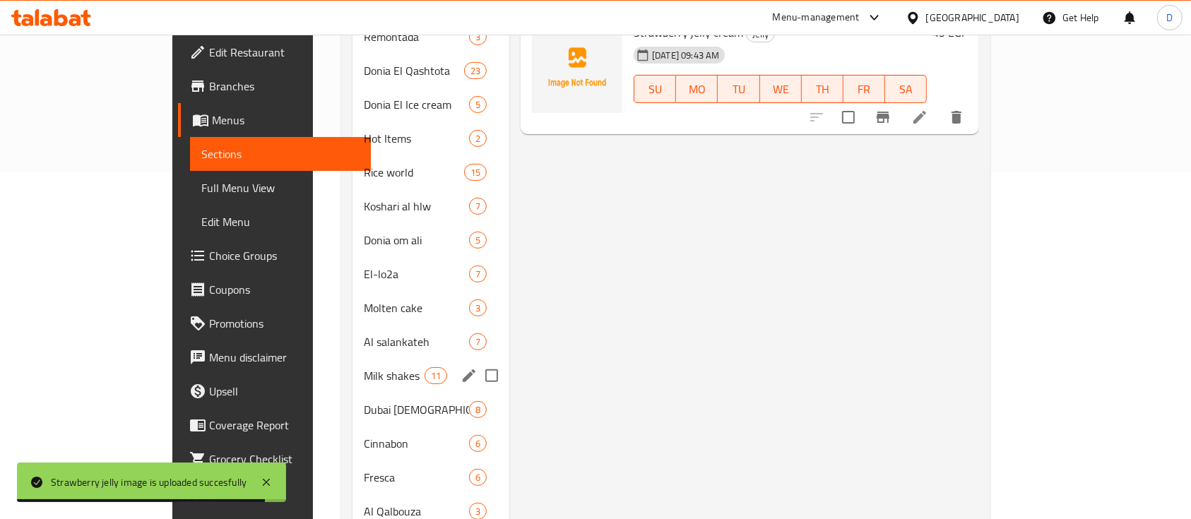
scroll to position [376, 0]
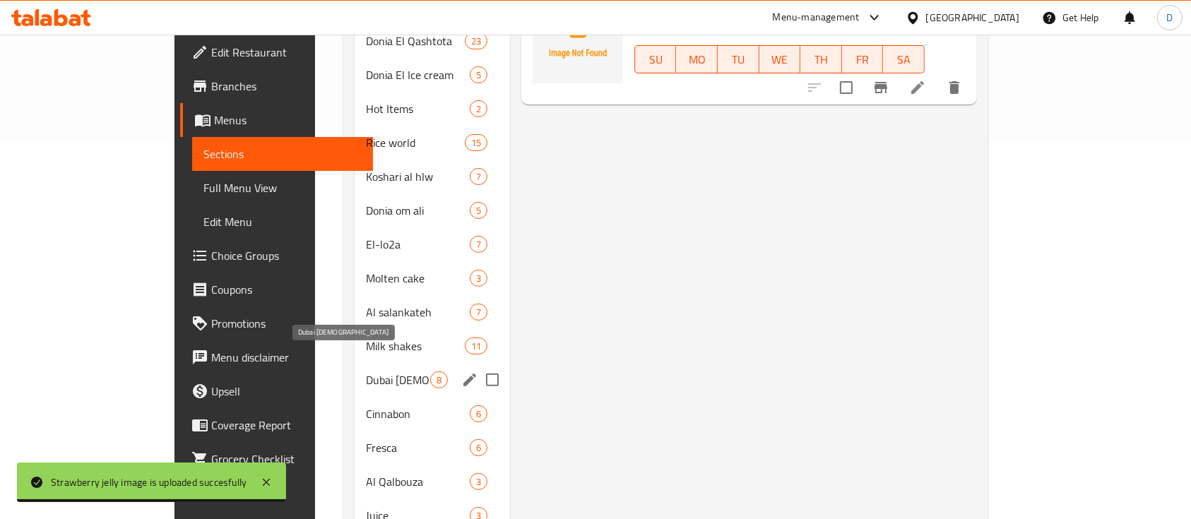
click at [366, 371] on span "Dubai [DEMOGRAPHIC_DATA]" at bounding box center [398, 379] width 64 height 17
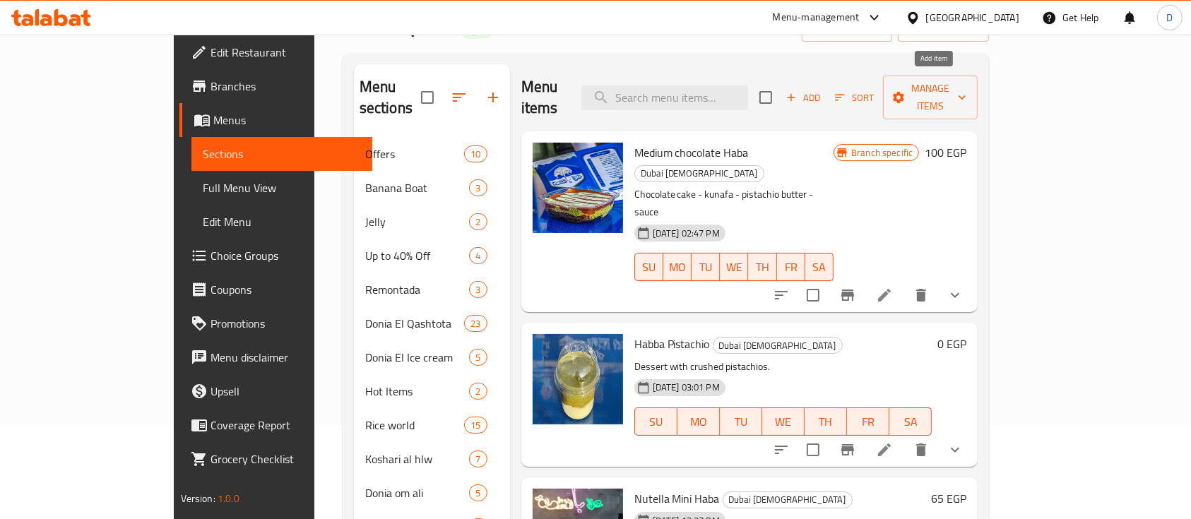
click at [822, 90] on span "Add" at bounding box center [803, 98] width 38 height 16
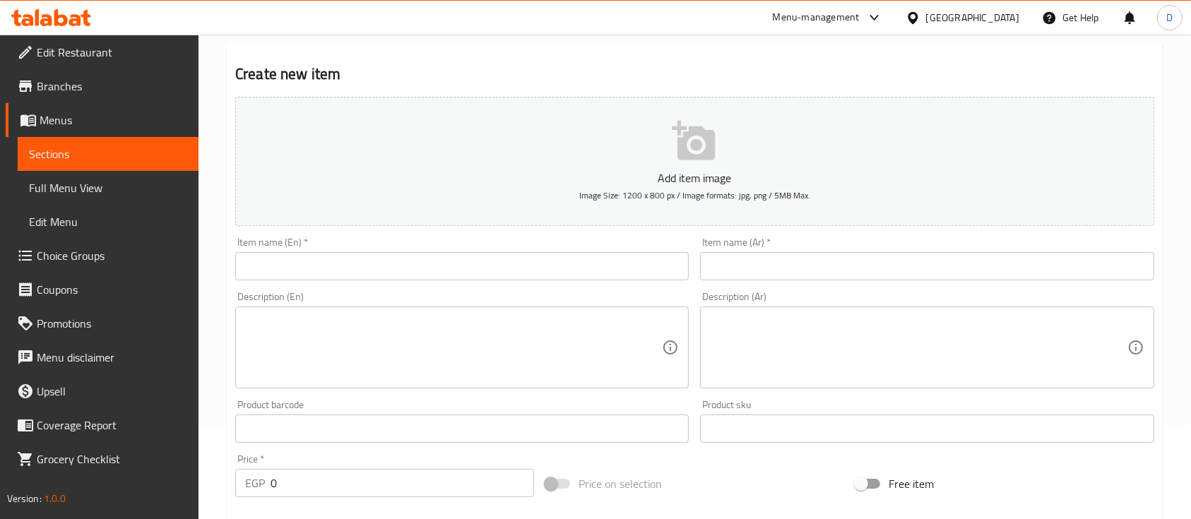
click at [920, 257] on input "text" at bounding box center [926, 266] width 453 height 28
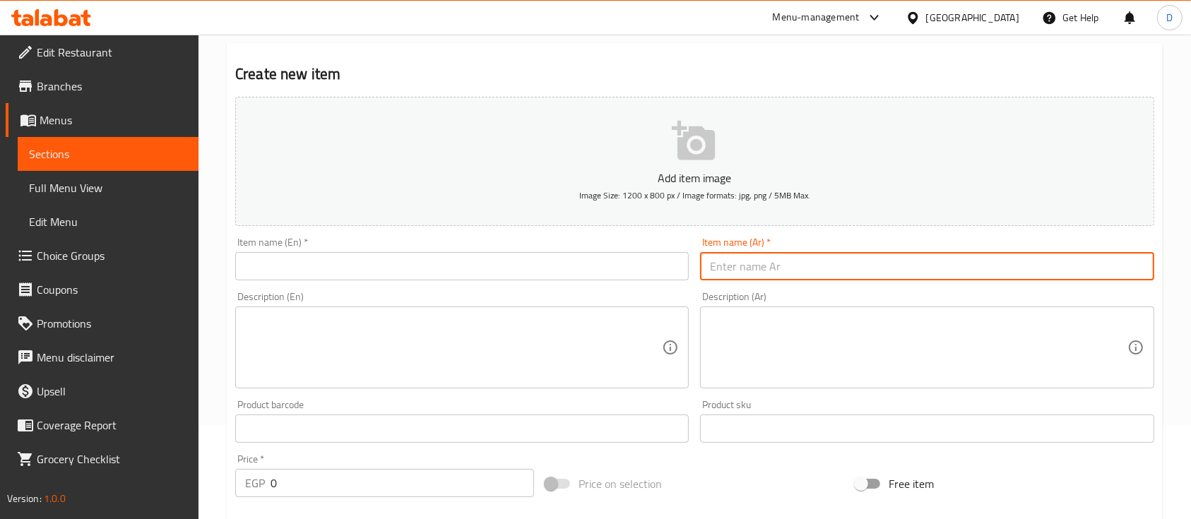
paste input "هبه وسط هبه كوفي بكريمه القهوه"
click at [1102, 273] on input "هبه وسط هبه كوفي بكريمه القهوه" at bounding box center [926, 266] width 453 height 28
click at [1112, 270] on input "هبه وسط هبه كوفي بكريمه القهوه" at bounding box center [926, 266] width 453 height 28
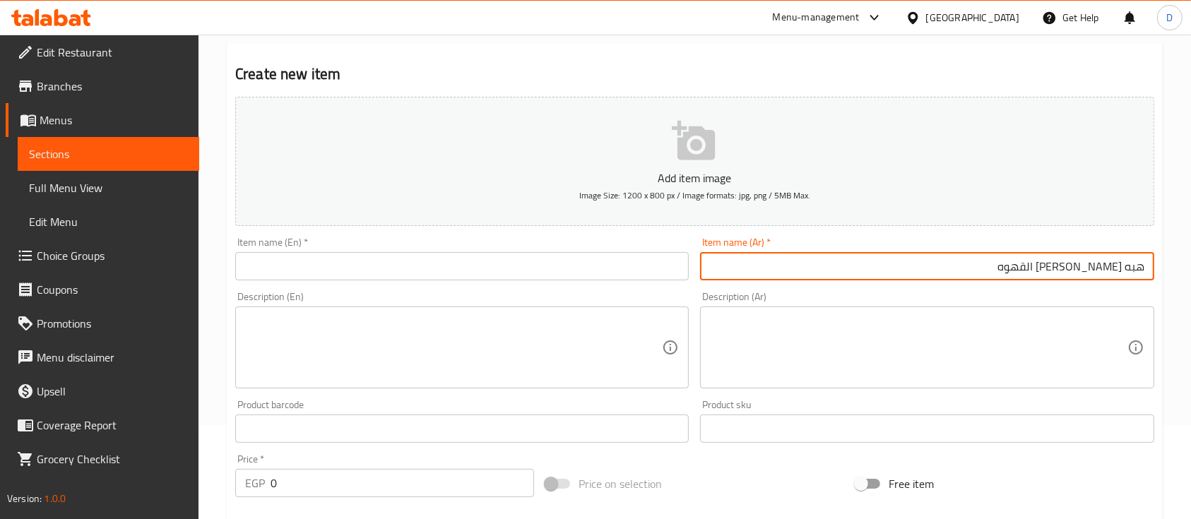
click at [1002, 265] on input "هبه [PERSON_NAME] القهوه" at bounding box center [926, 266] width 453 height 28
paste input "وسط"
type input "هبه [PERSON_NAME] القهوه وسط"
drag, startPoint x: 311, startPoint y: 263, endPoint x: 286, endPoint y: 285, distance: 33.5
click at [311, 263] on input "text" at bounding box center [461, 266] width 453 height 28
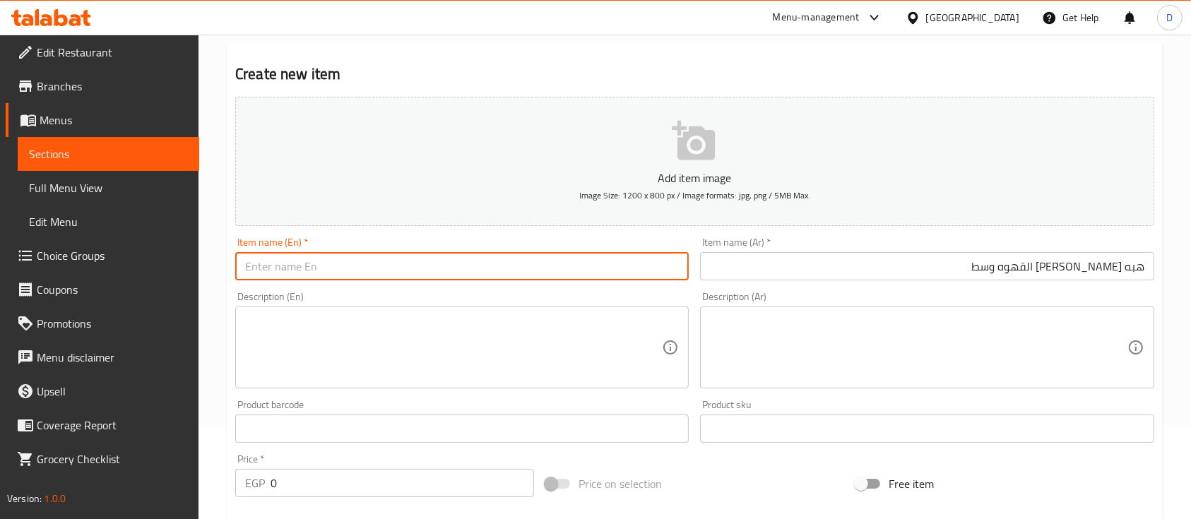
paste input "Hiba Coffee with coffee cream medium"
click at [254, 270] on input "Hiba Coffee with coffee cream medium" at bounding box center [461, 266] width 453 height 28
type input "Haba Coffee with coffee cream medium"
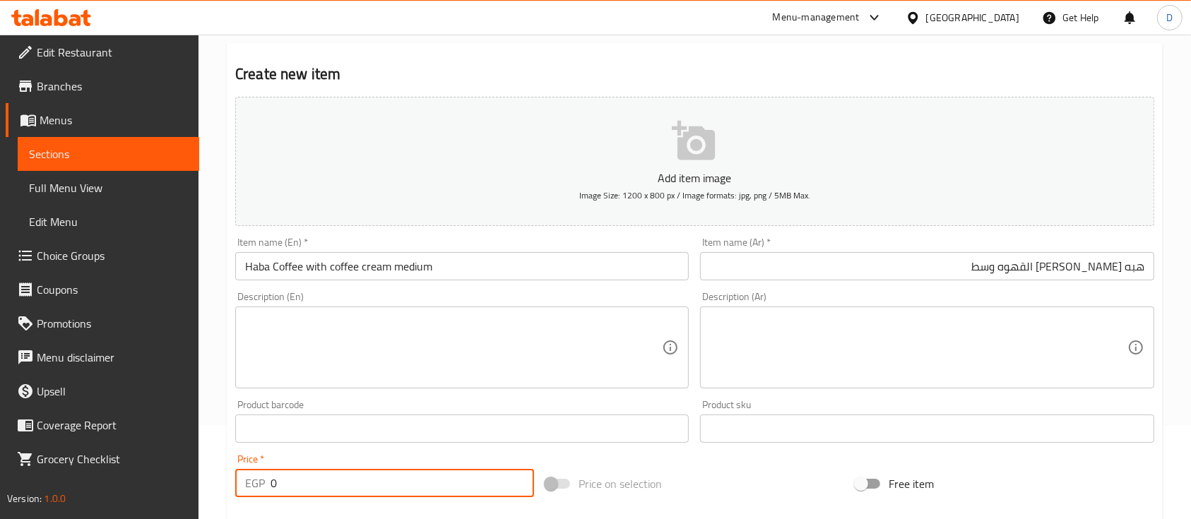
click at [392, 488] on input "0" at bounding box center [401, 483] width 263 height 28
type input "100"
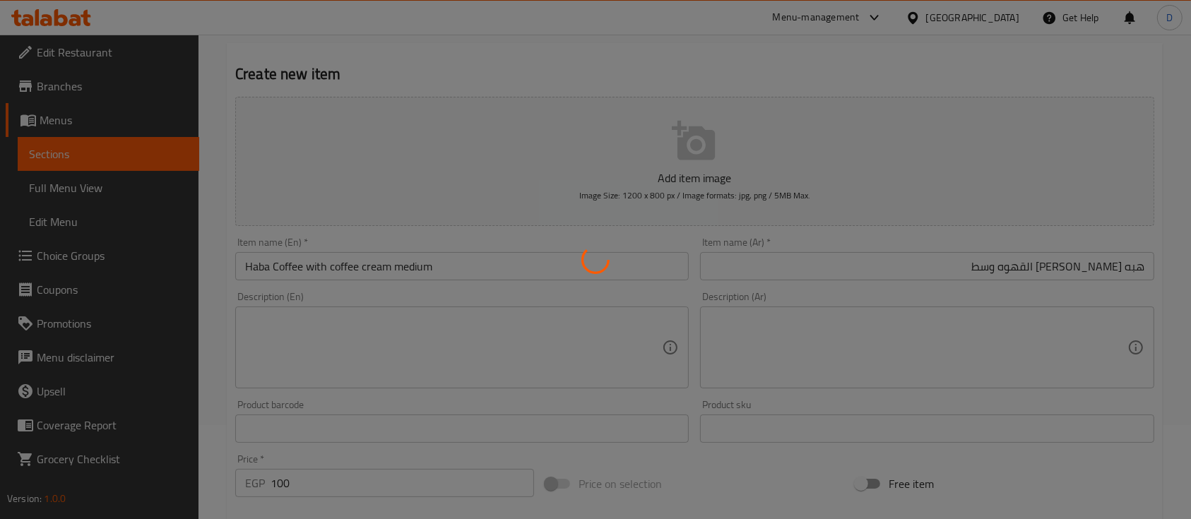
type input "0"
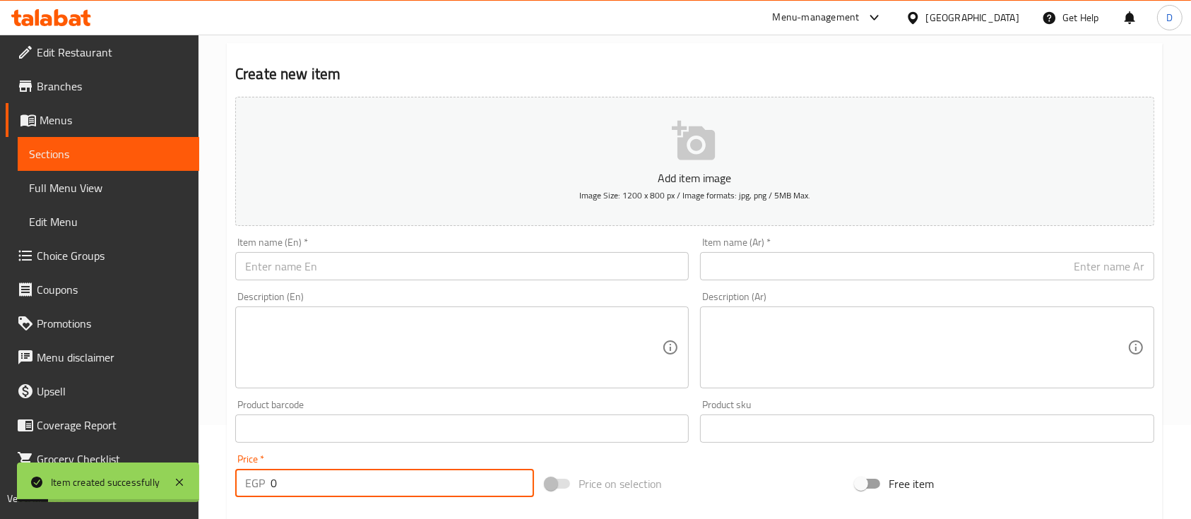
click at [88, 143] on link "Sections" at bounding box center [108, 154] width 181 height 34
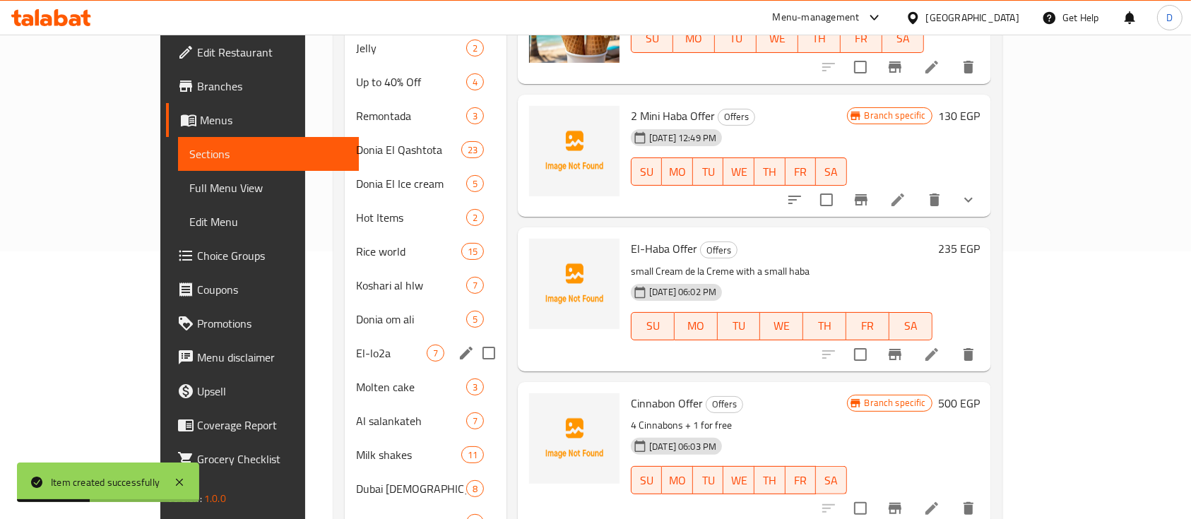
scroll to position [376, 0]
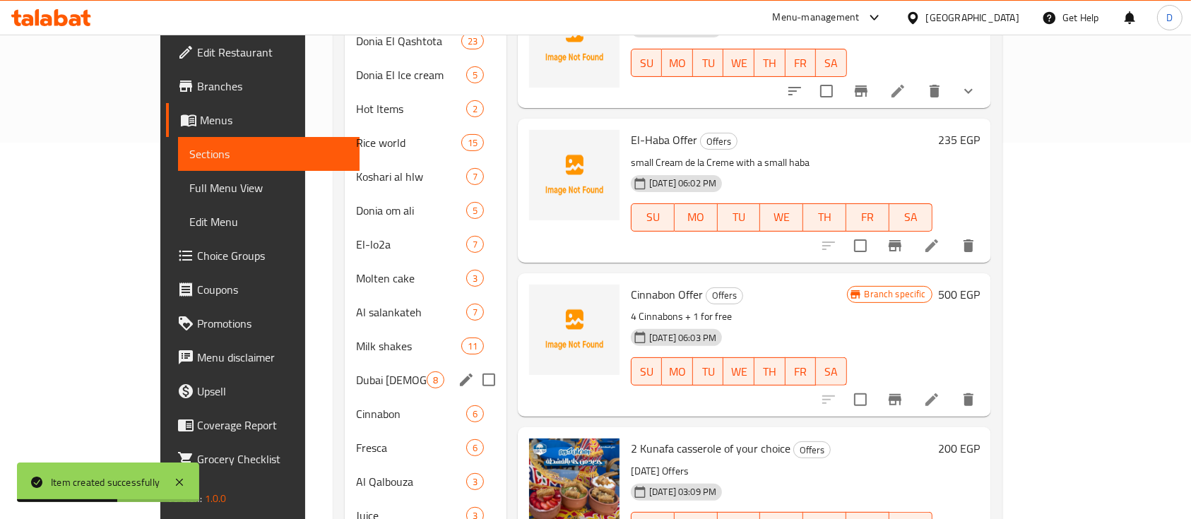
click at [345, 371] on div "Dubai [DEMOGRAPHIC_DATA] 8" at bounding box center [426, 380] width 162 height 34
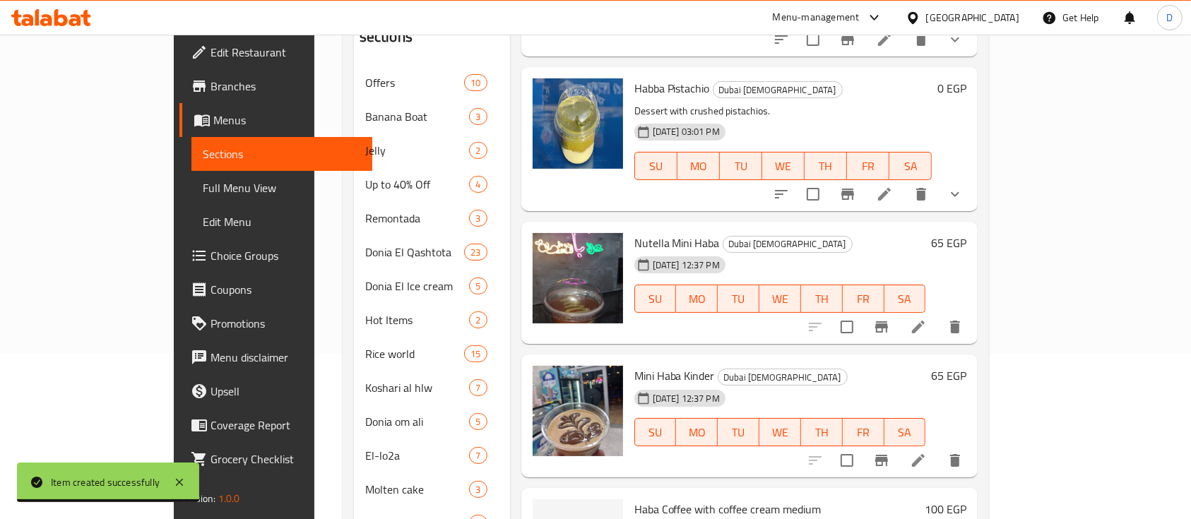
scroll to position [195, 0]
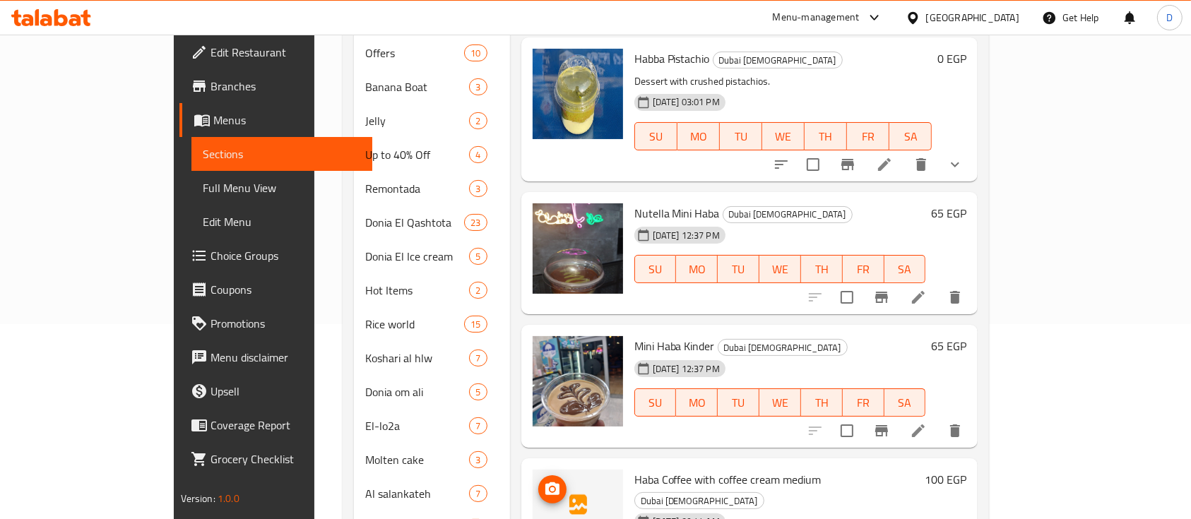
click at [545, 482] on icon "upload picture" at bounding box center [552, 488] width 14 height 13
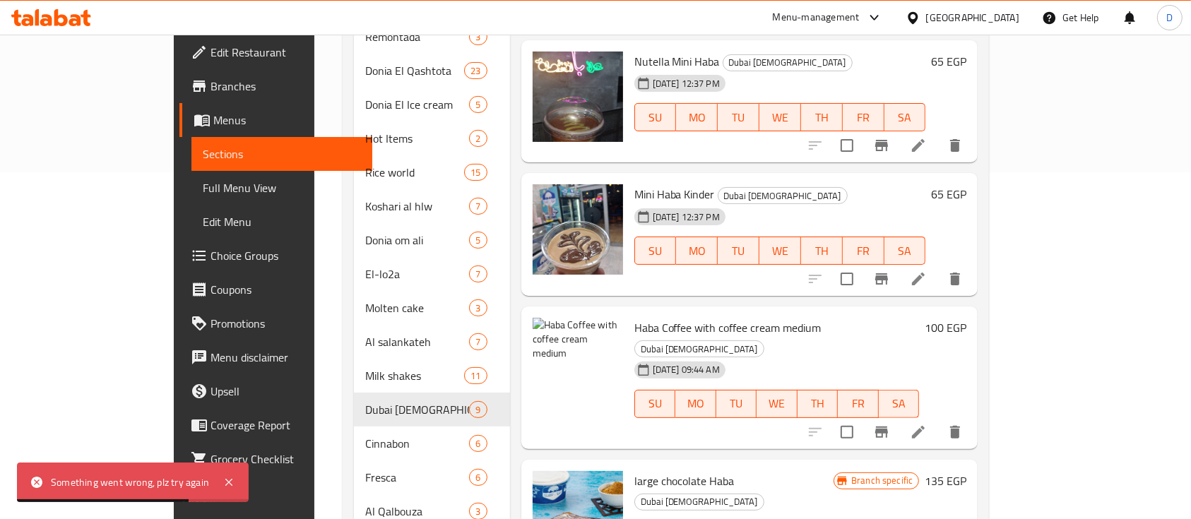
scroll to position [376, 0]
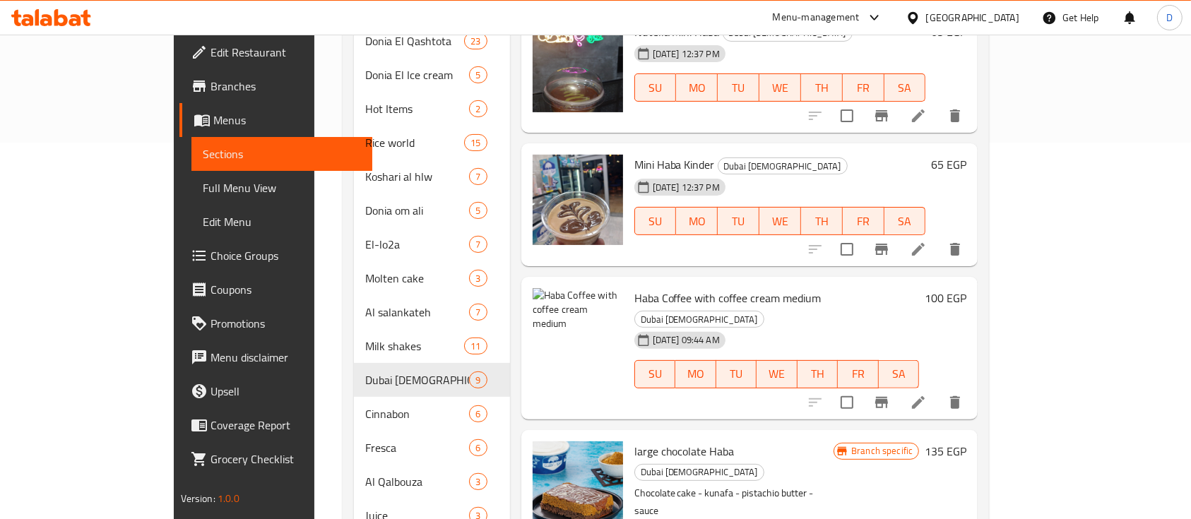
click at [634, 287] on span "Haba Coffee with coffee cream medium" at bounding box center [727, 297] width 187 height 21
copy h6 "Haba Coffee with coffee cream medium"
